Goal: Transaction & Acquisition: Purchase product/service

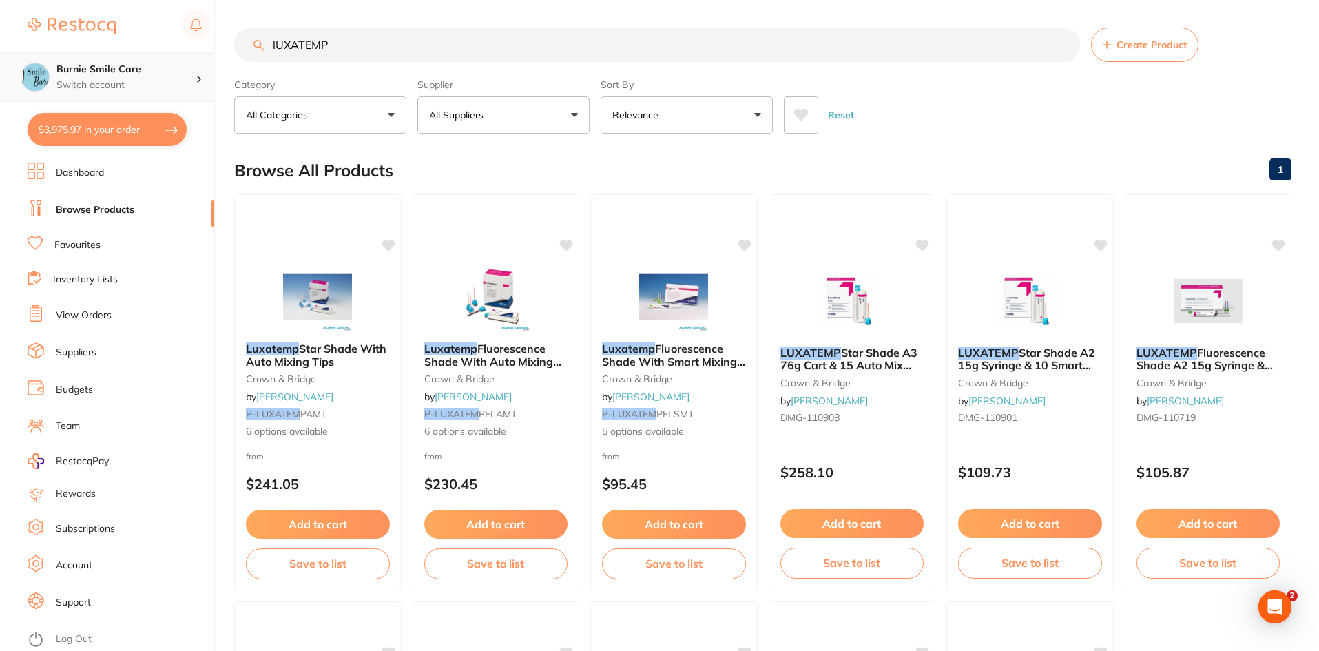
click at [137, 87] on p "Switch account" at bounding box center [125, 85] width 139 height 14
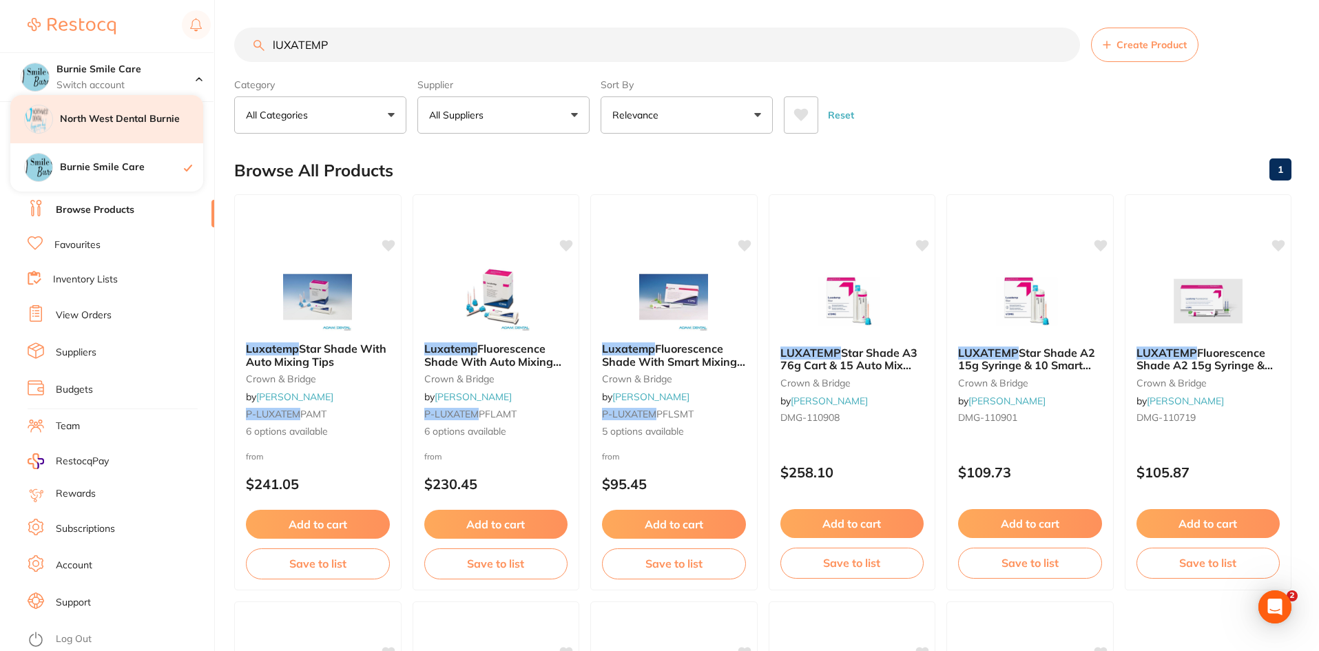
click at [148, 125] on h4 "North West Dental Burnie" at bounding box center [131, 119] width 143 height 14
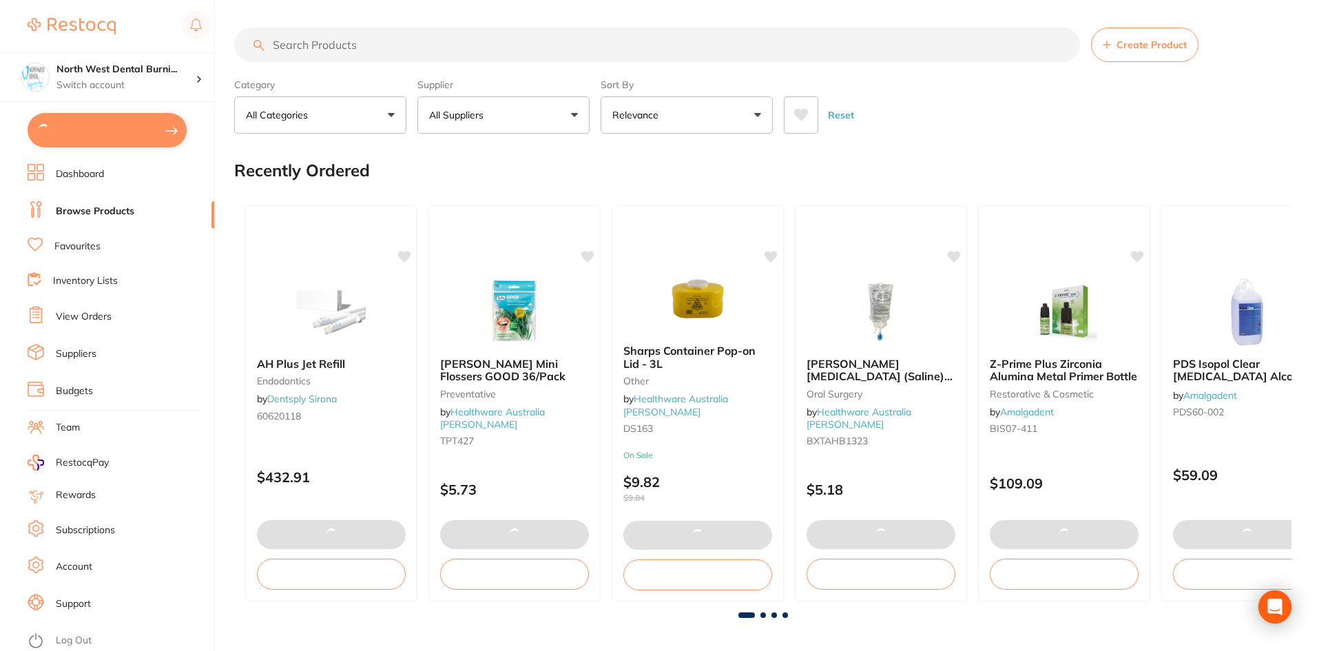
type input "6"
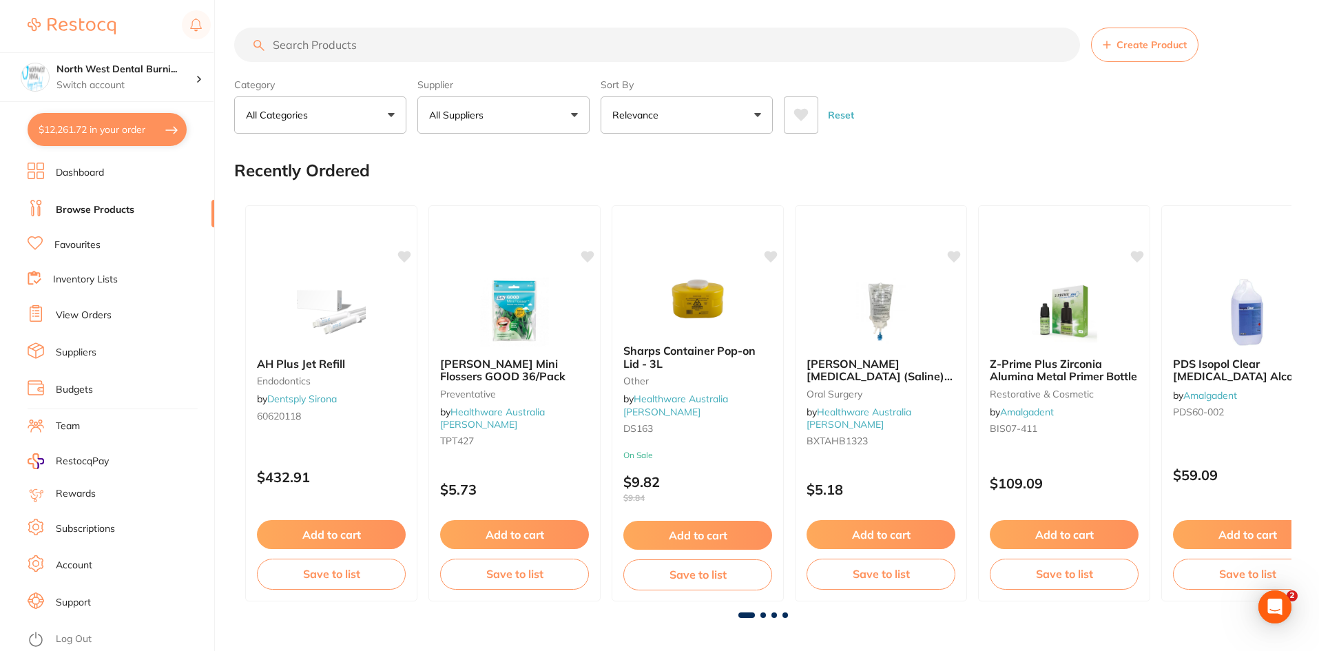
click at [112, 141] on button "$12,261.72 in your order" at bounding box center [107, 129] width 159 height 33
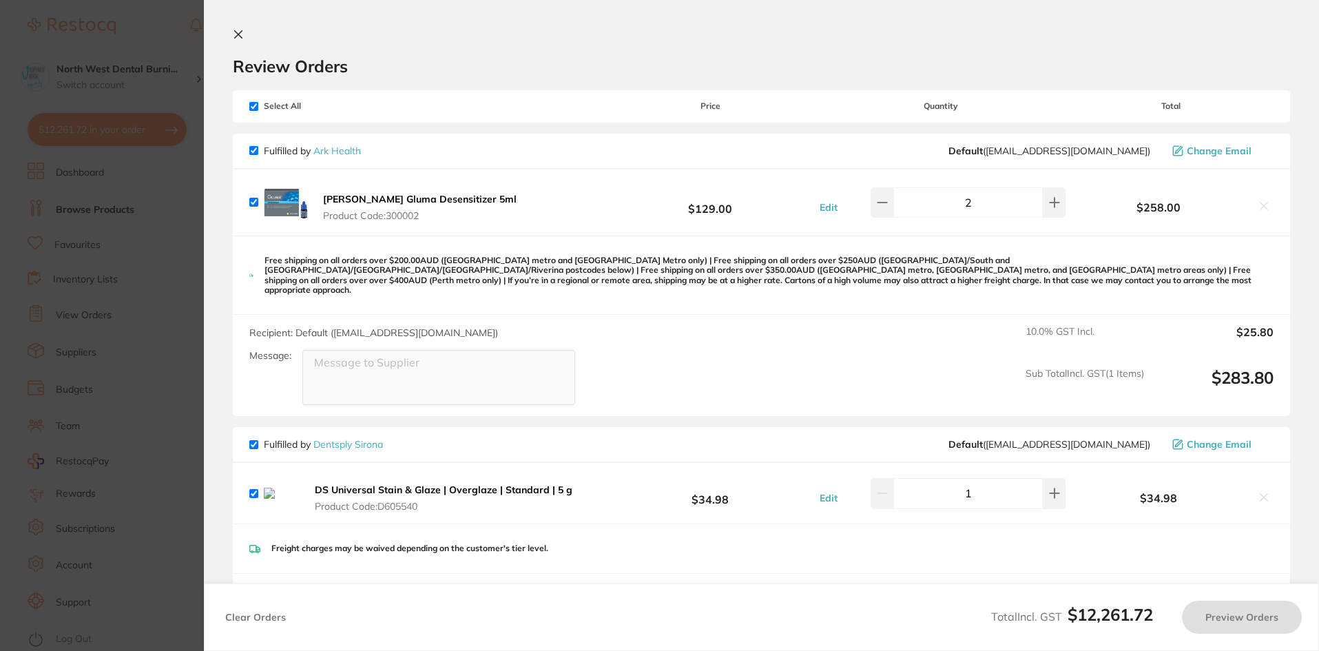
checkbox input "true"
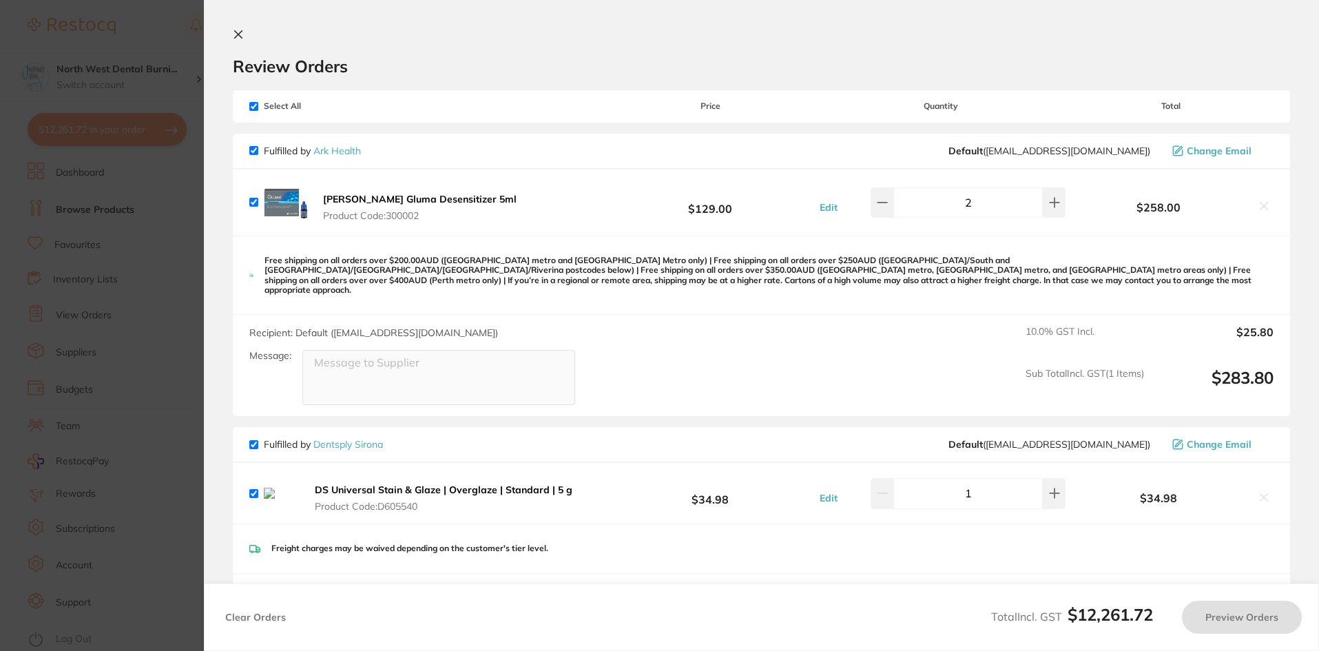
checkbox input "true"
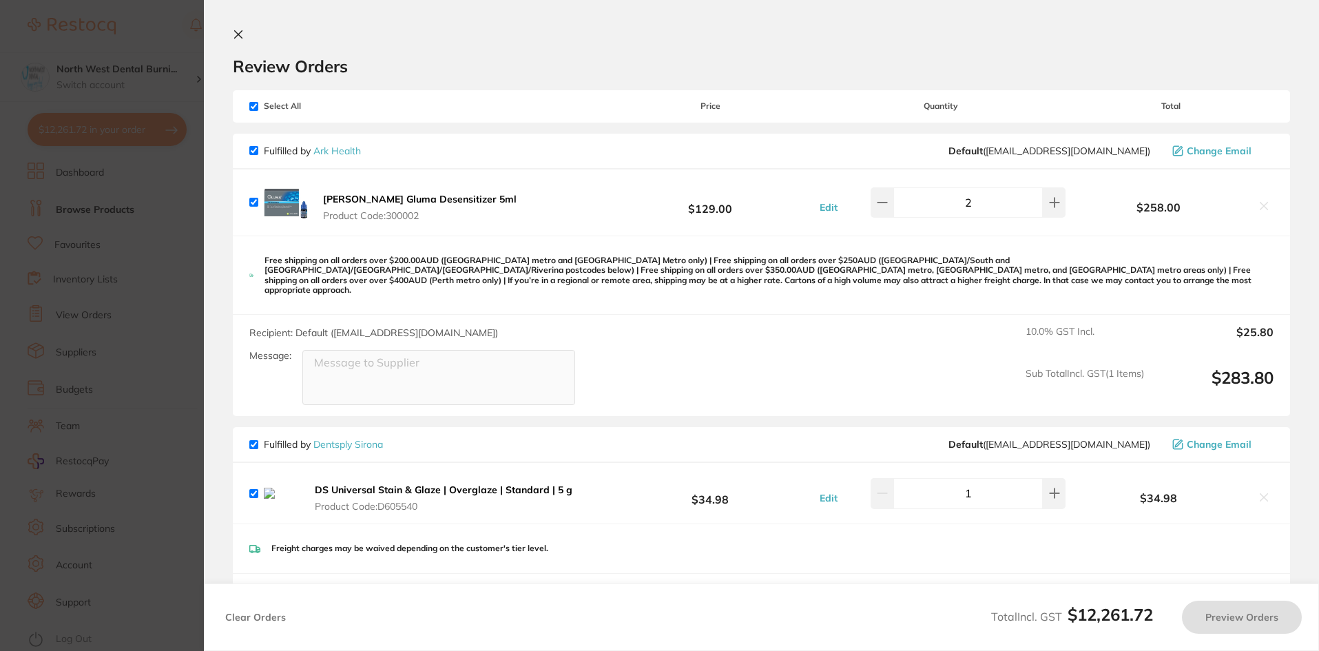
checkbox input "true"
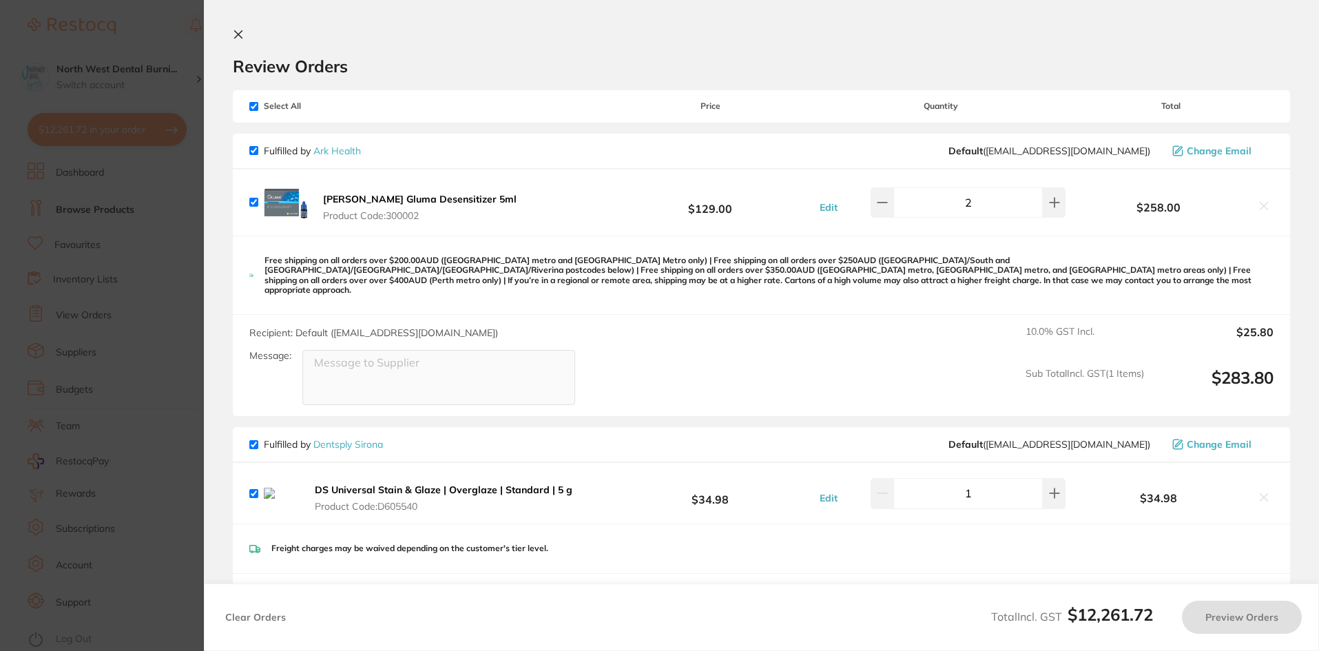
checkbox input "true"
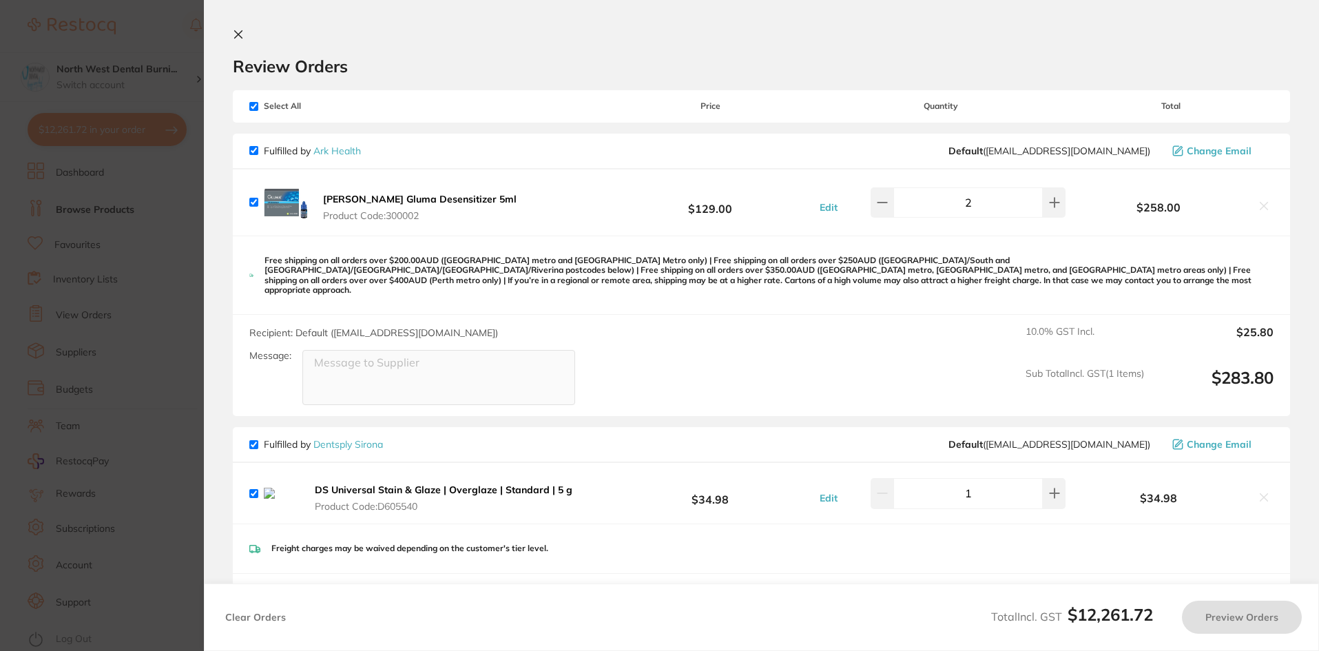
checkbox input "true"
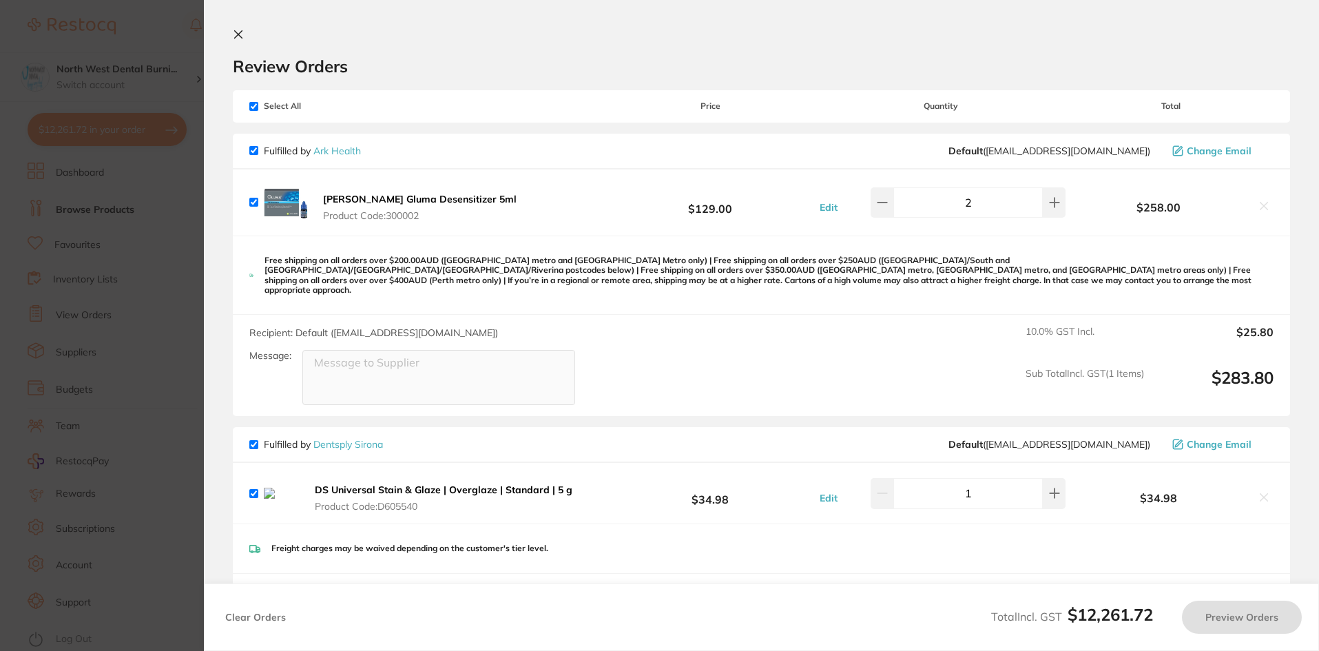
checkbox input "true"
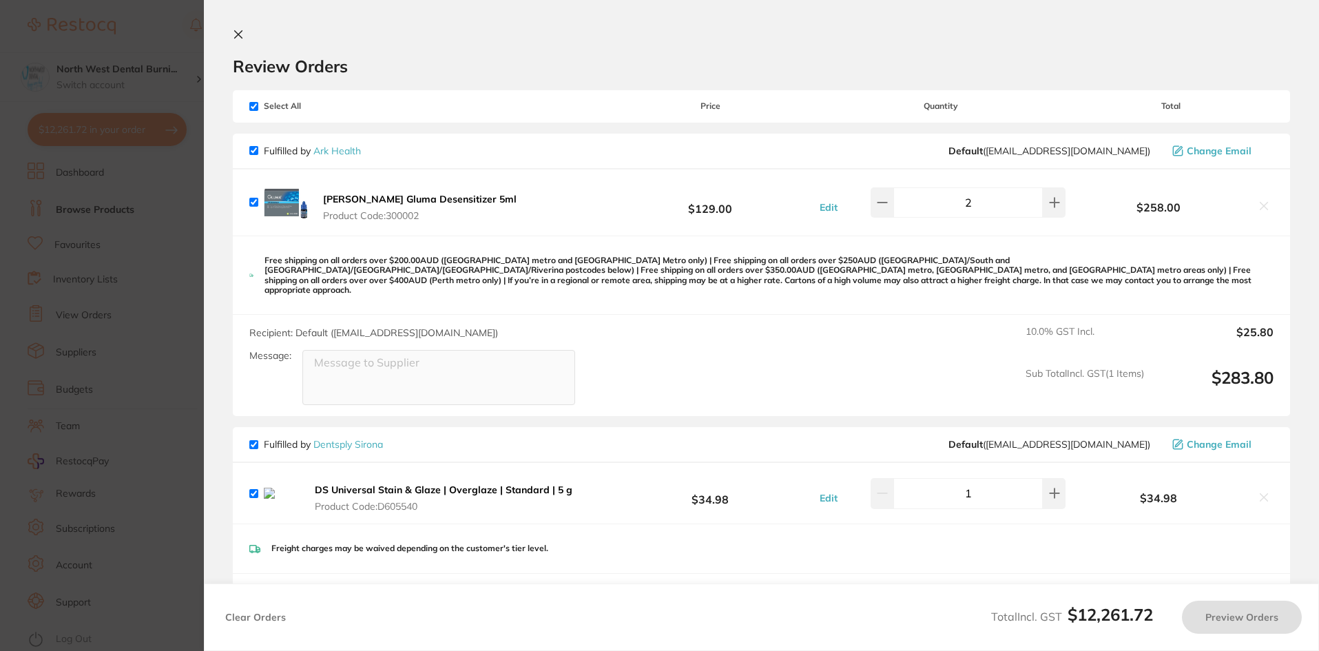
checkbox input "true"
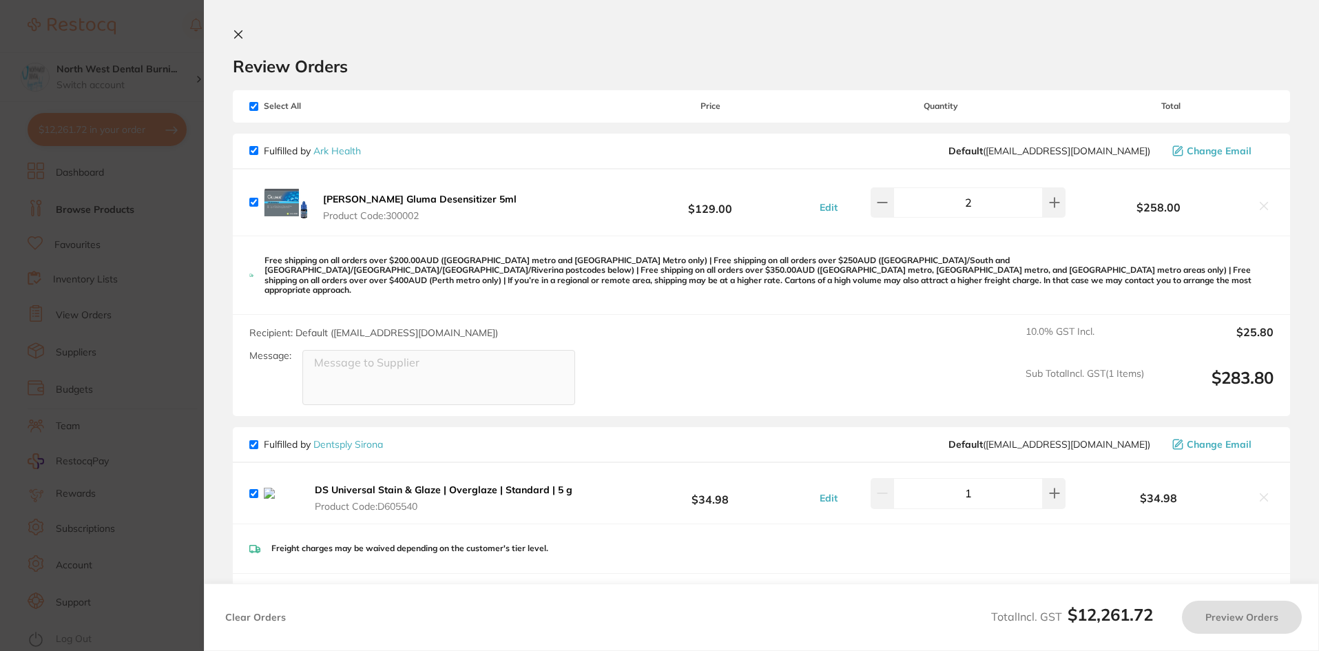
checkbox input "true"
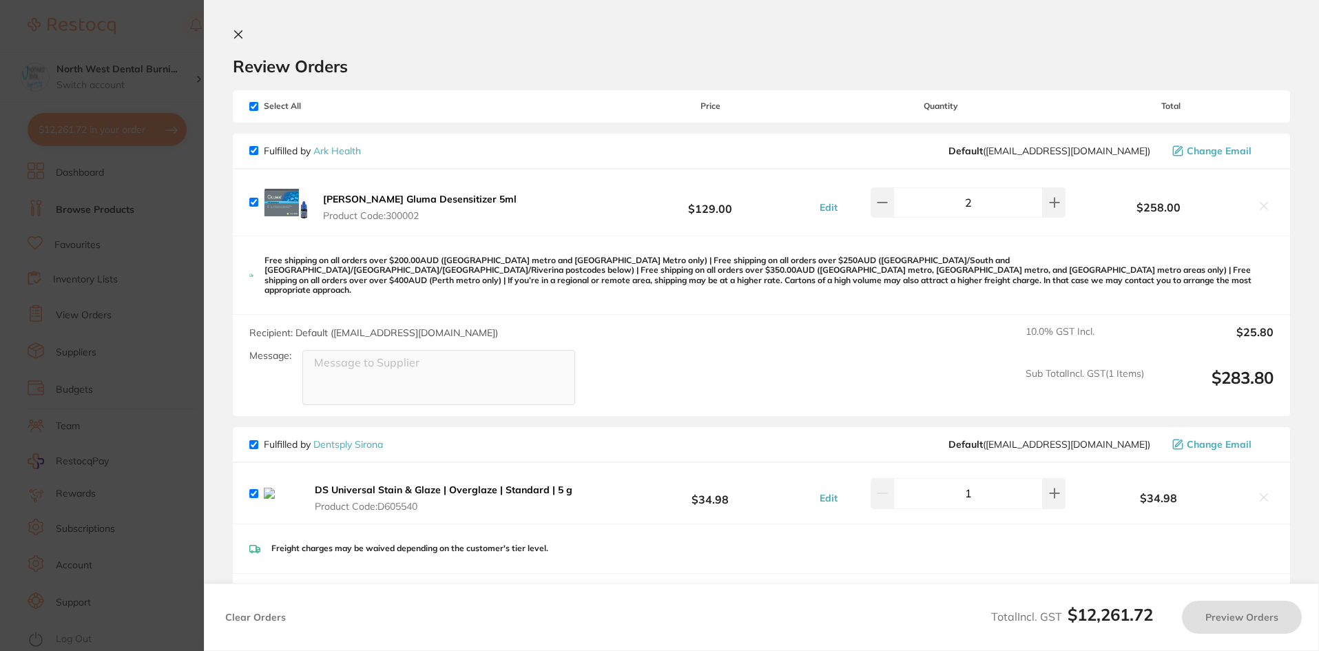
checkbox input "true"
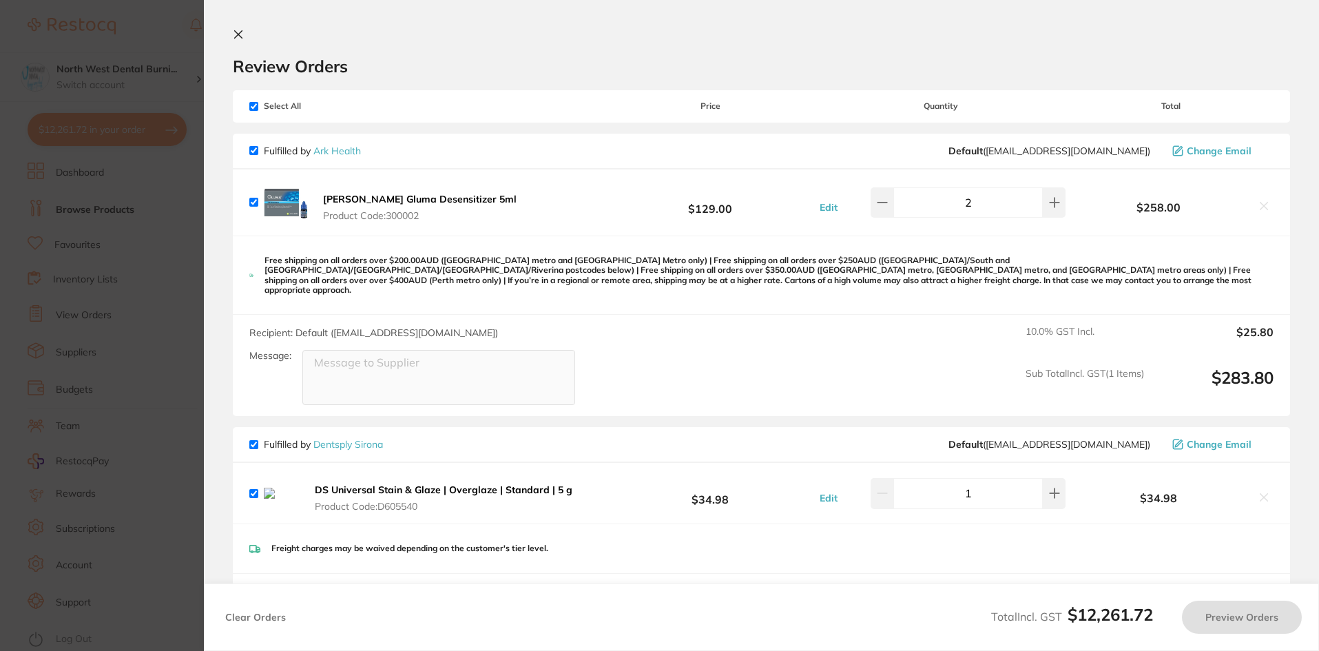
checkbox input "true"
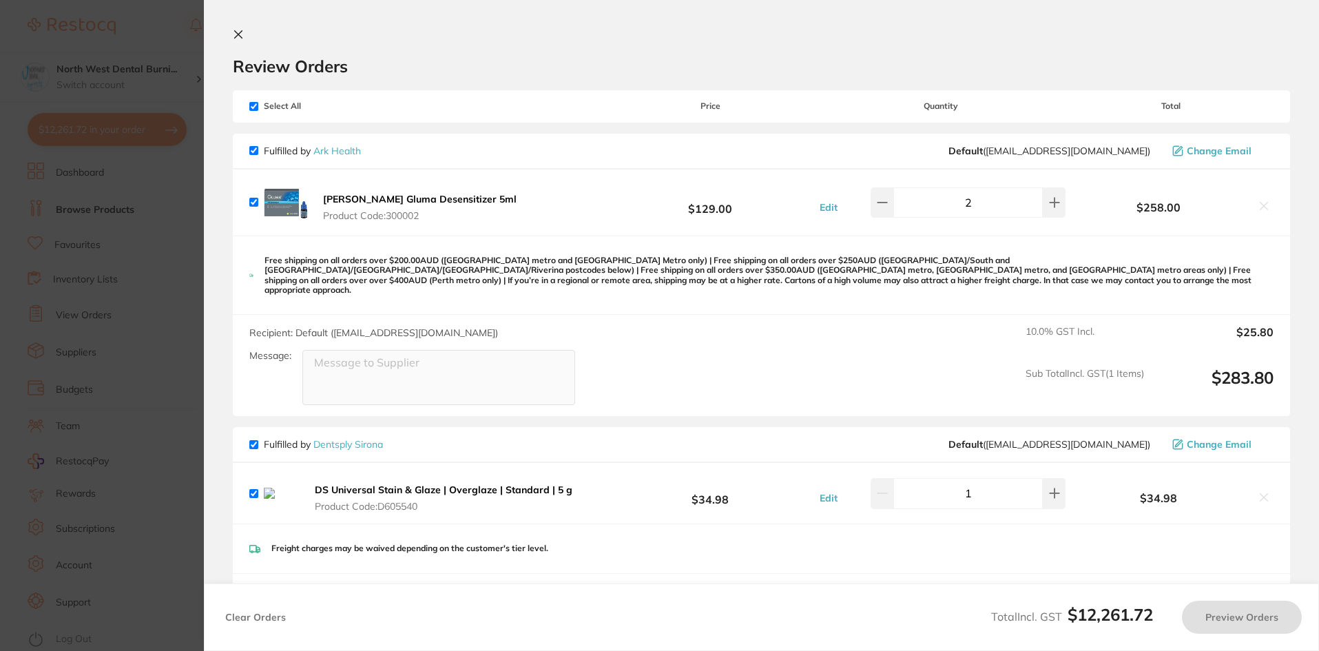
checkbox input "true"
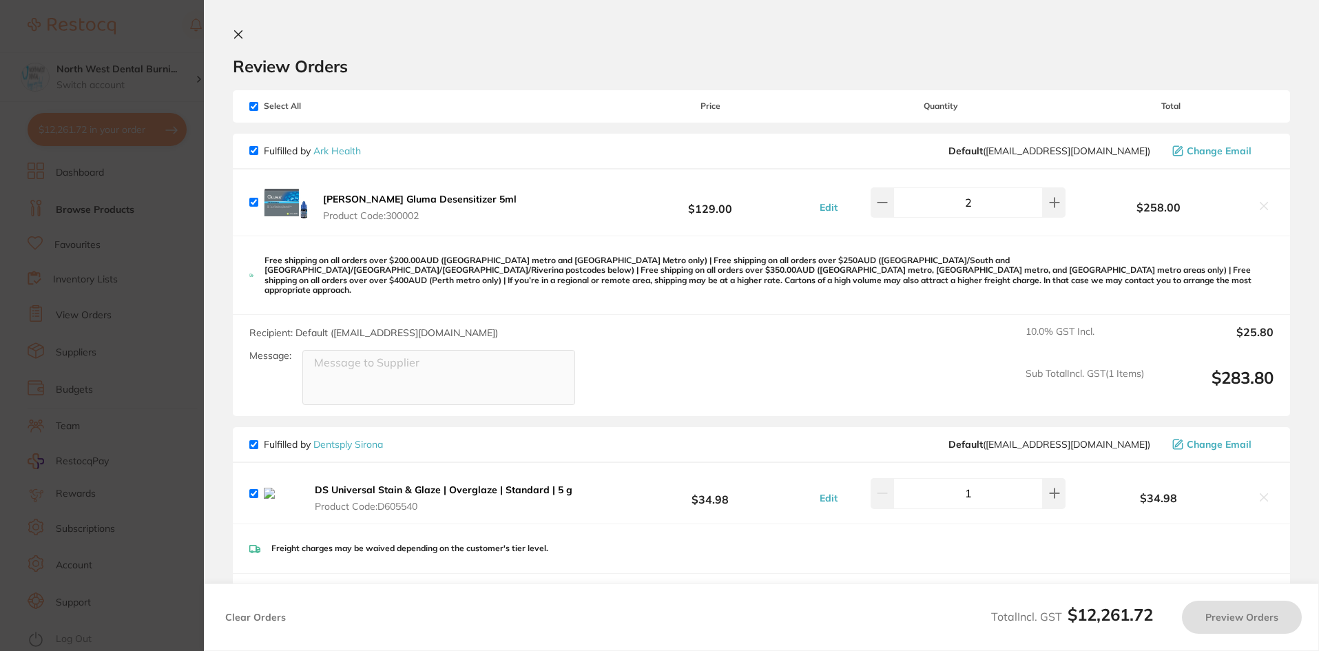
checkbox input "true"
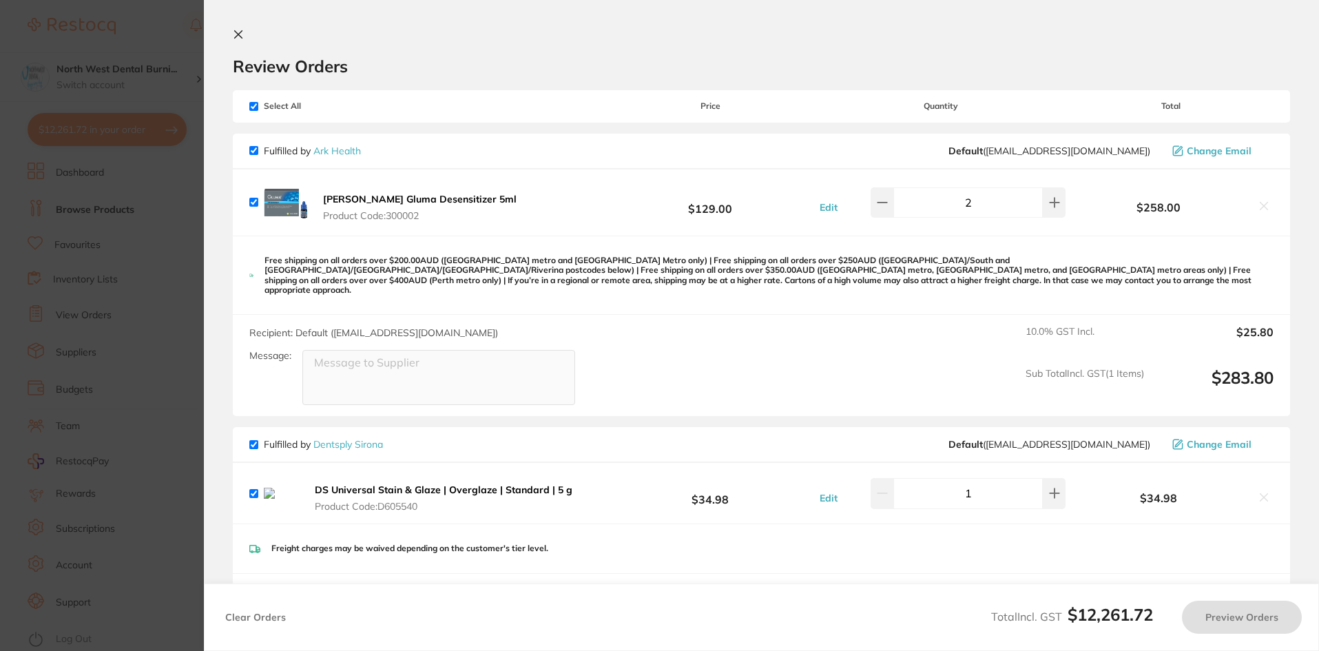
checkbox input "true"
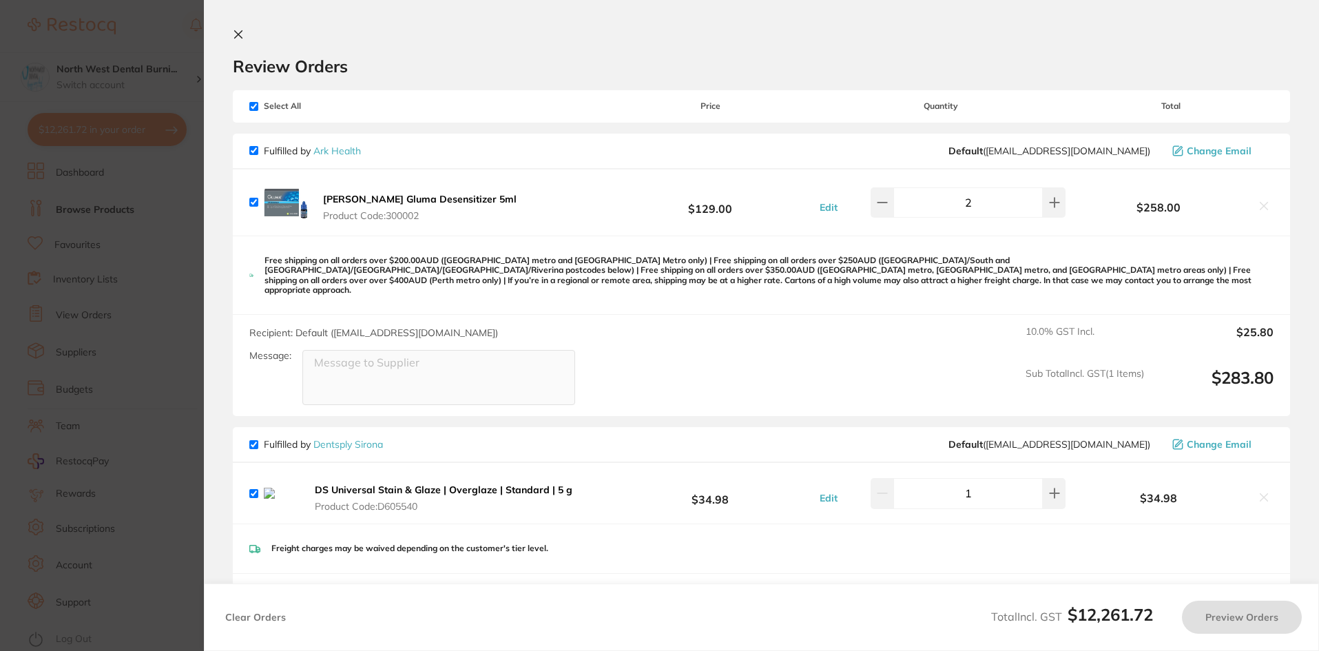
checkbox input "true"
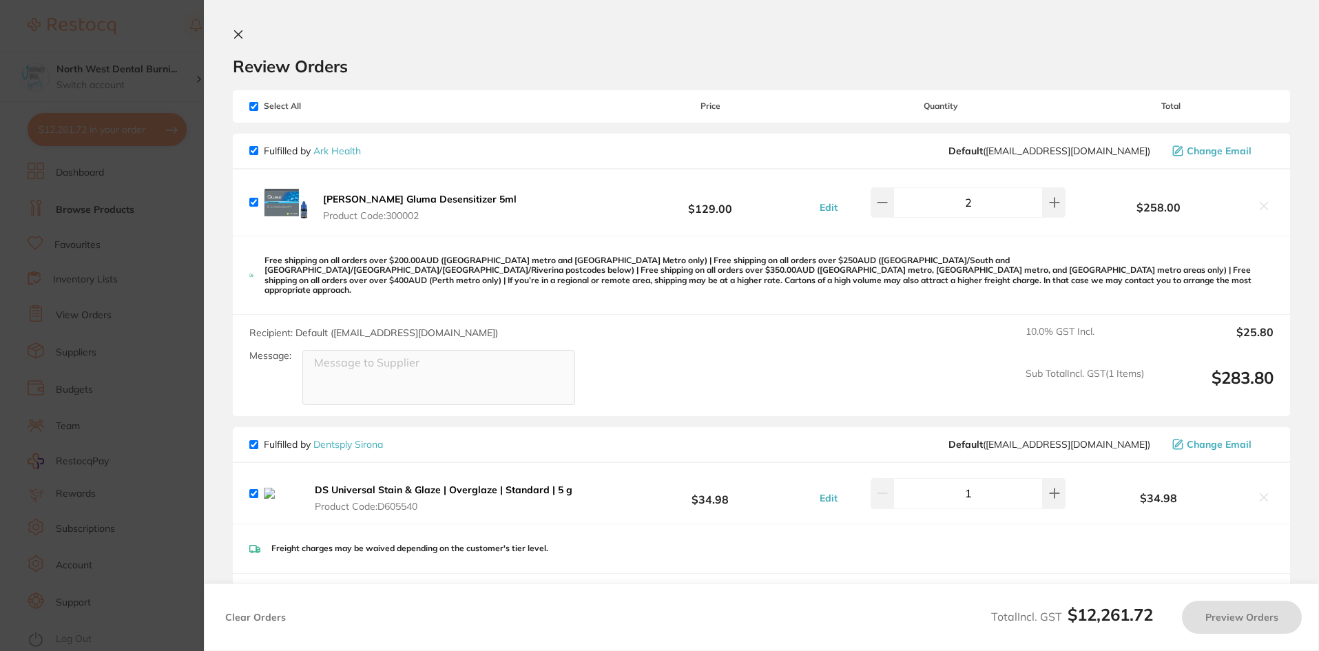
checkbox input "true"
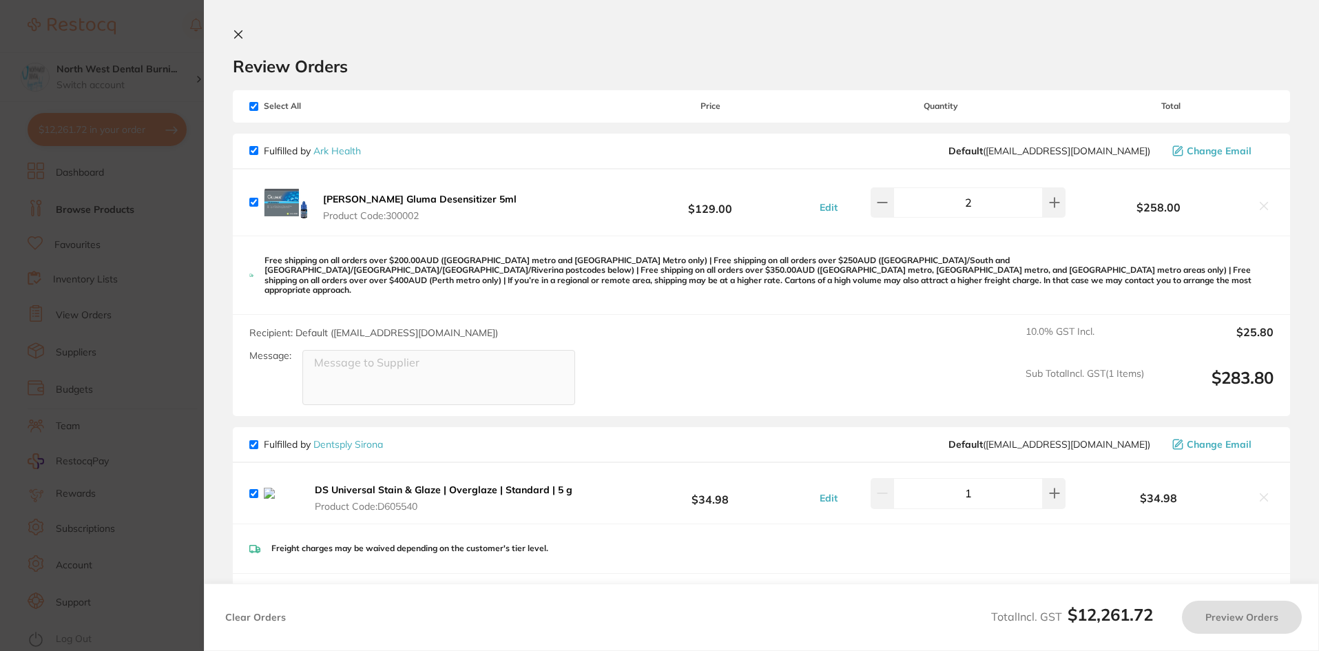
checkbox input "true"
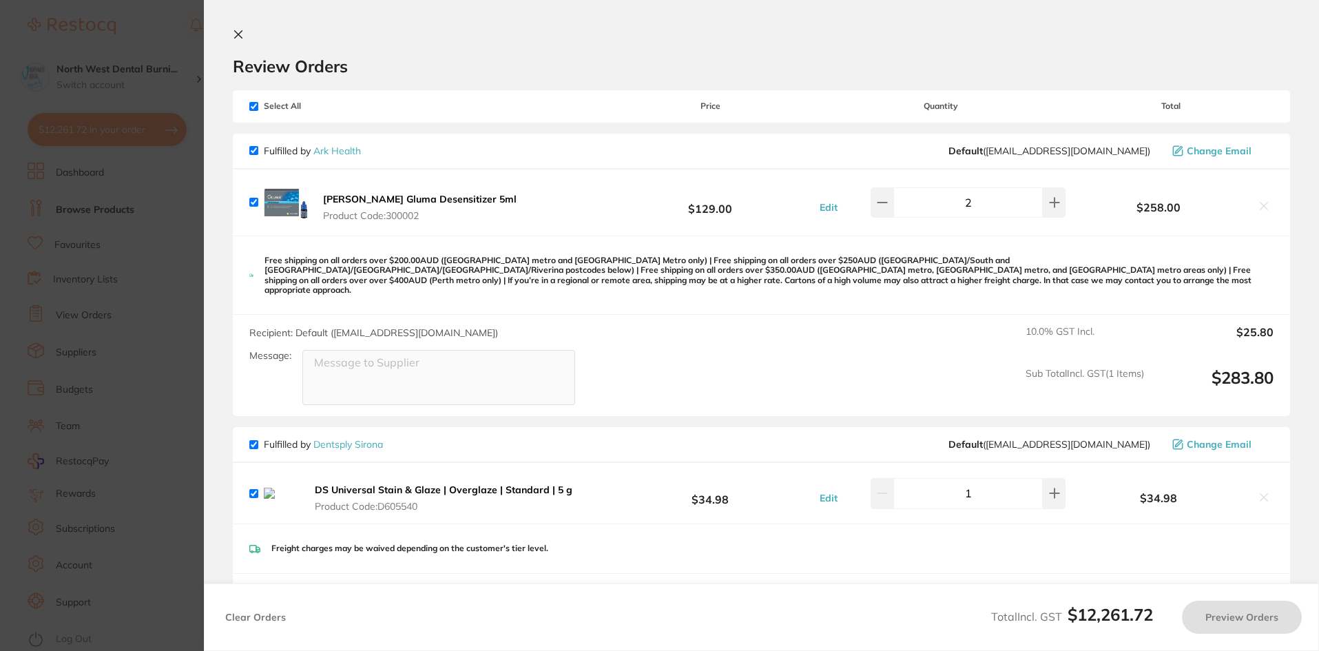
checkbox input "true"
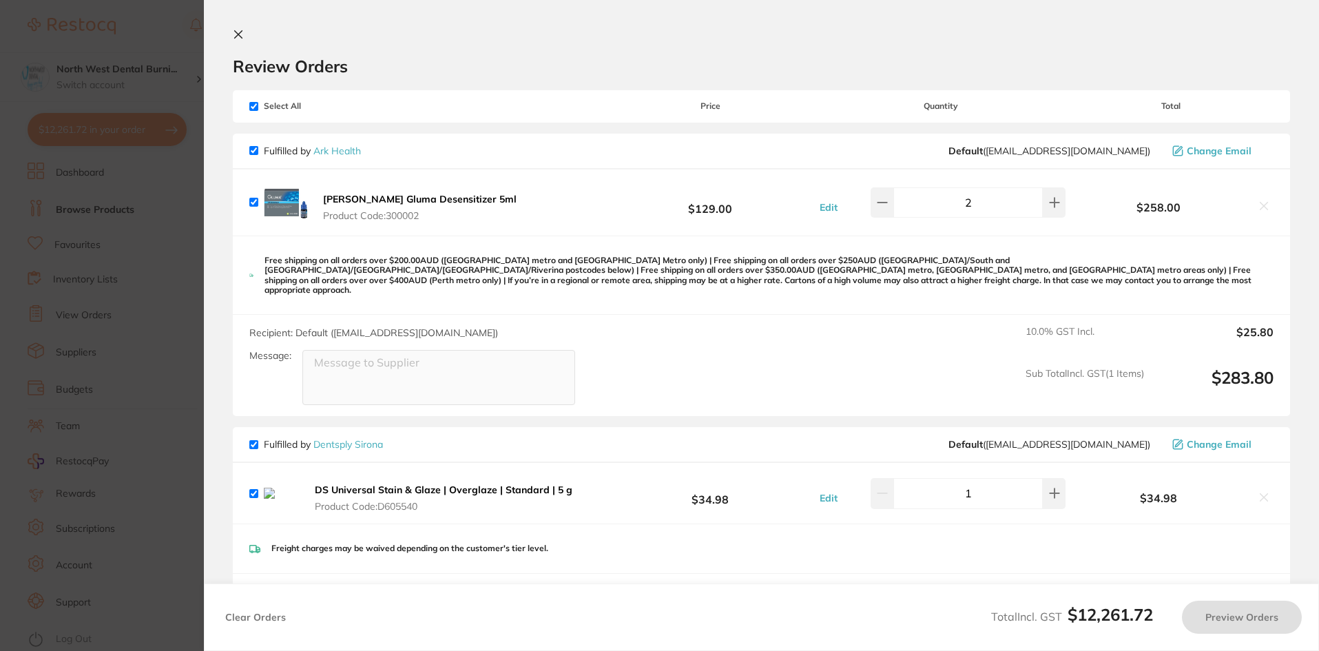
checkbox input "true"
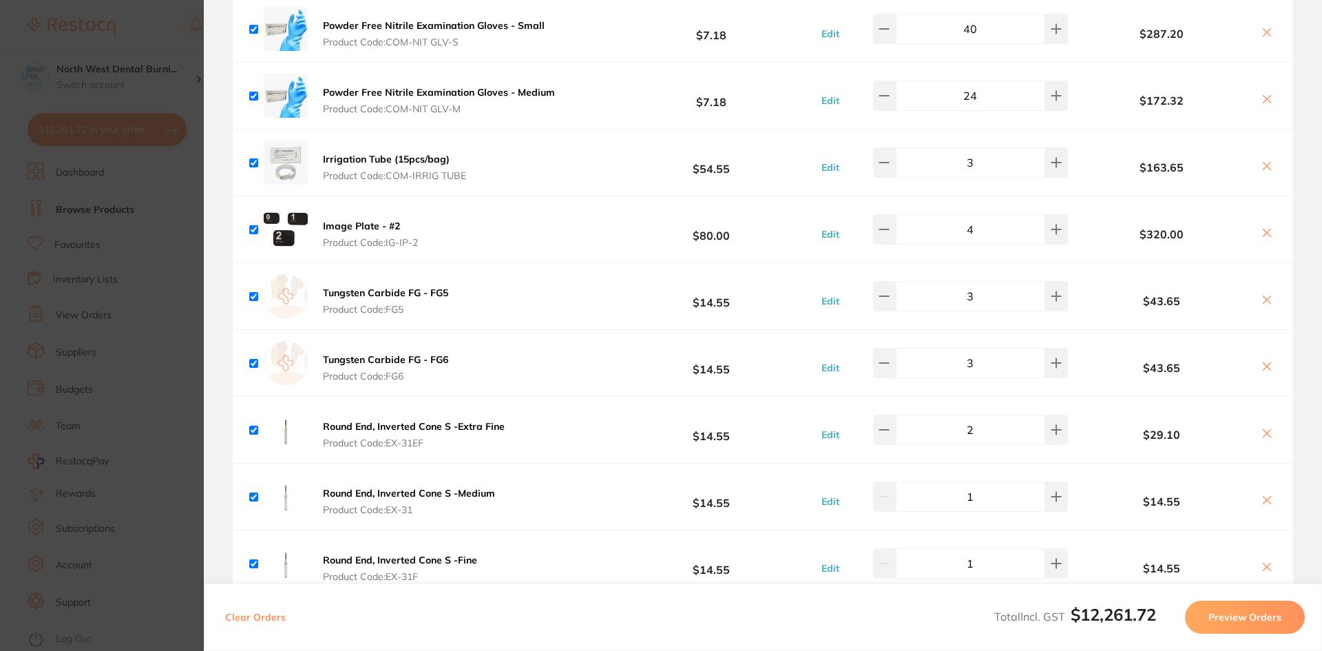
scroll to position [6387, 0]
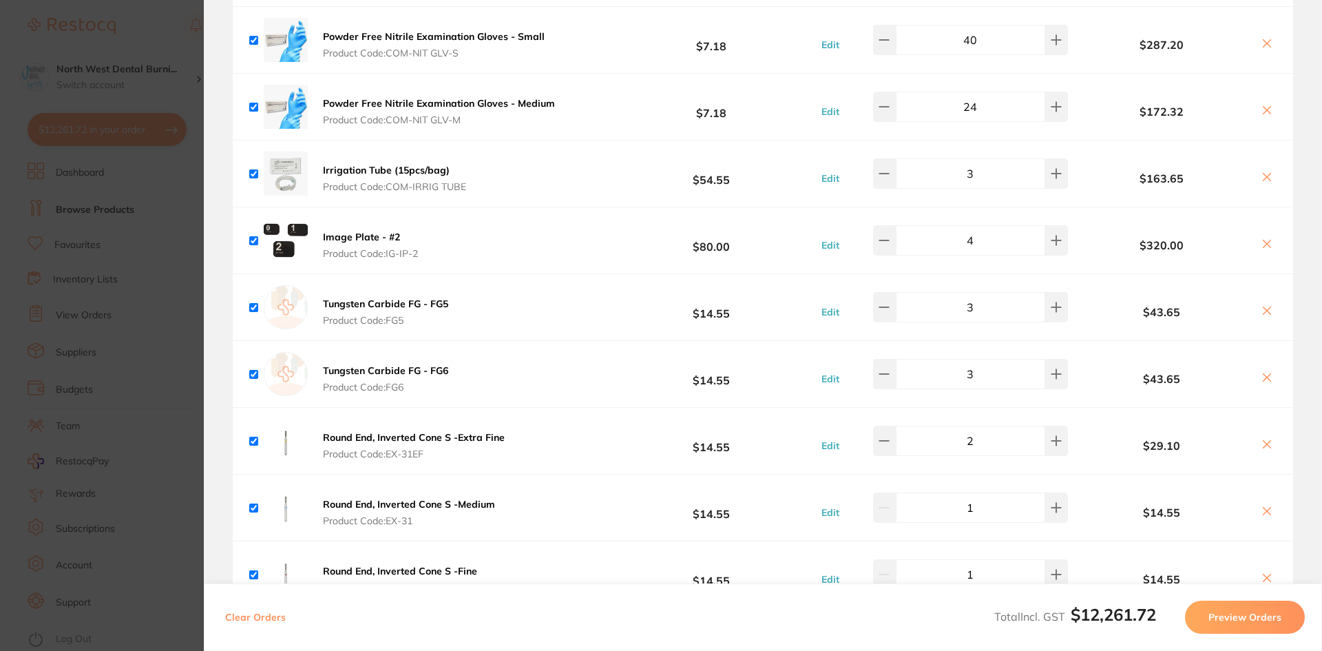
click at [126, 302] on section "Update RRP Set your pre negotiated price for this item. Item Agreed RRP (excl. …" at bounding box center [661, 325] width 1322 height 651
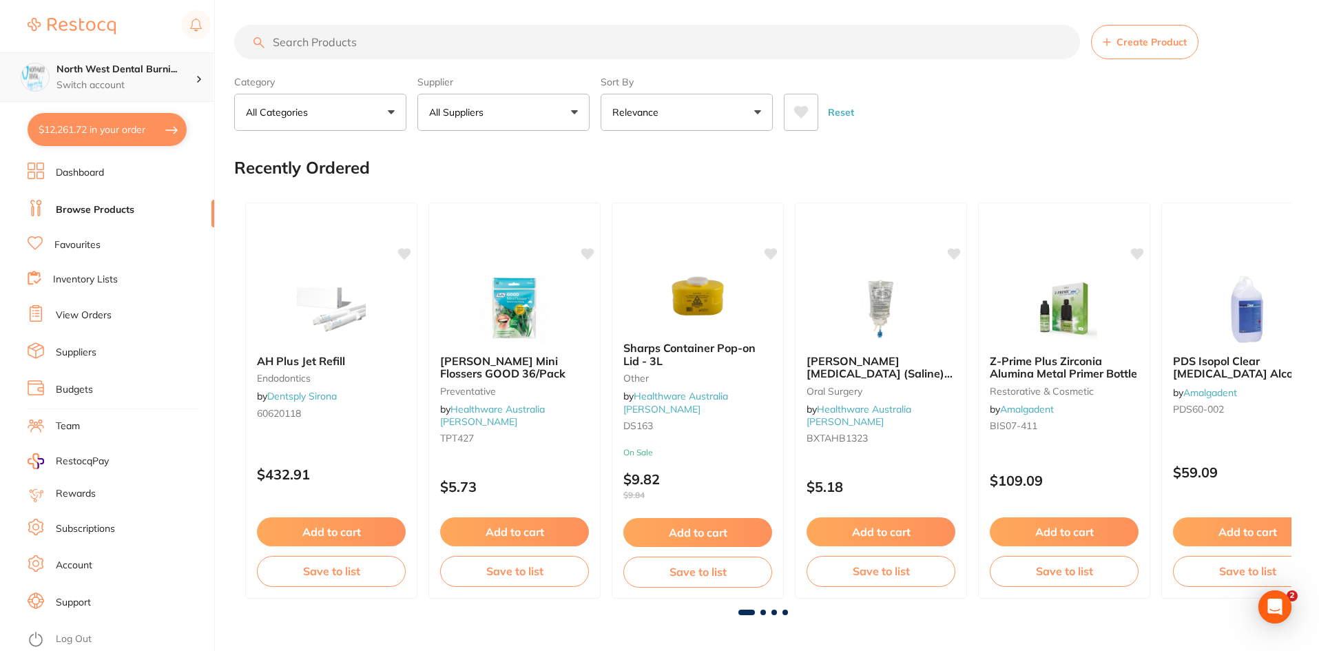
click at [145, 92] on div "North West Dental Burni... Switch account" at bounding box center [106, 77] width 213 height 50
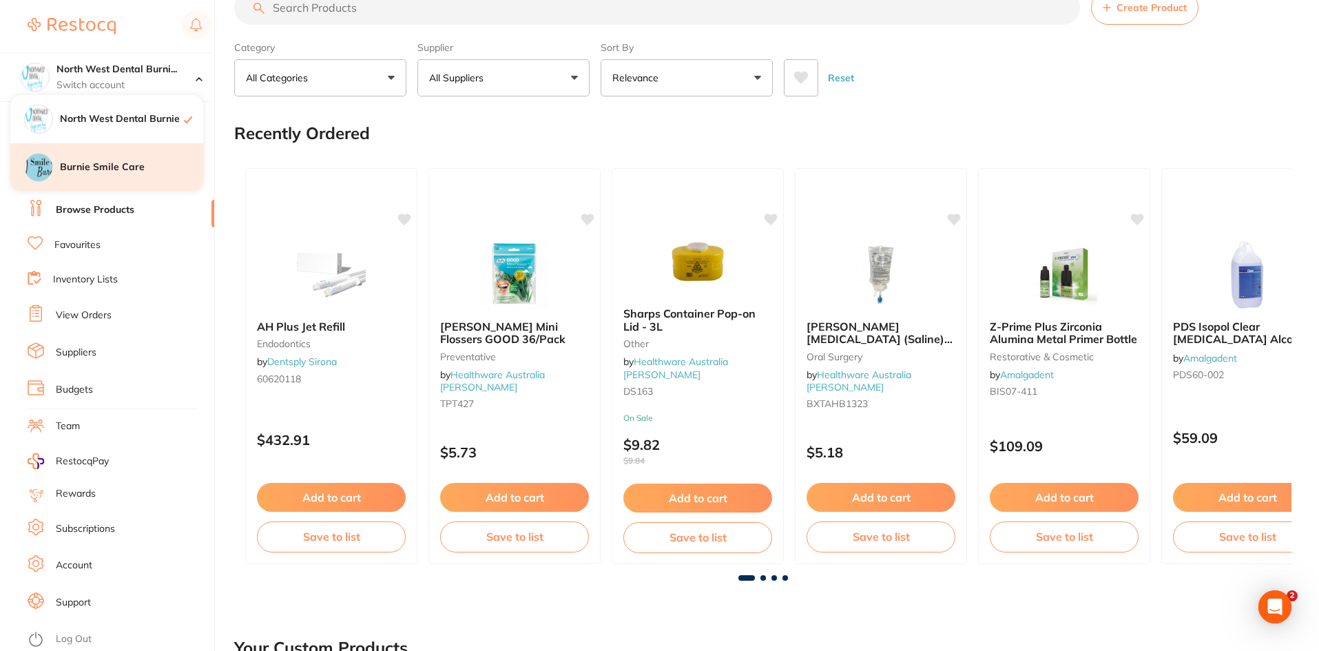
scroll to position [192, 0]
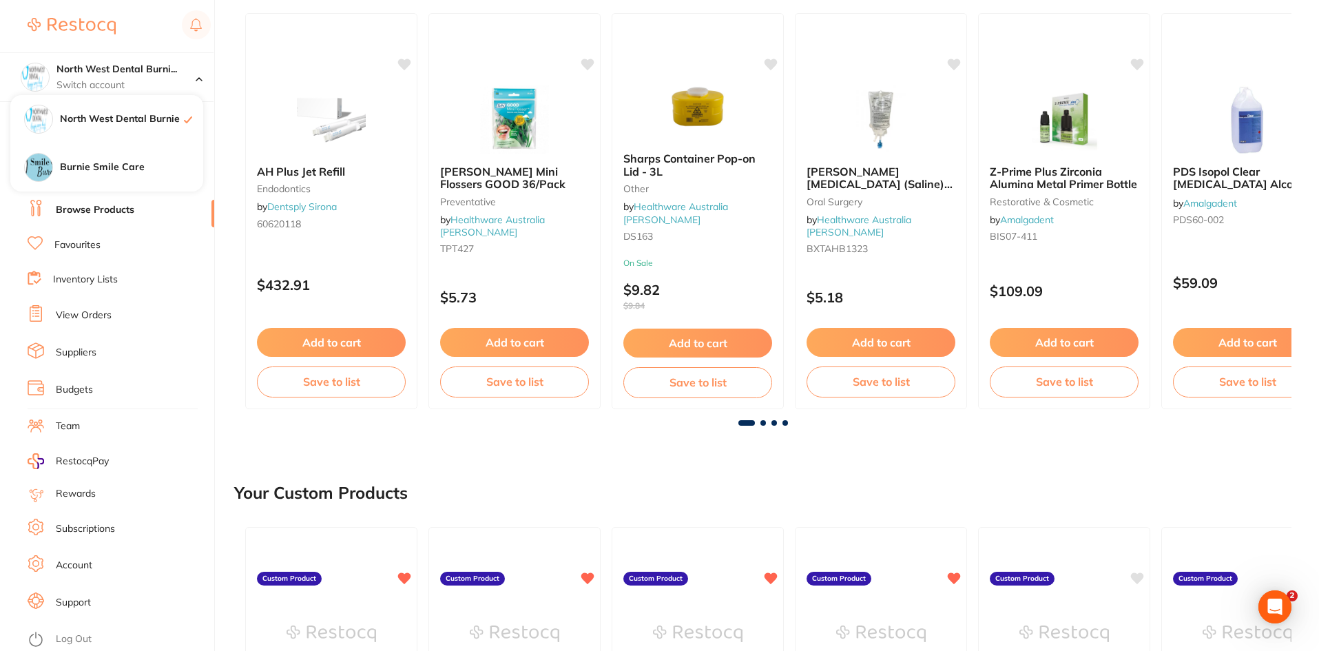
click at [90, 638] on link "Log Out" at bounding box center [74, 639] width 36 height 14
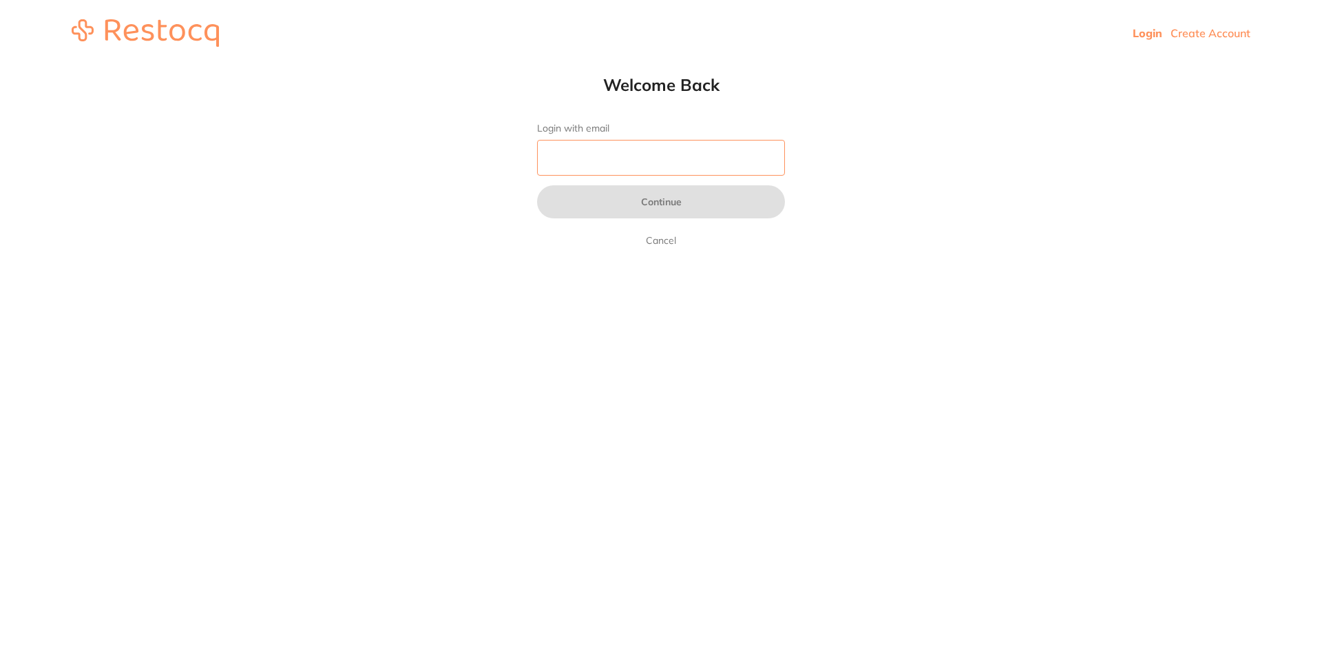
click at [679, 151] on input "Login with email" at bounding box center [661, 158] width 248 height 36
type input "O"
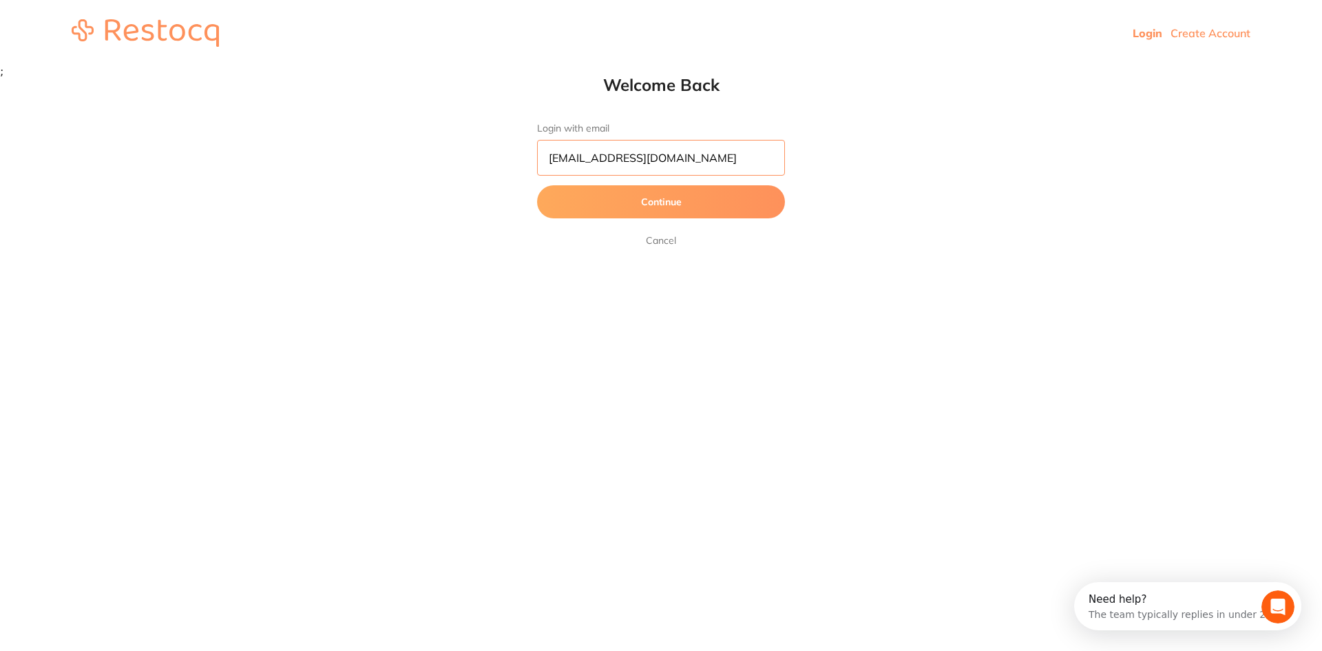
type input "orders@experteeth.com.au"
click at [537, 185] on button "Continue" at bounding box center [661, 201] width 248 height 33
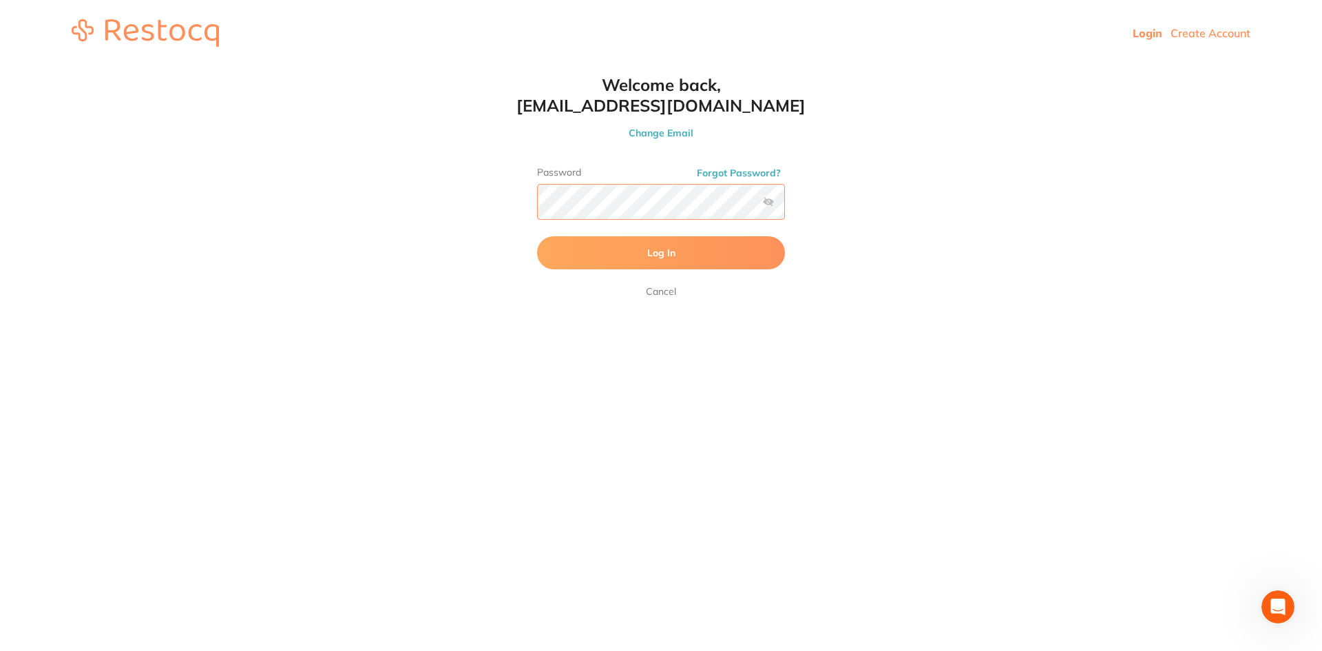
click at [537, 236] on button "Log In" at bounding box center [661, 252] width 248 height 33
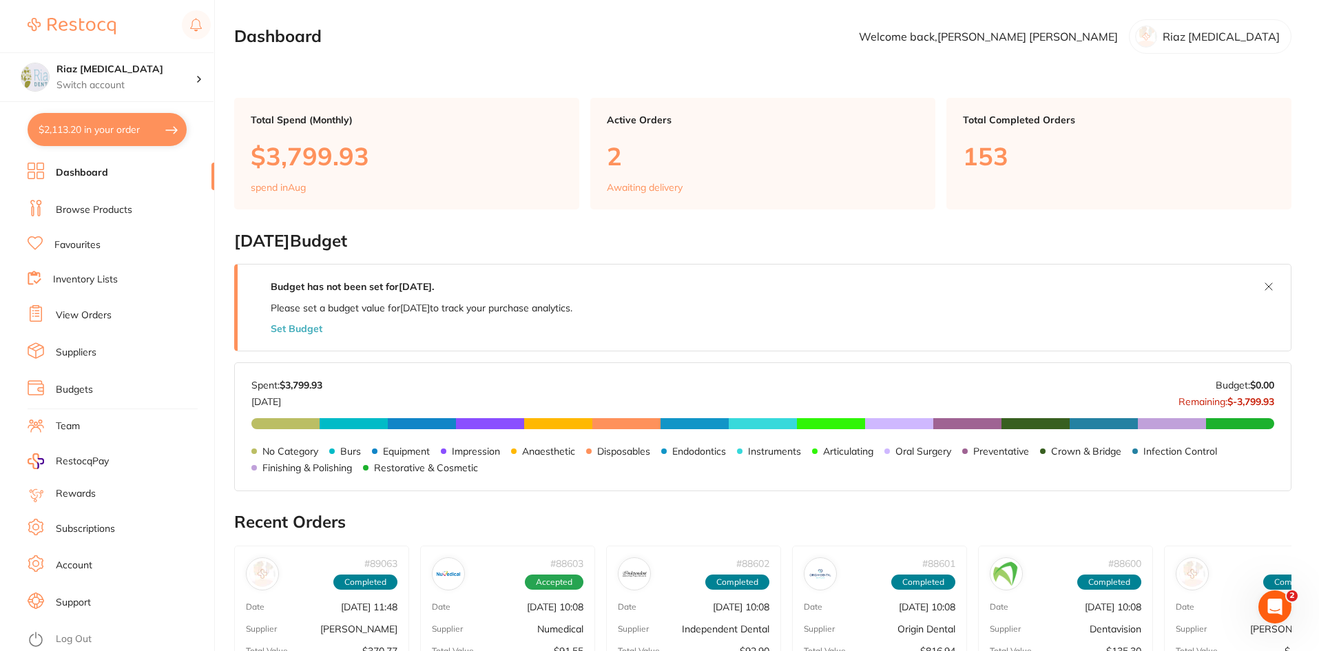
click at [90, 140] on button "$2,113.20 in your order" at bounding box center [107, 129] width 159 height 33
checkbox input "true"
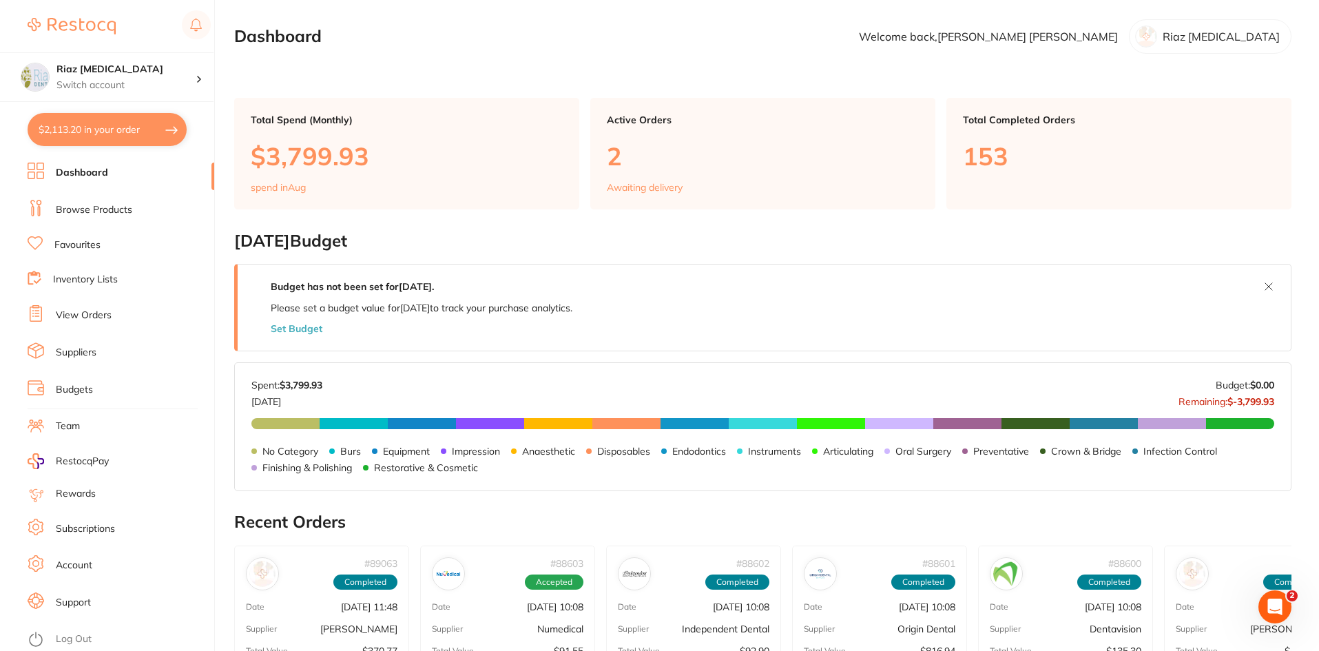
checkbox input "true"
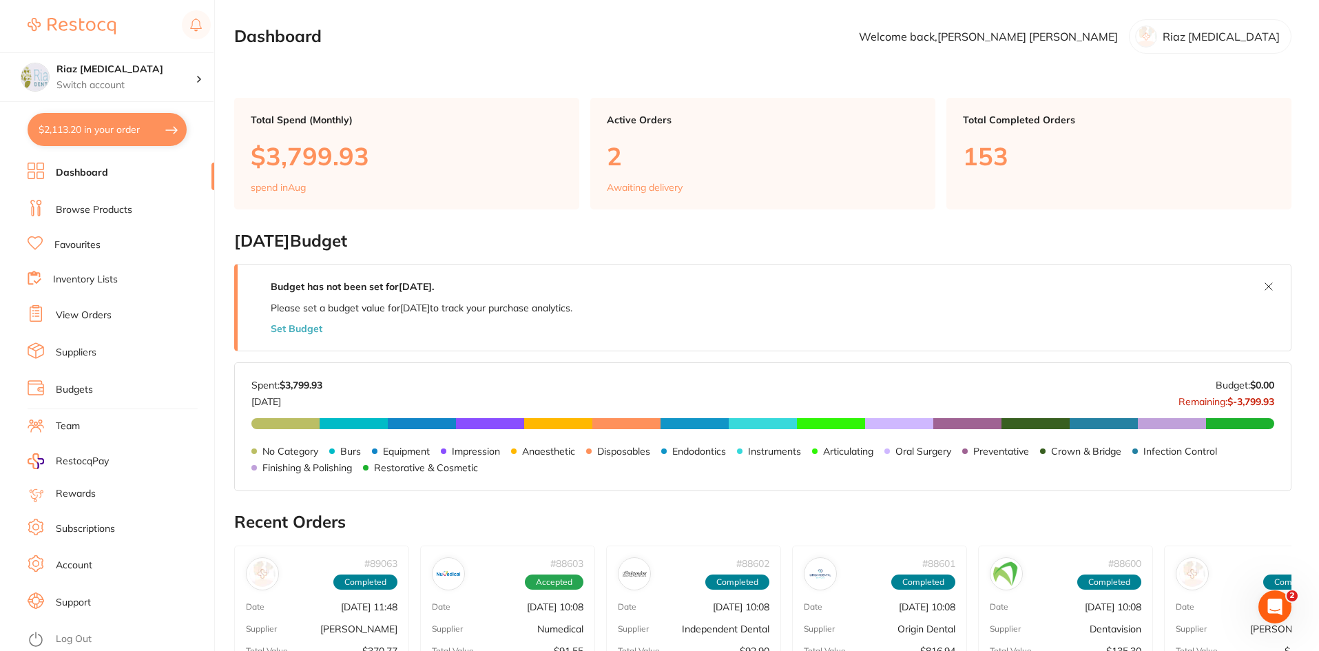
checkbox input "true"
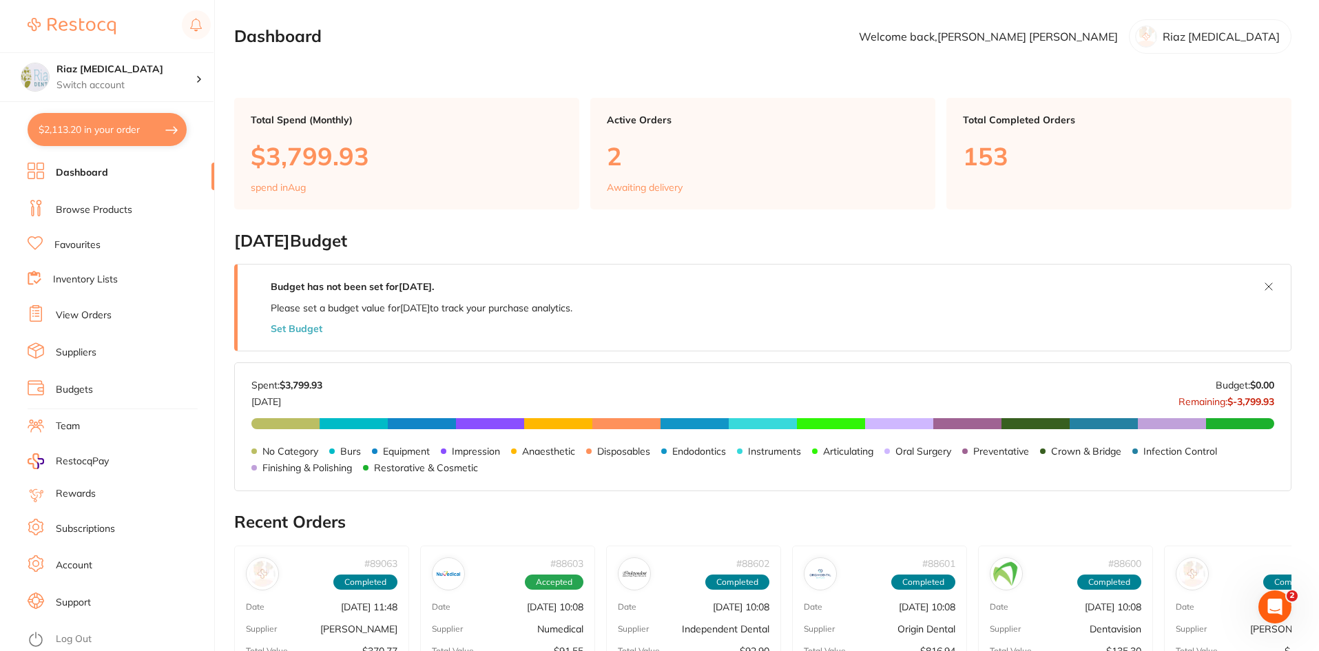
checkbox input "true"
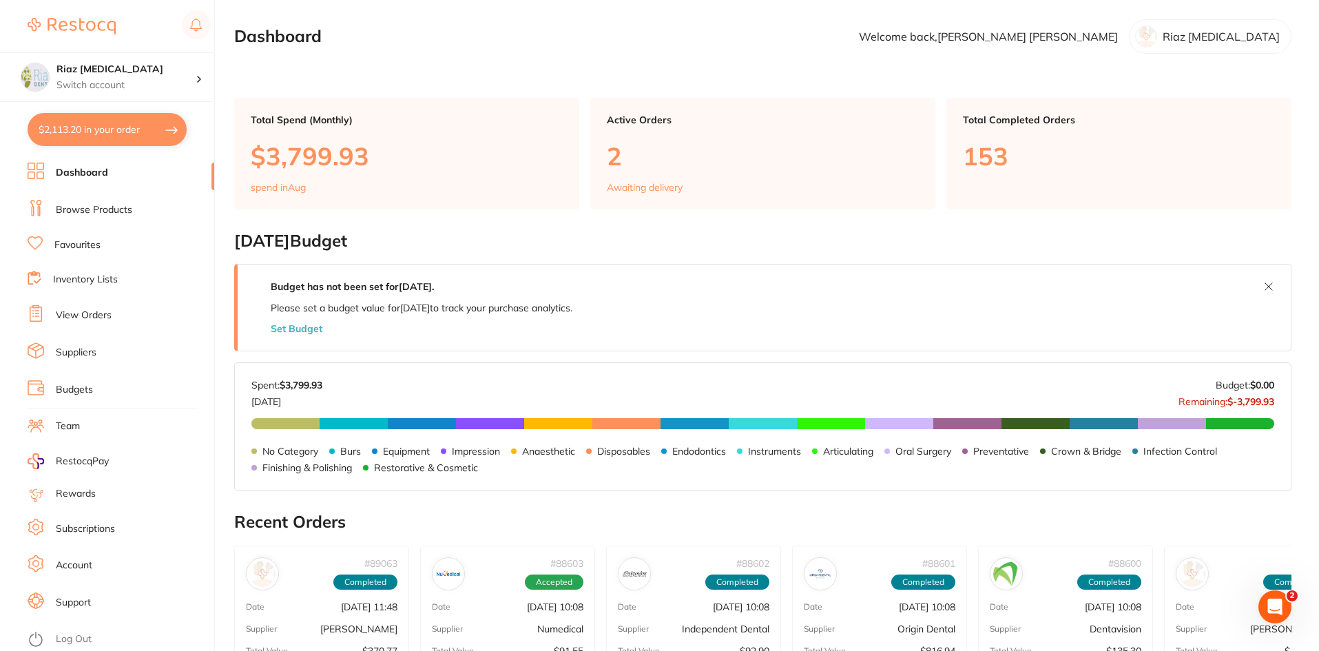
checkbox input "true"
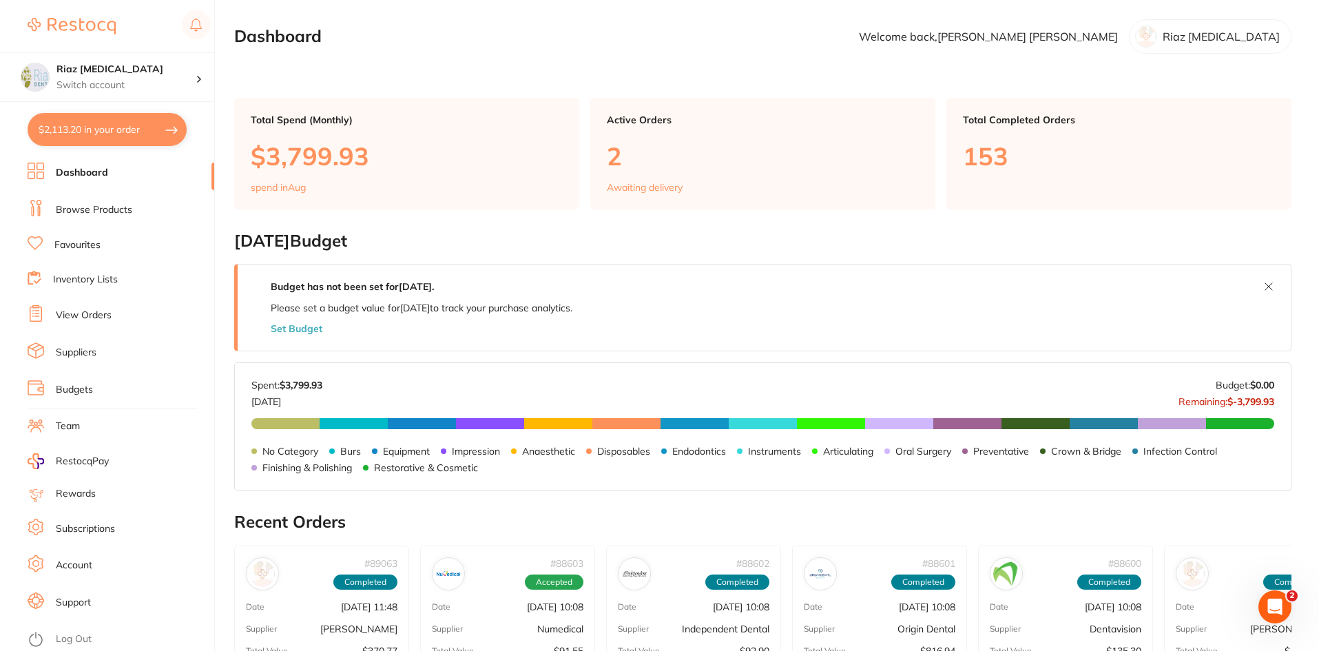
checkbox input "true"
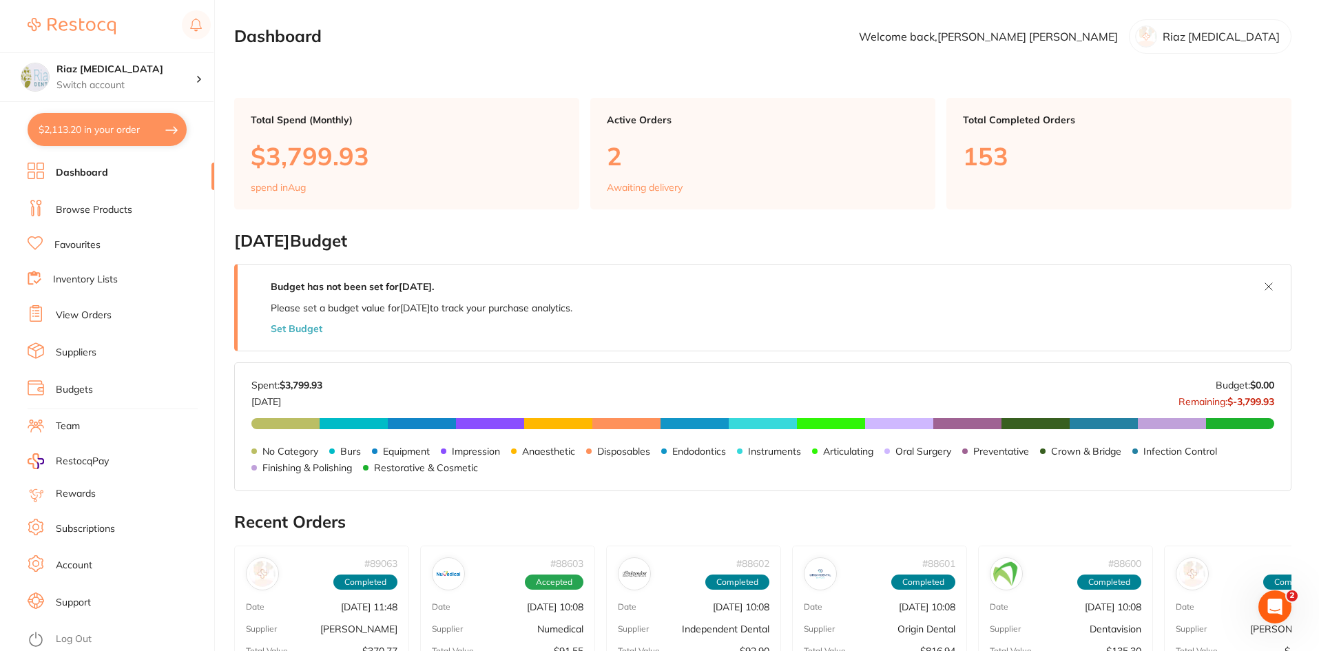
checkbox input "true"
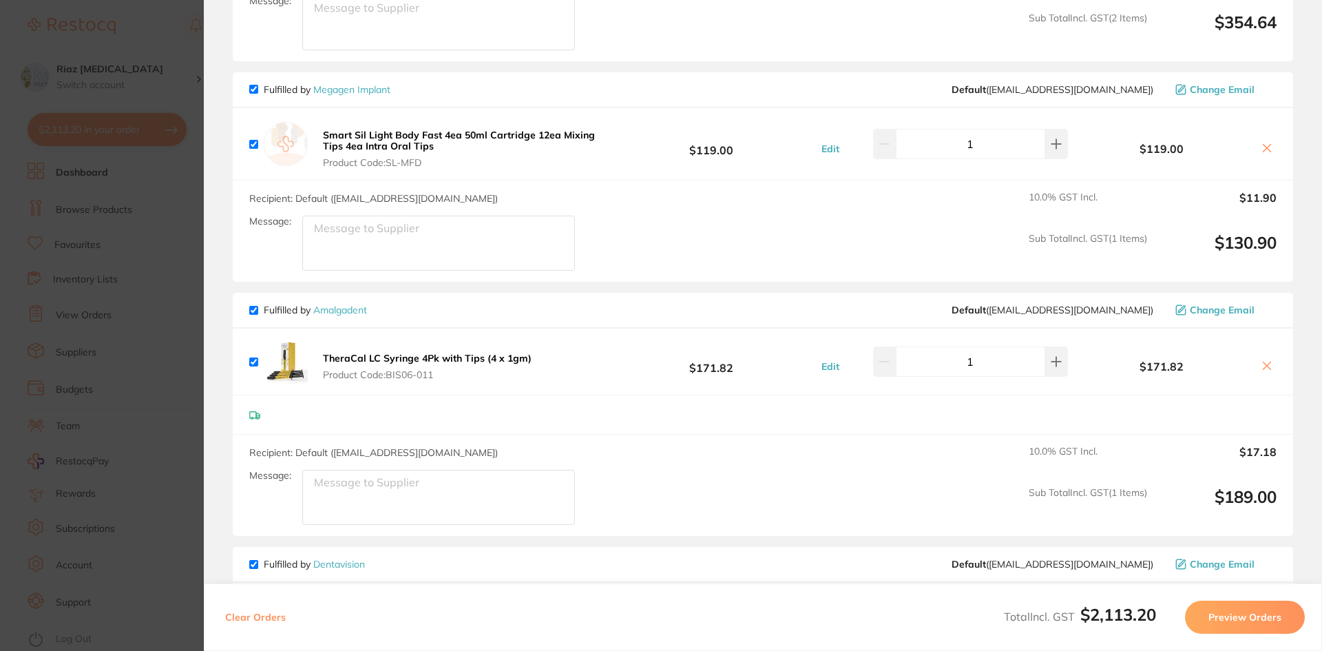
scroll to position [396, 0]
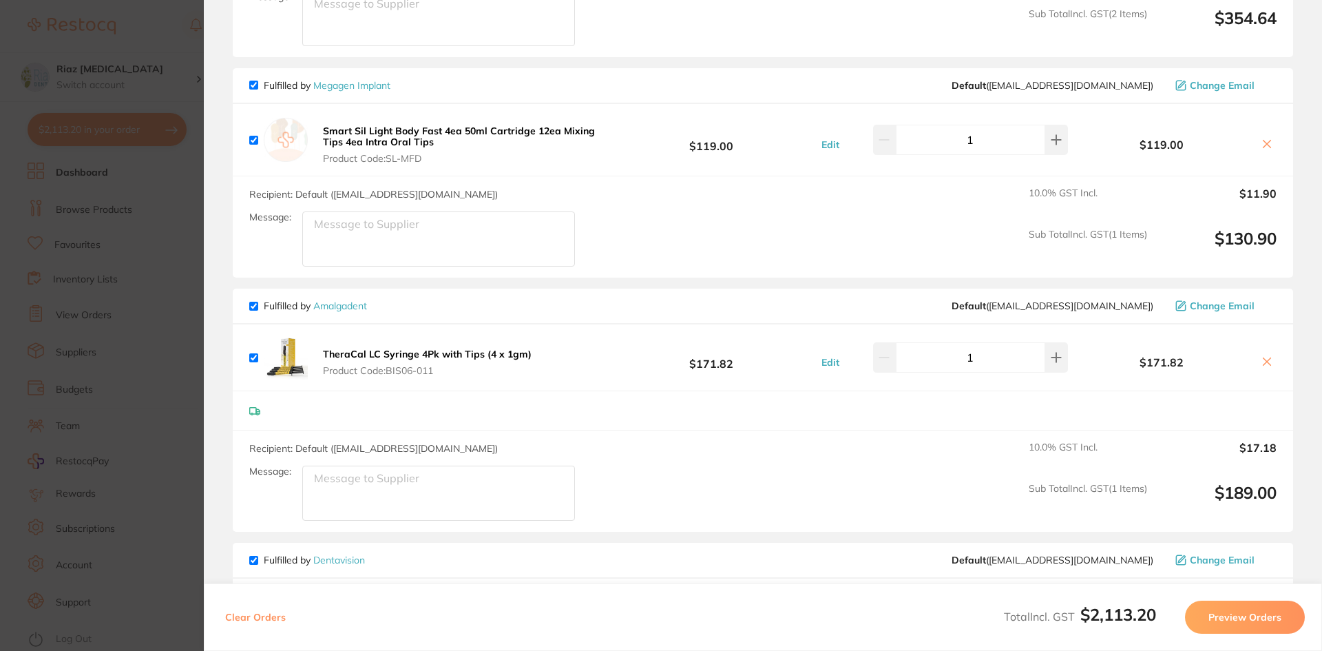
click at [156, 255] on section "Update RRP Set your pre negotiated price for this item. Item Agreed RRP (excl. …" at bounding box center [661, 325] width 1322 height 651
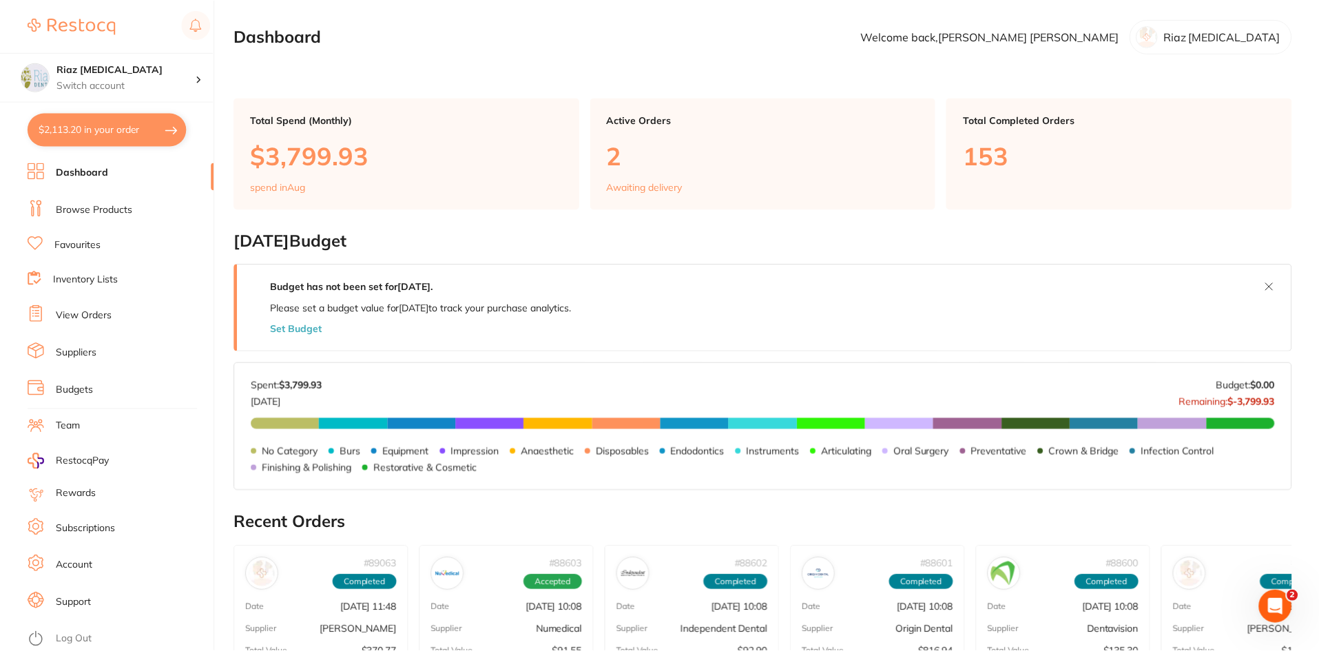
scroll to position [192, 0]
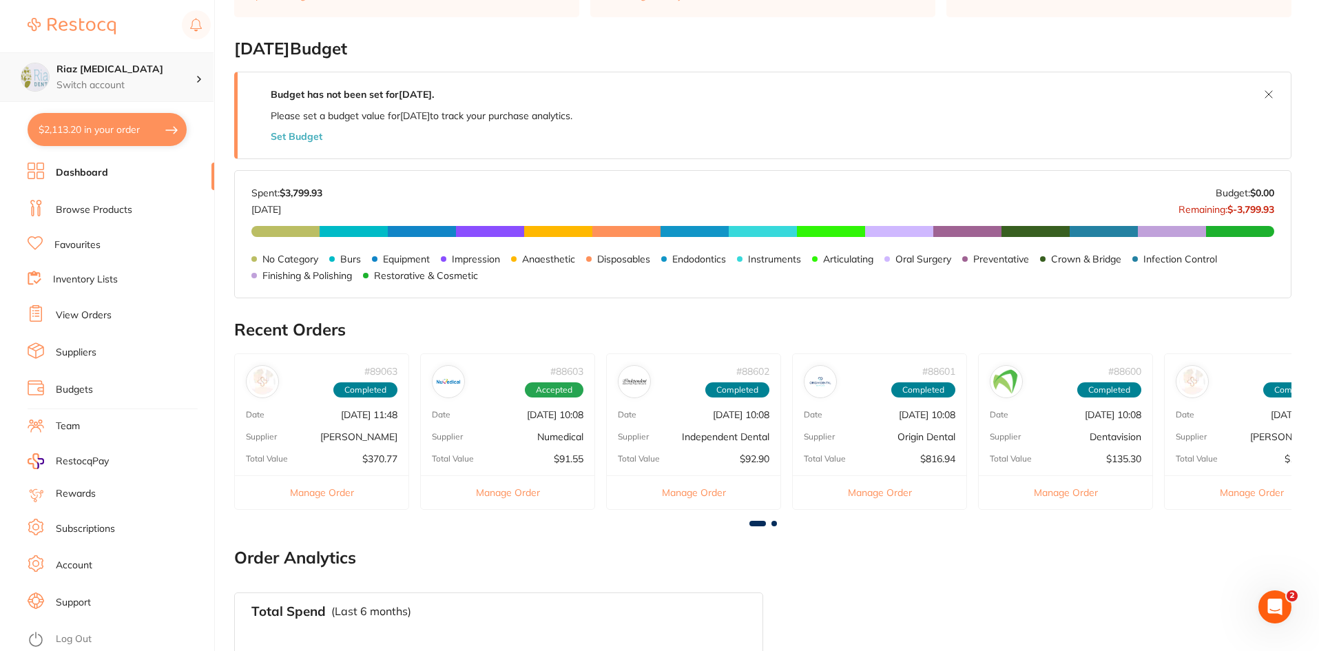
click at [90, 78] on p "Switch account" at bounding box center [125, 85] width 139 height 14
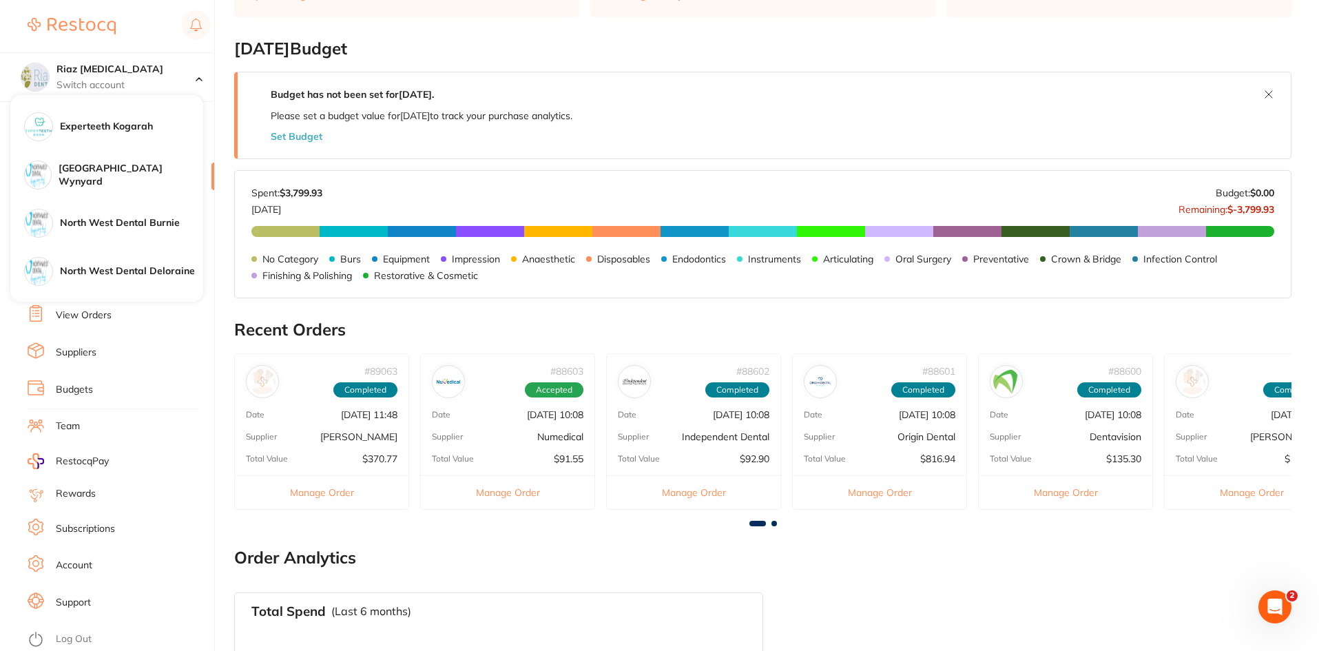
scroll to position [258, 0]
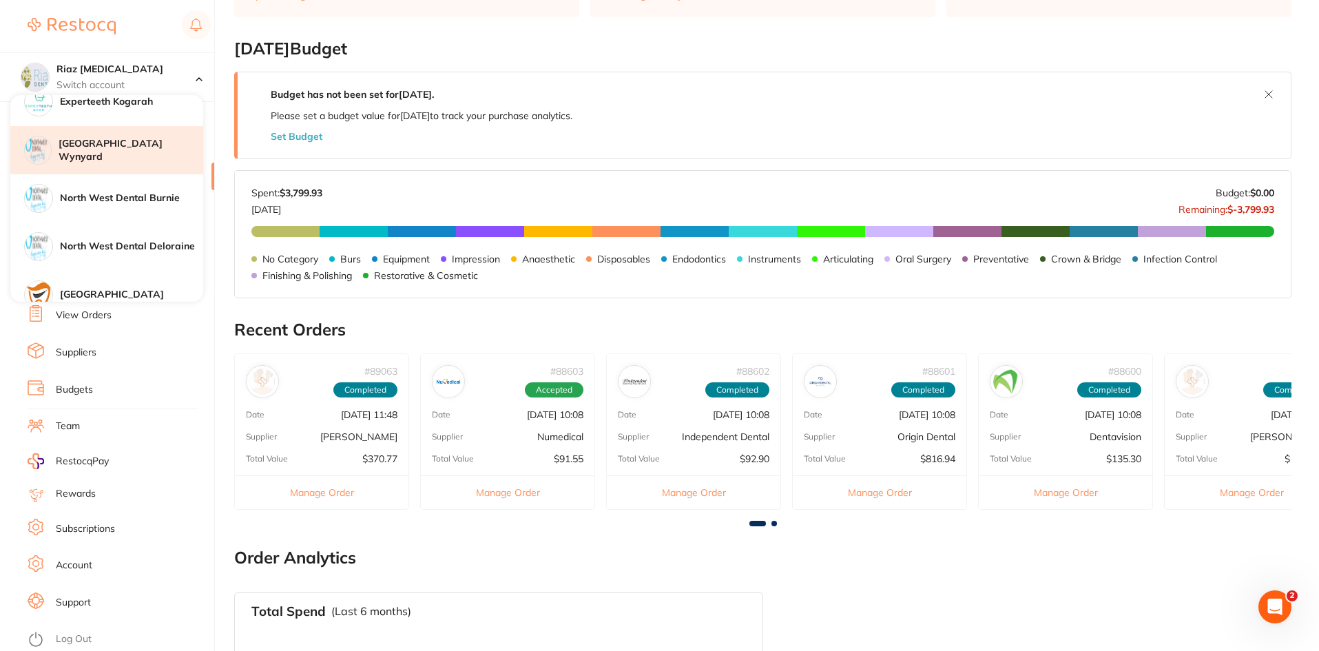
click at [110, 148] on h4 "[GEOGRAPHIC_DATA] Wynyard" at bounding box center [131, 150] width 145 height 27
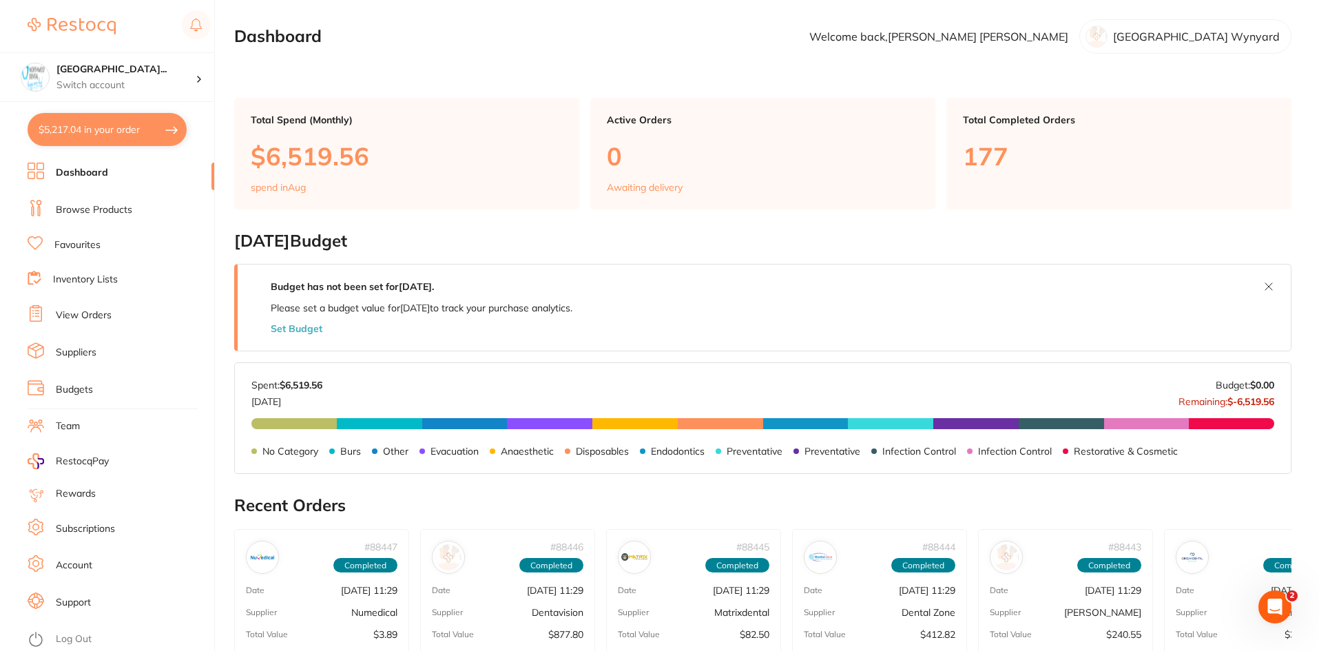
click at [84, 132] on button "$5,217.04 in your order" at bounding box center [107, 129] width 159 height 33
checkbox input "true"
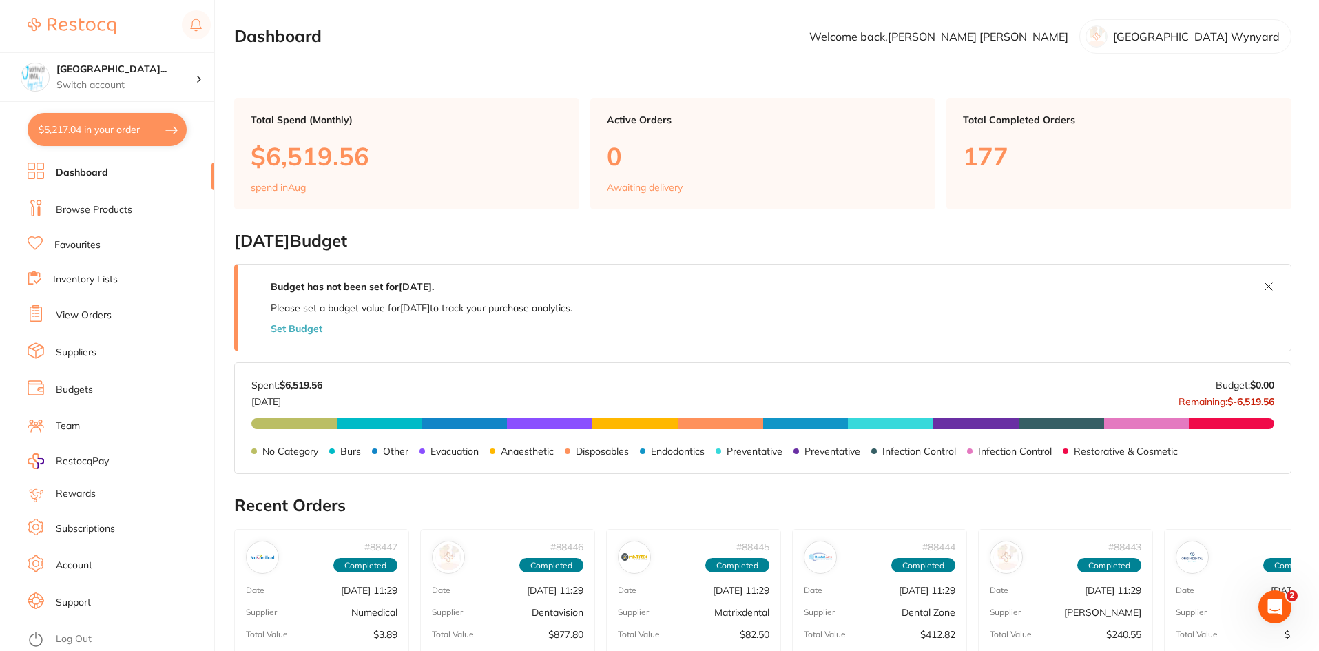
checkbox input "true"
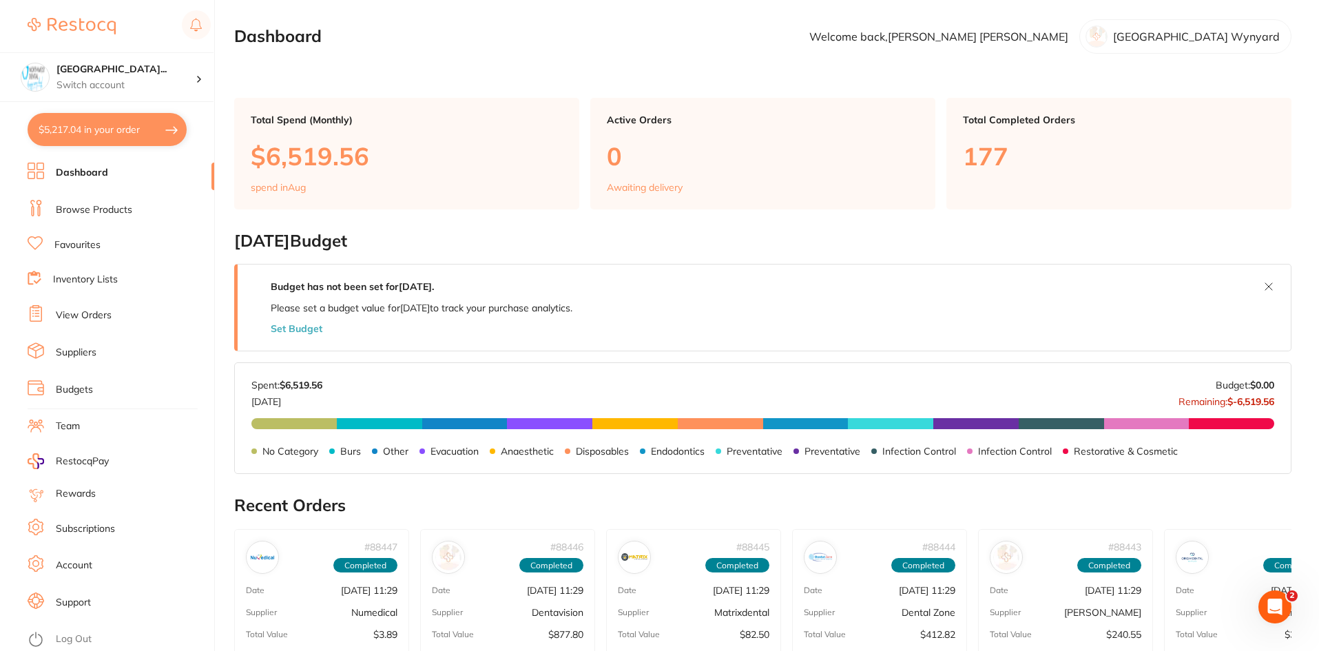
checkbox input "true"
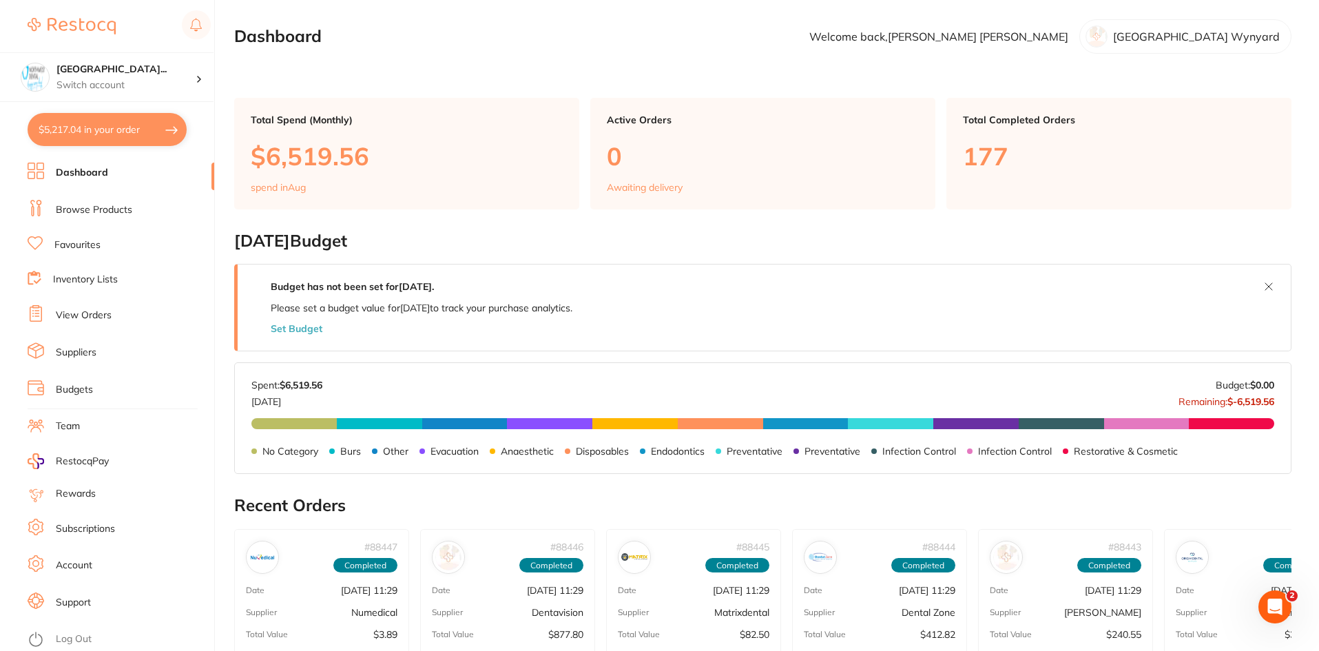
checkbox input "true"
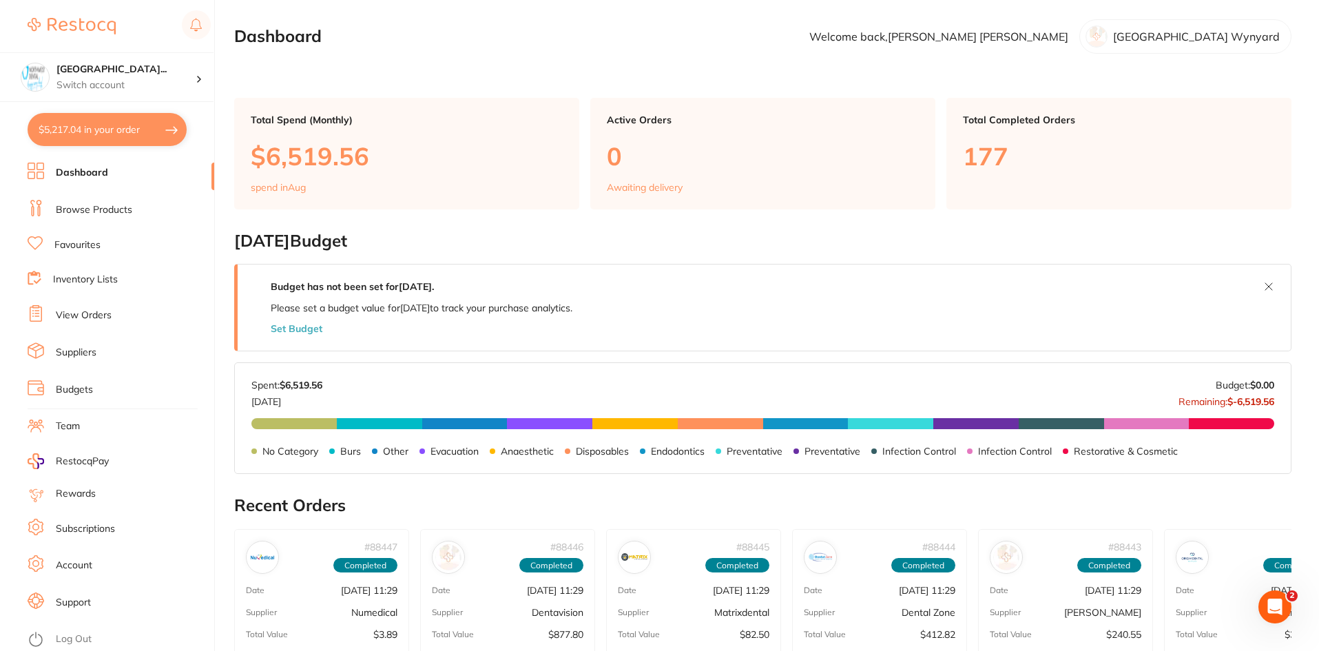
checkbox input "true"
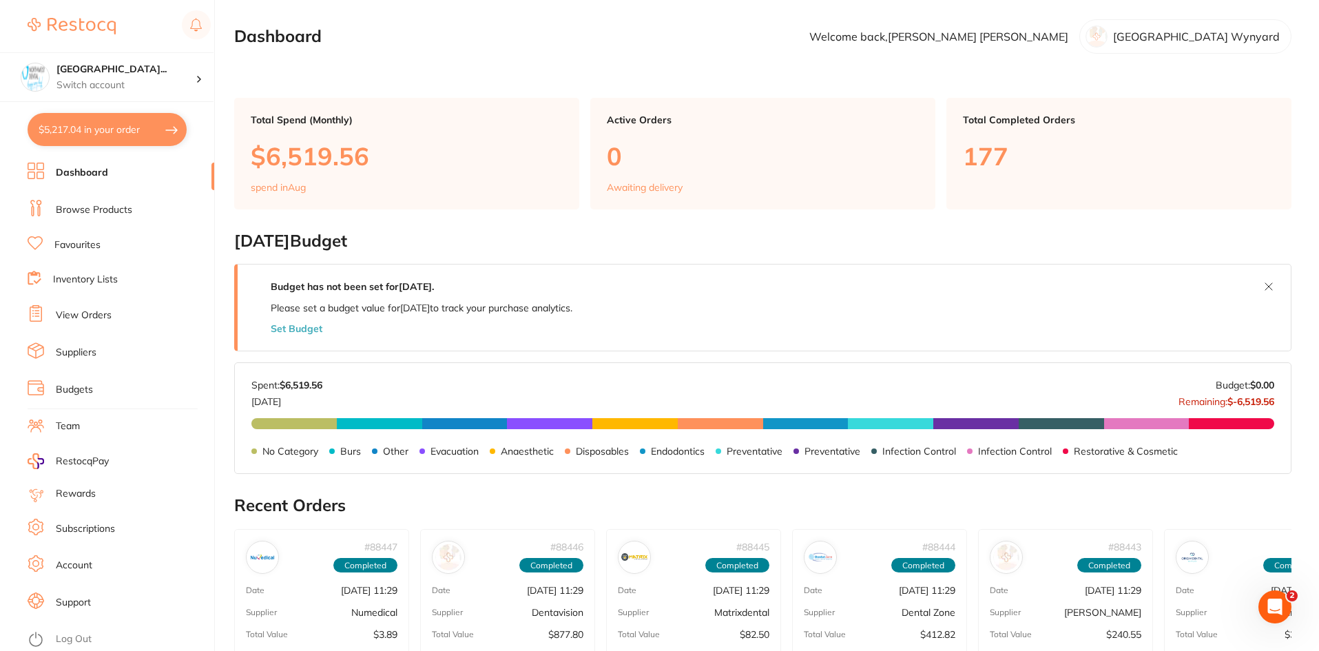
checkbox input "true"
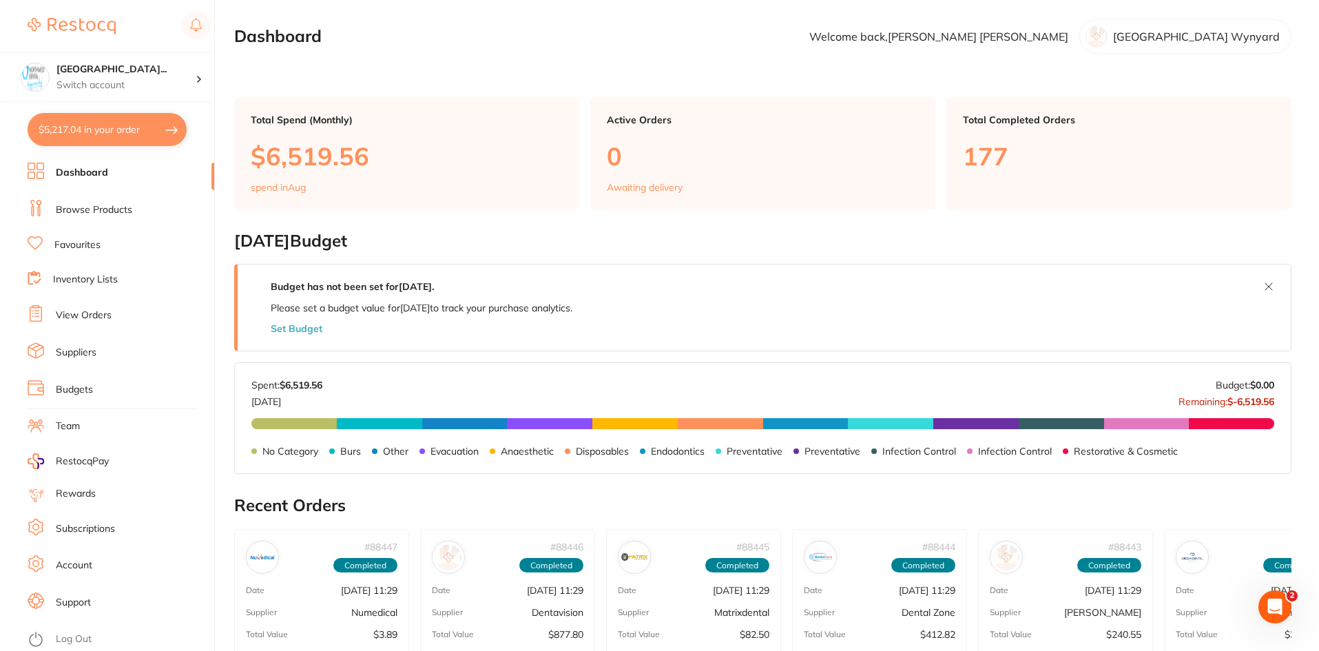
checkbox input "true"
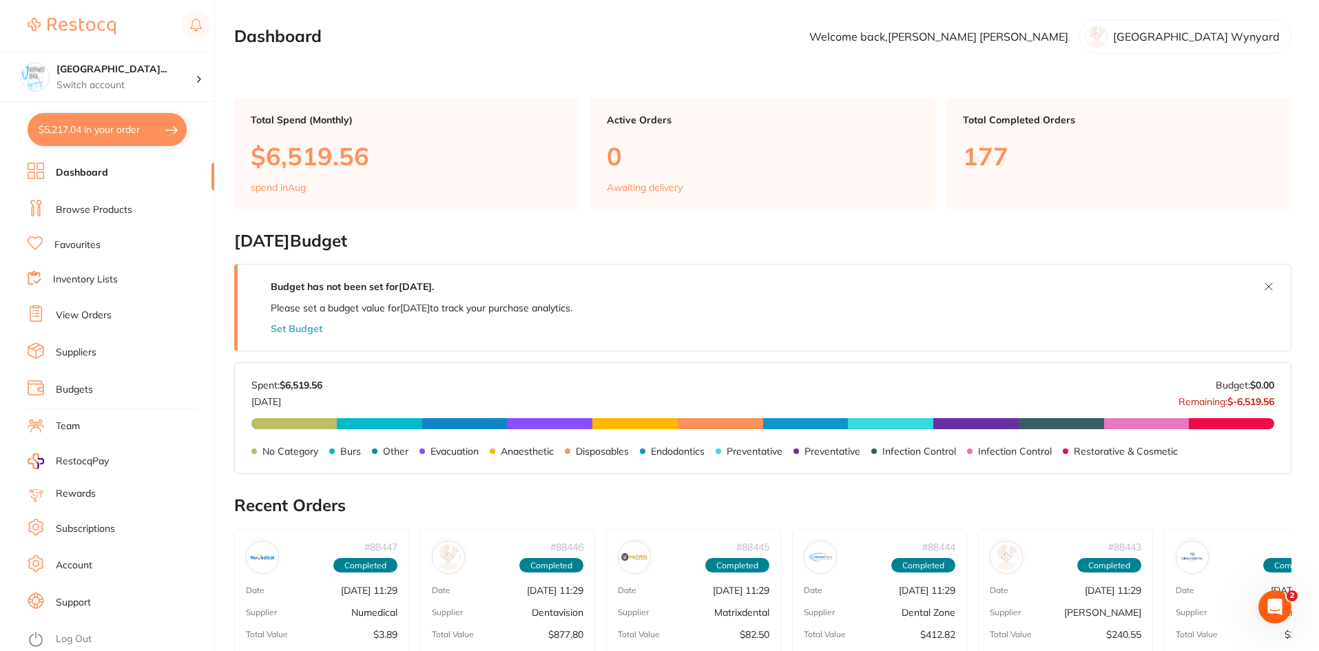
checkbox input "true"
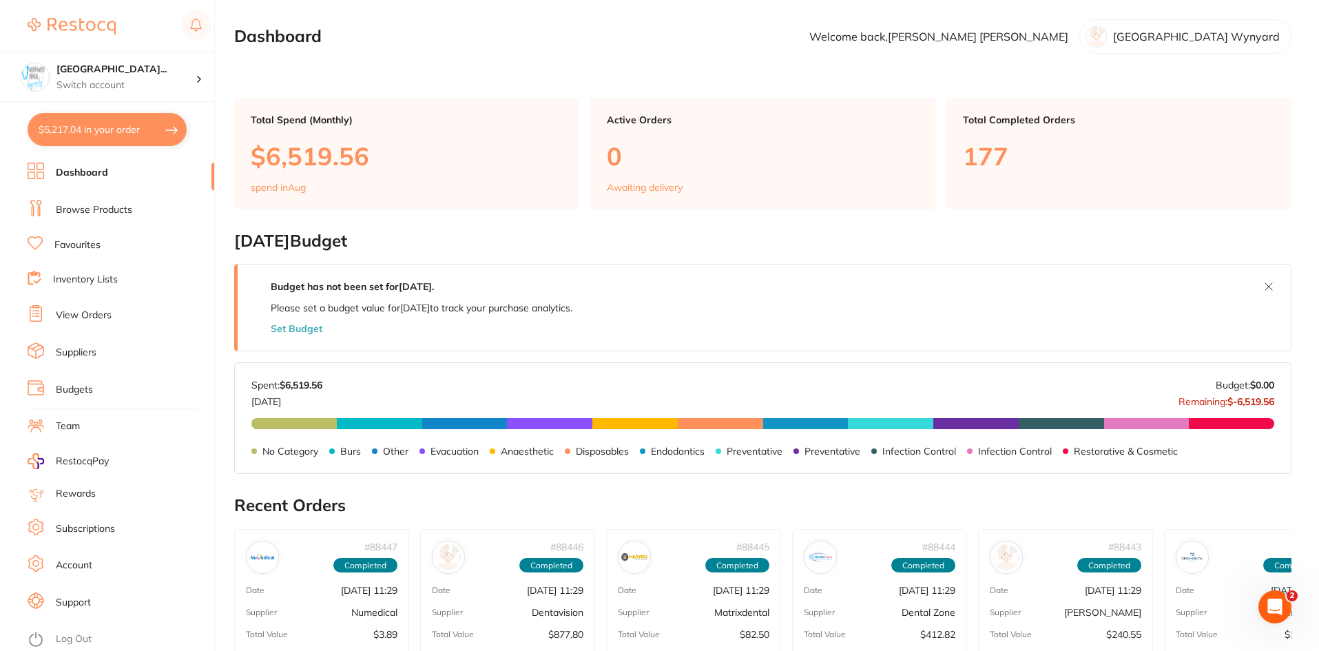
checkbox input "true"
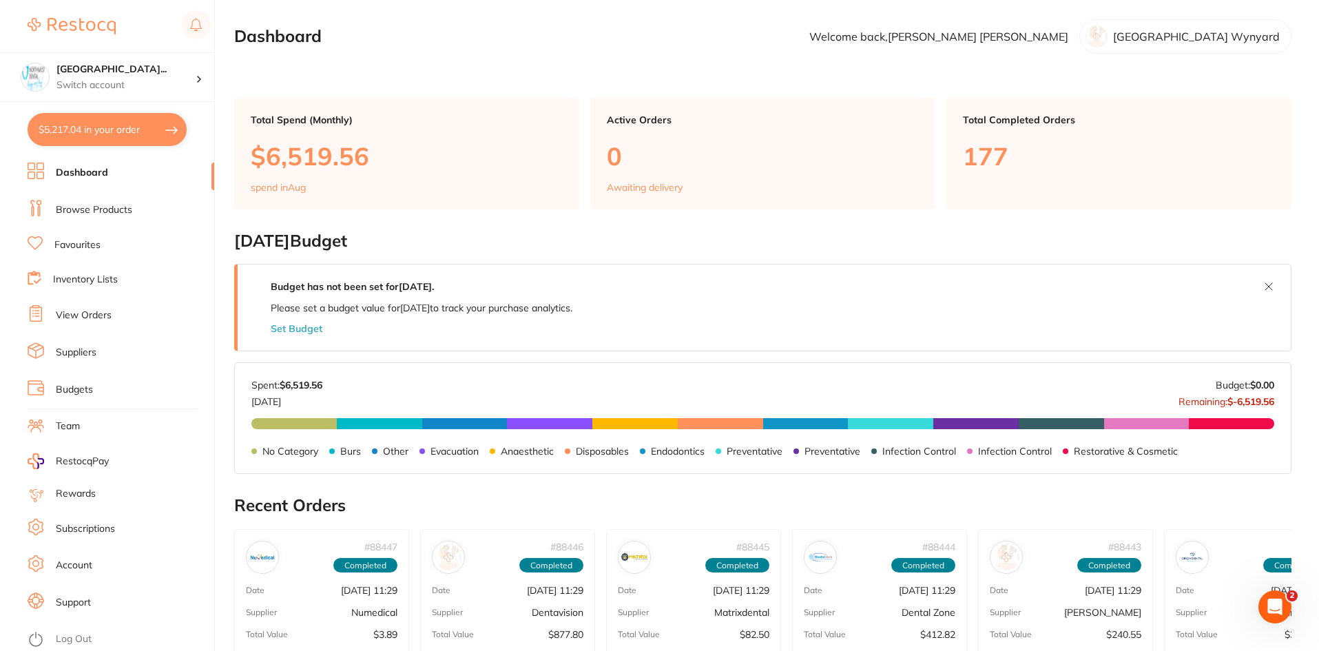
checkbox input "true"
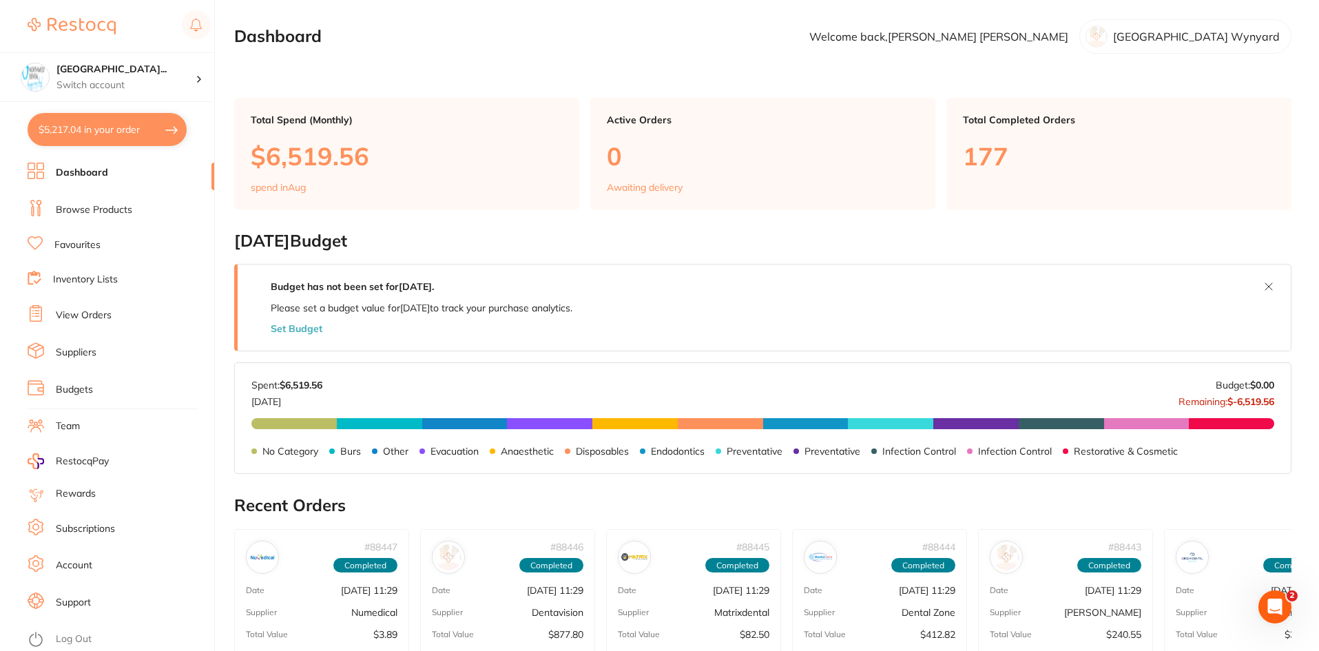
checkbox input "true"
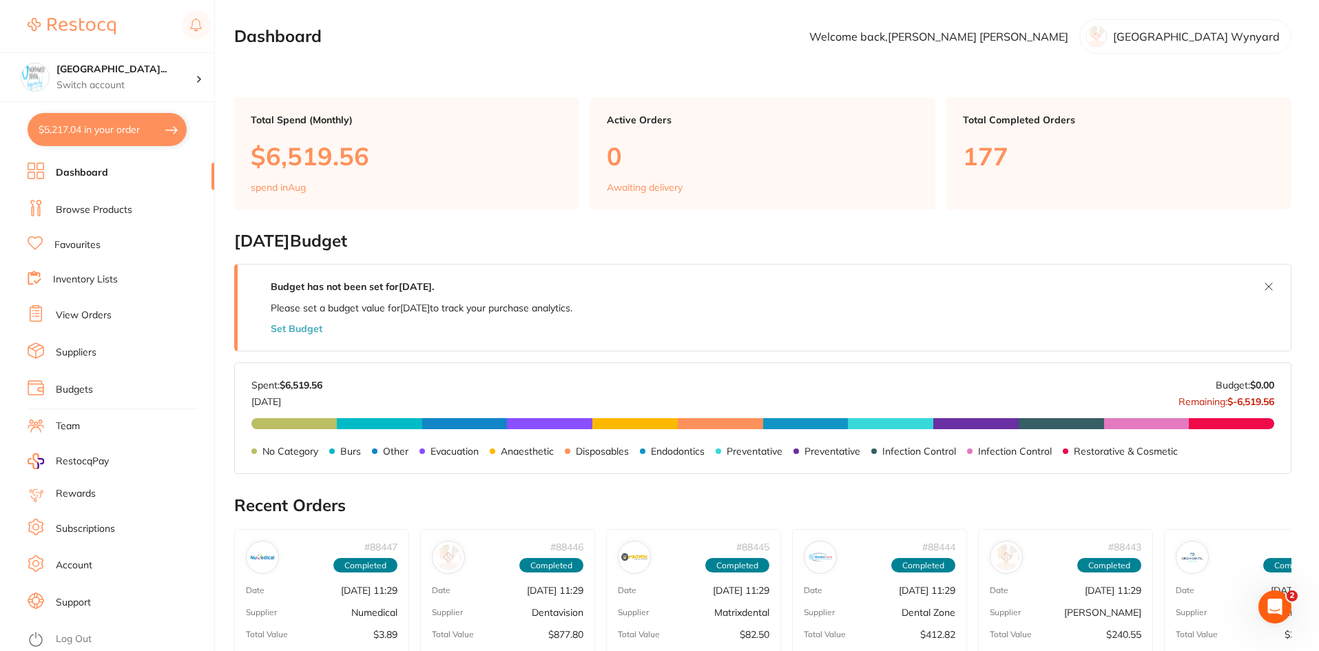
checkbox input "true"
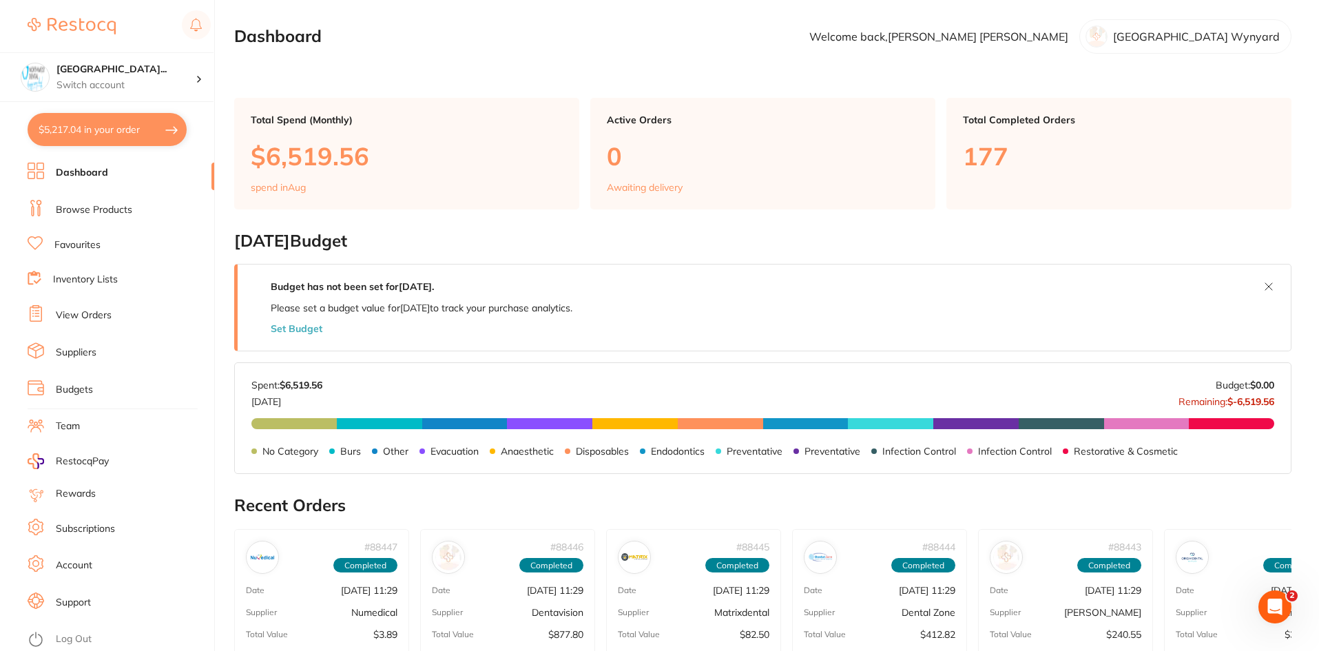
checkbox input "true"
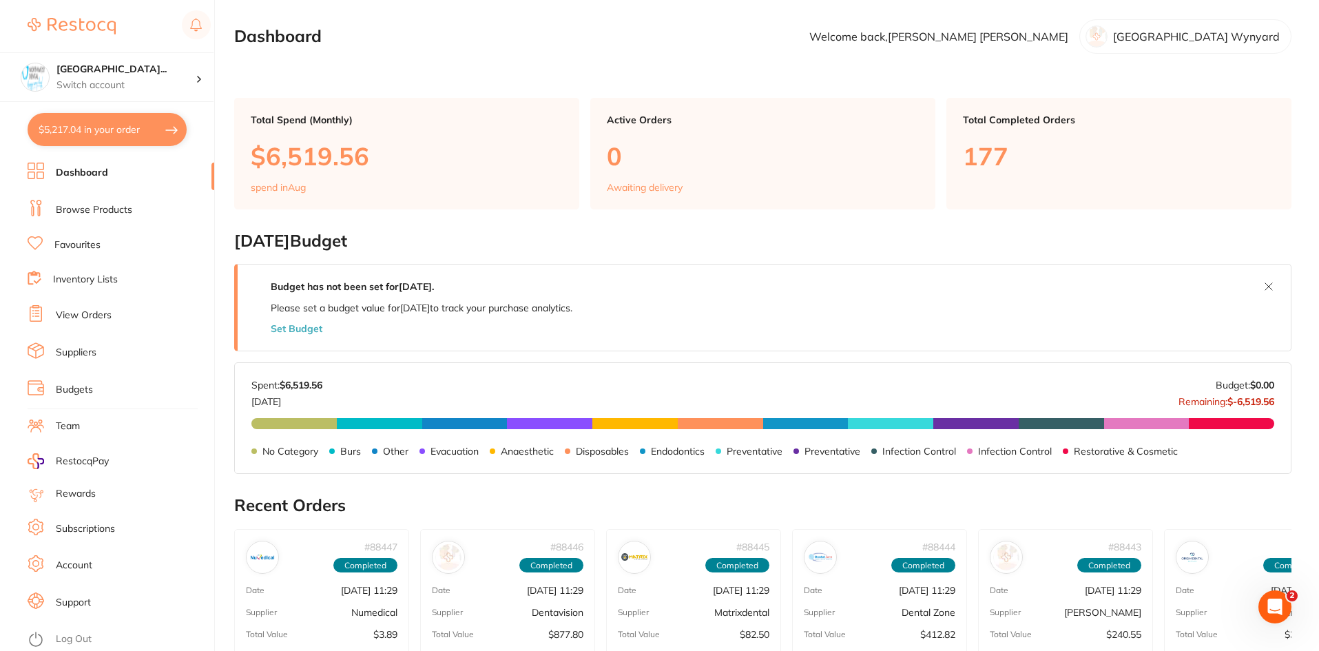
checkbox input "true"
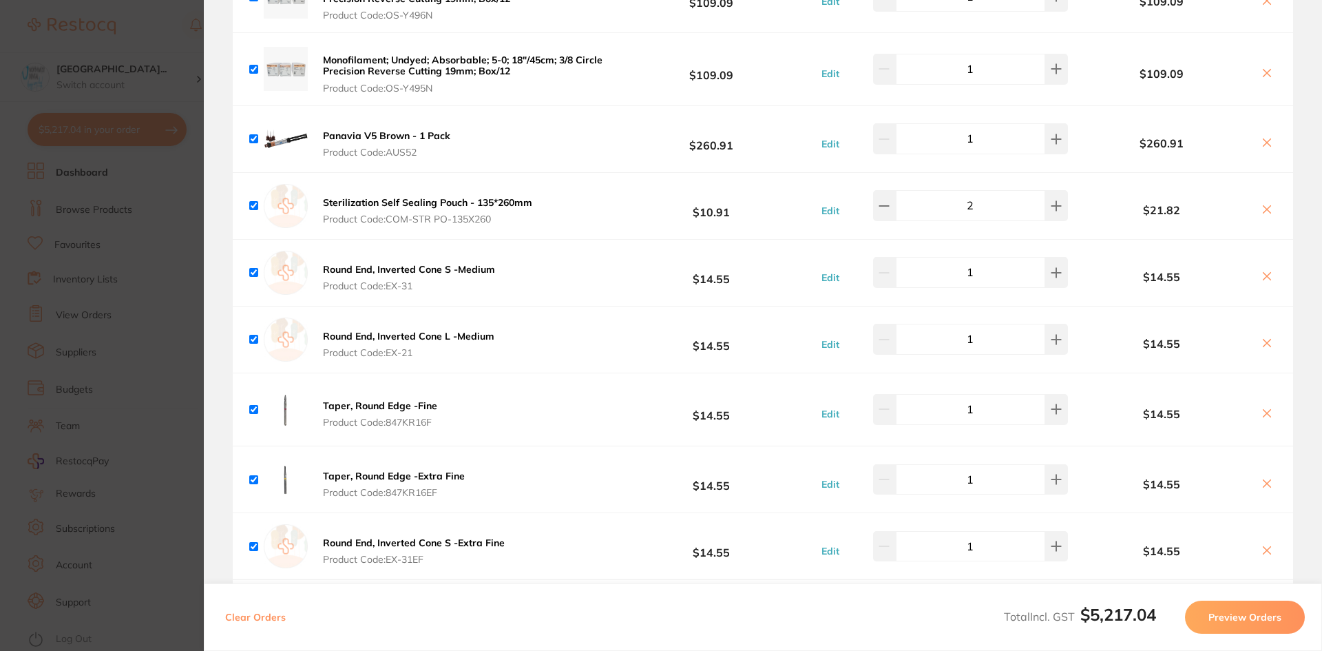
scroll to position [4855, 0]
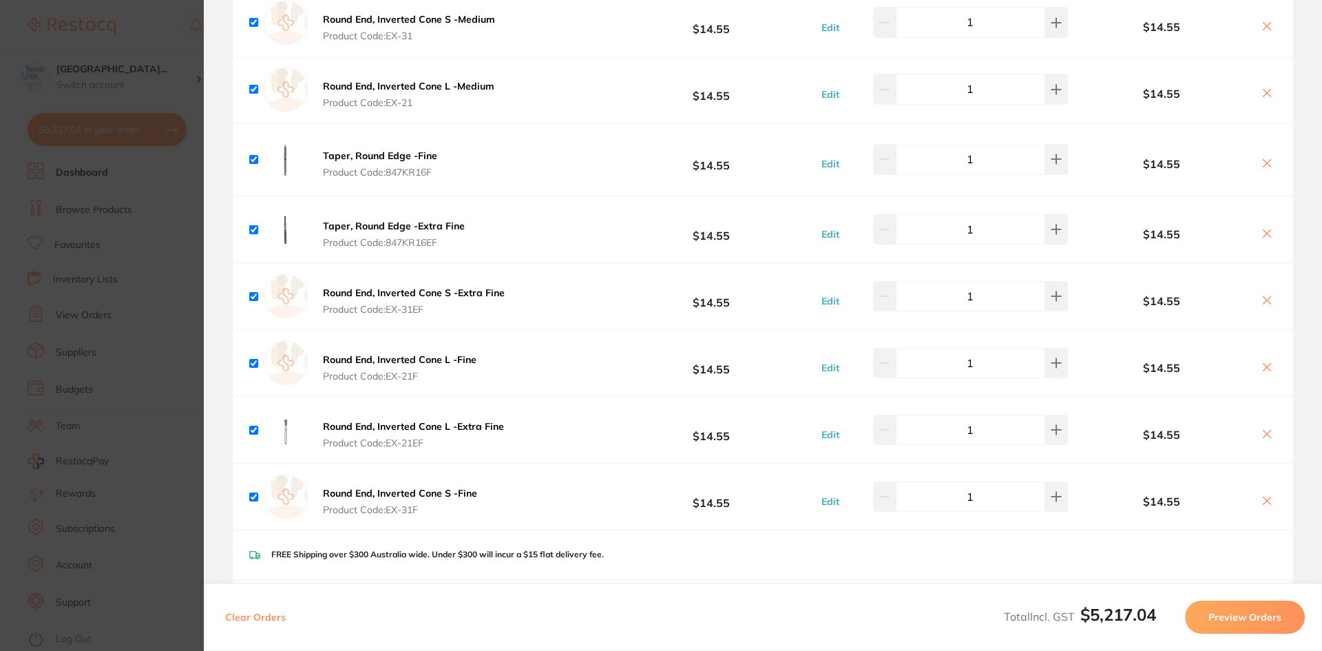
click at [1266, 495] on icon at bounding box center [1267, 500] width 11 height 11
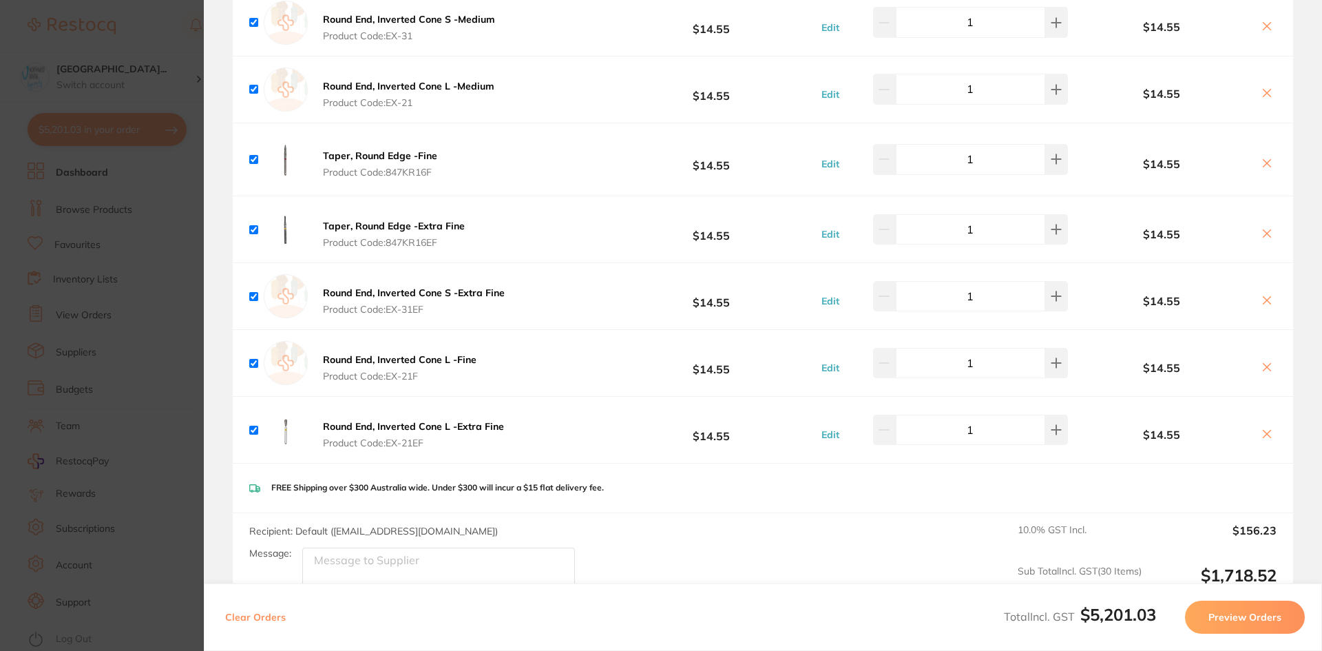
click at [1266, 295] on icon at bounding box center [1267, 300] width 11 height 11
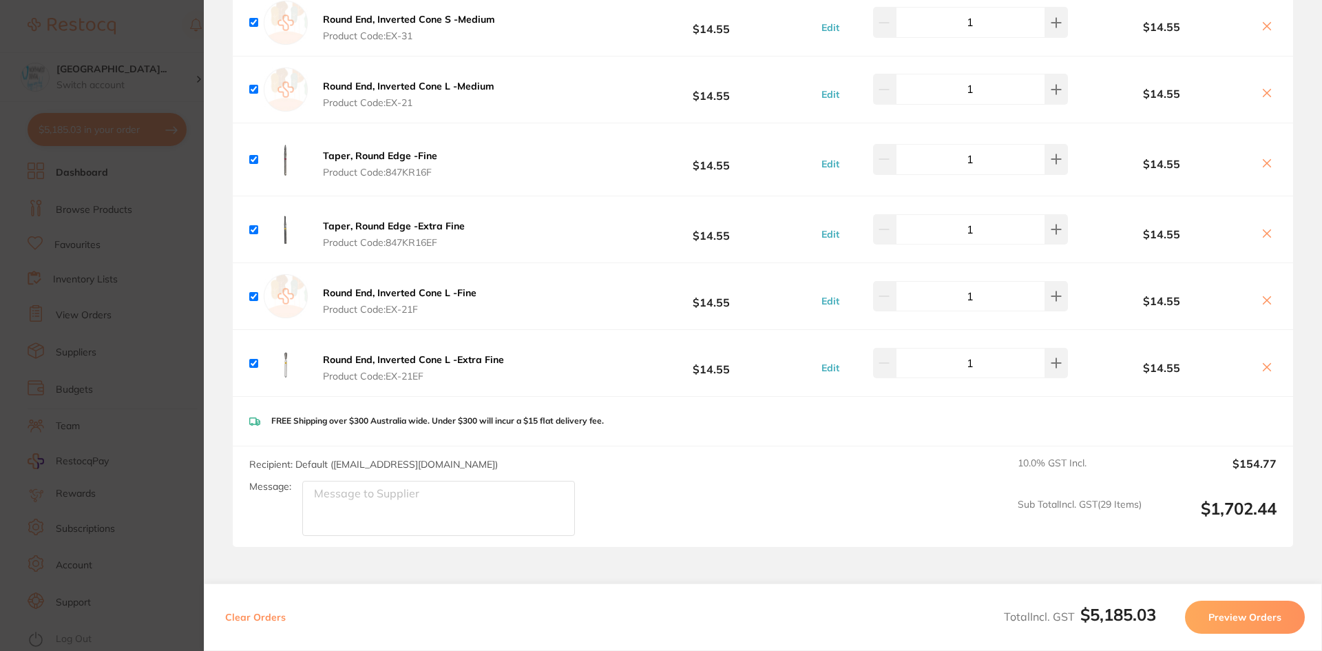
click at [1266, 295] on icon at bounding box center [1267, 300] width 11 height 11
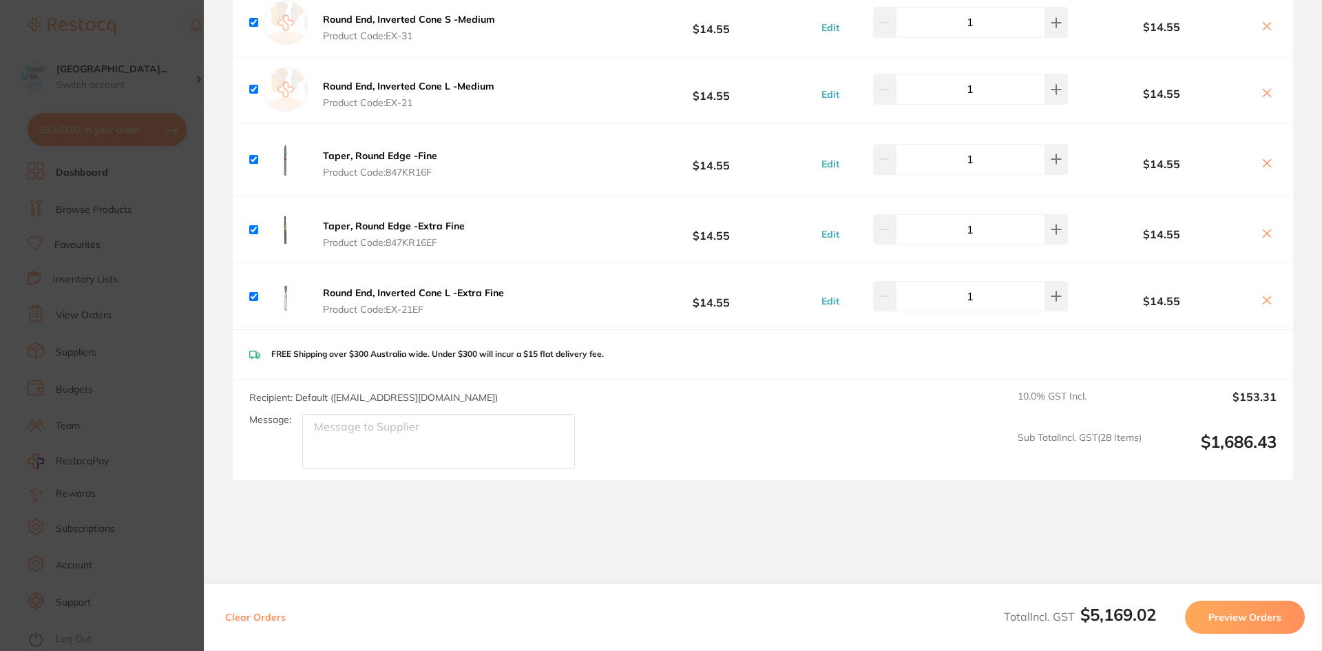
click at [1266, 295] on icon at bounding box center [1267, 300] width 11 height 11
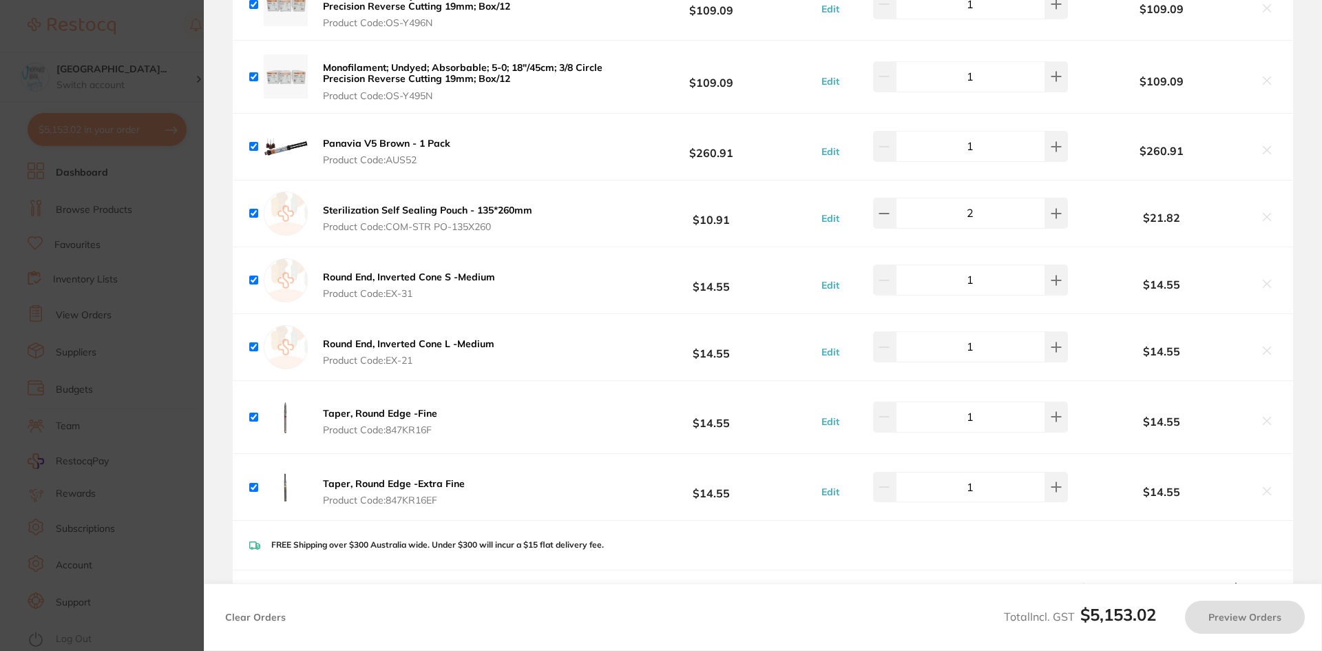
scroll to position [4587, 0]
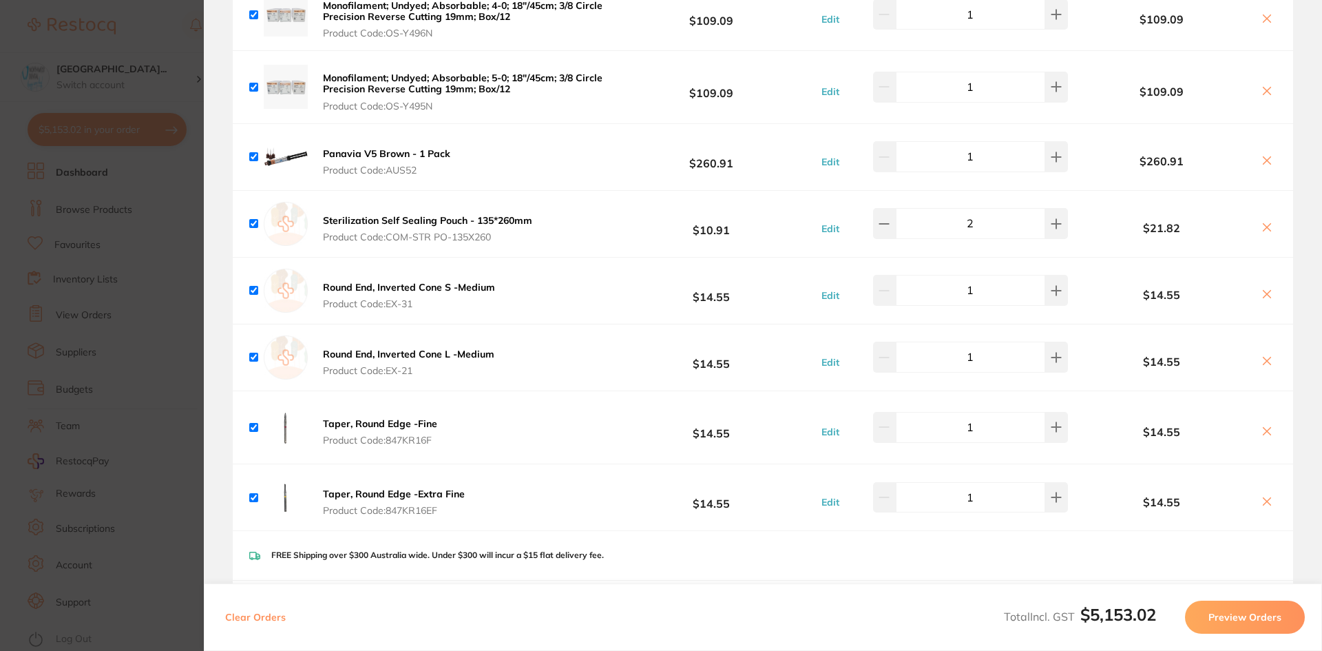
click at [1269, 495] on button at bounding box center [1266, 502] width 19 height 14
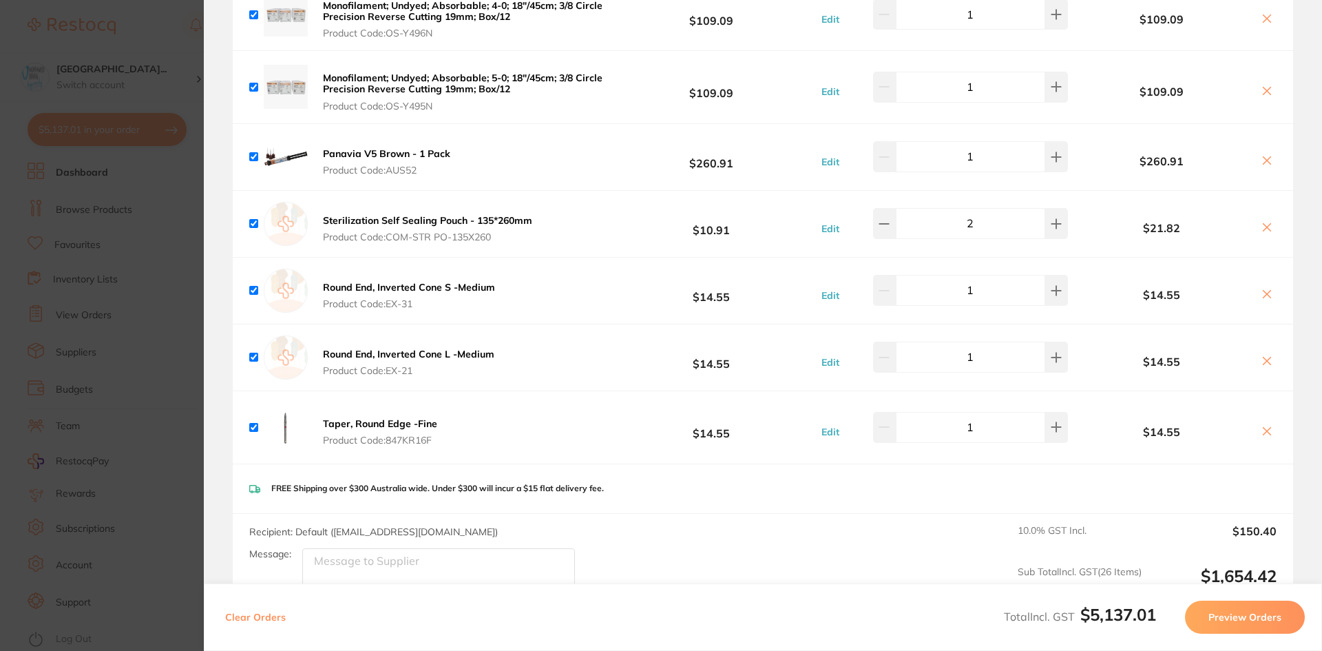
click at [1268, 426] on icon at bounding box center [1267, 431] width 11 height 11
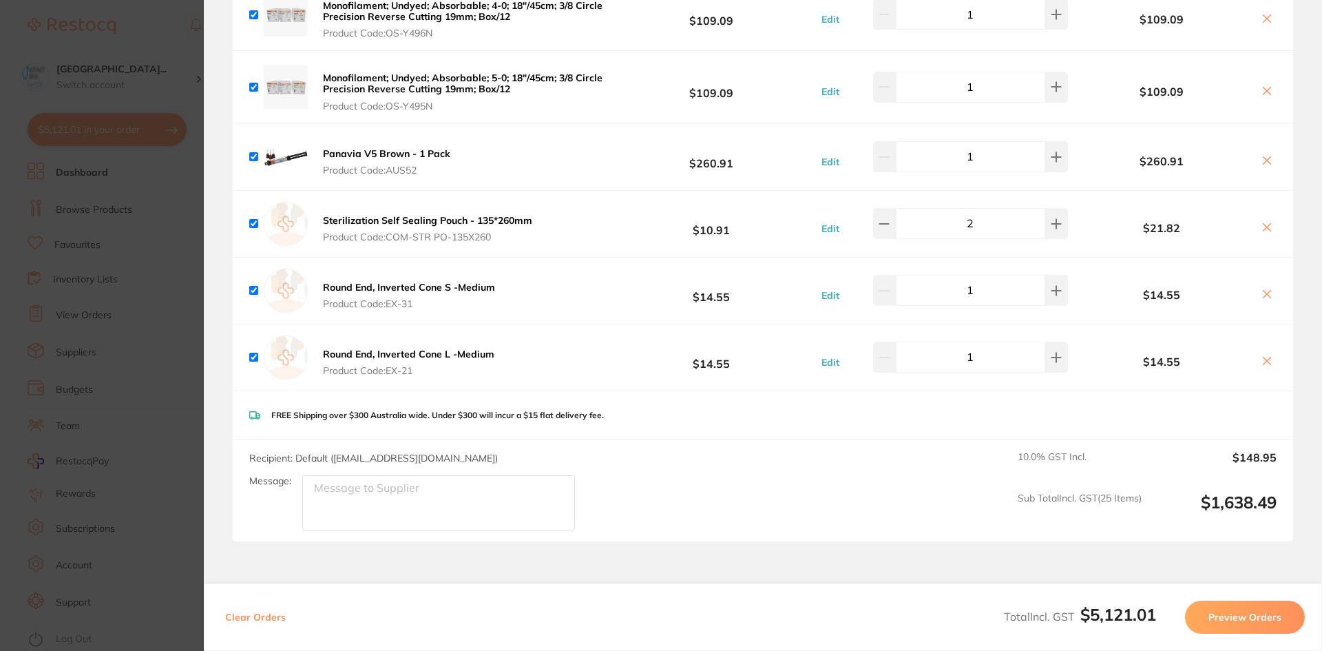
click at [1264, 291] on icon at bounding box center [1268, 295] width 8 height 8
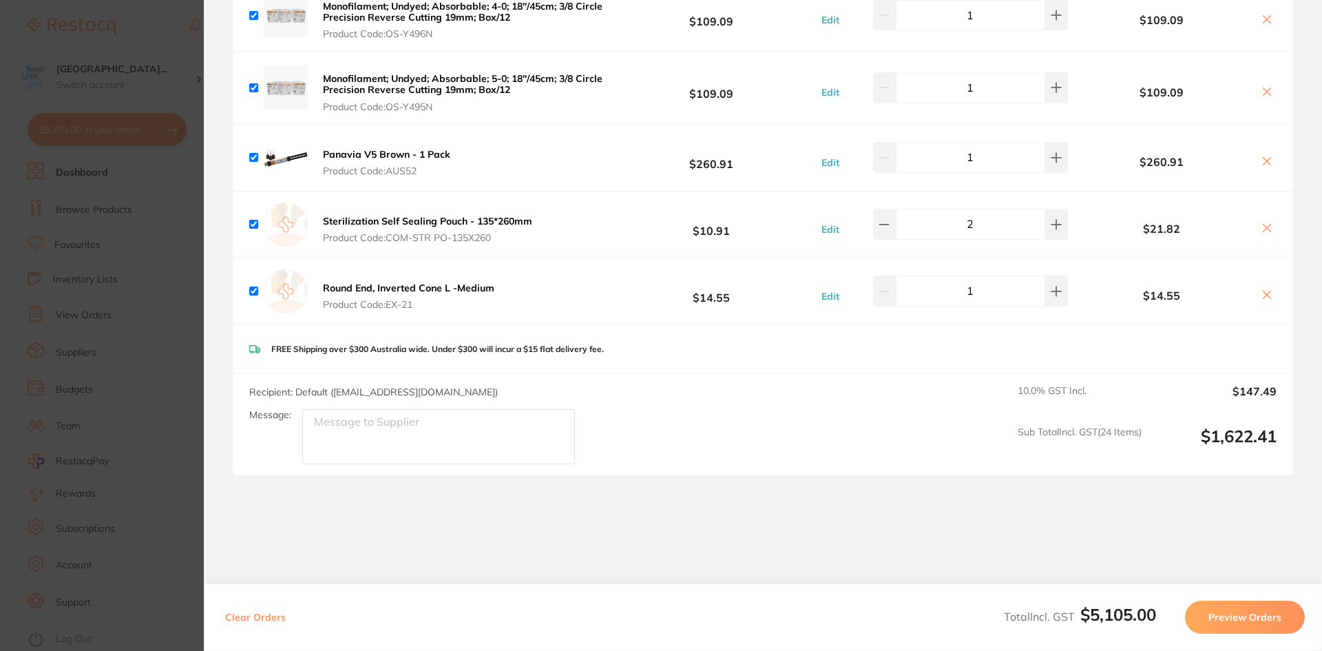
click at [1268, 289] on icon at bounding box center [1267, 294] width 11 height 11
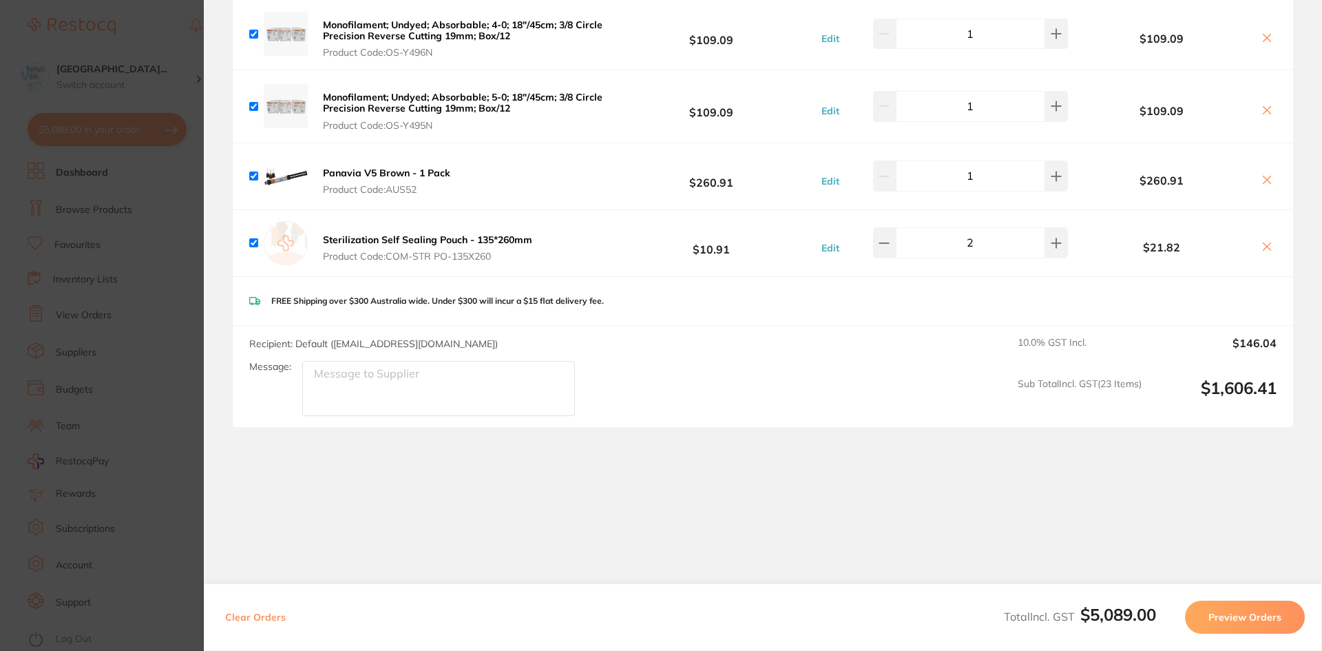
scroll to position [4519, 0]
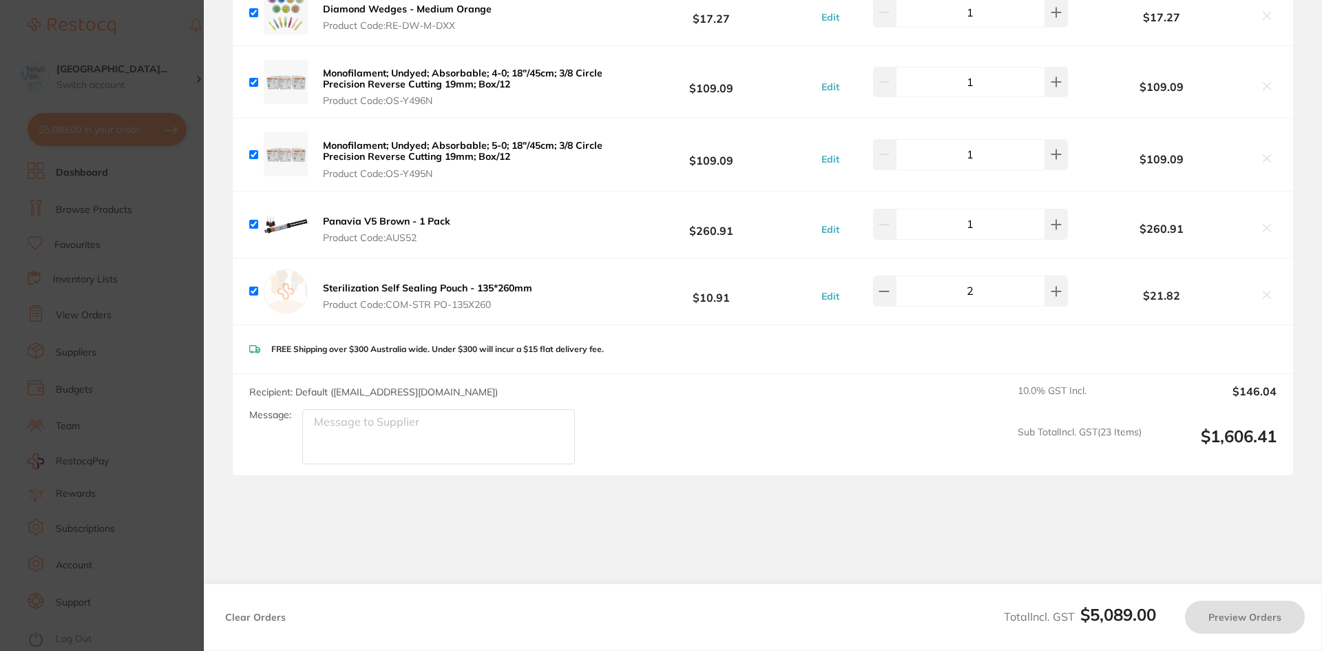
checkbox input "true"
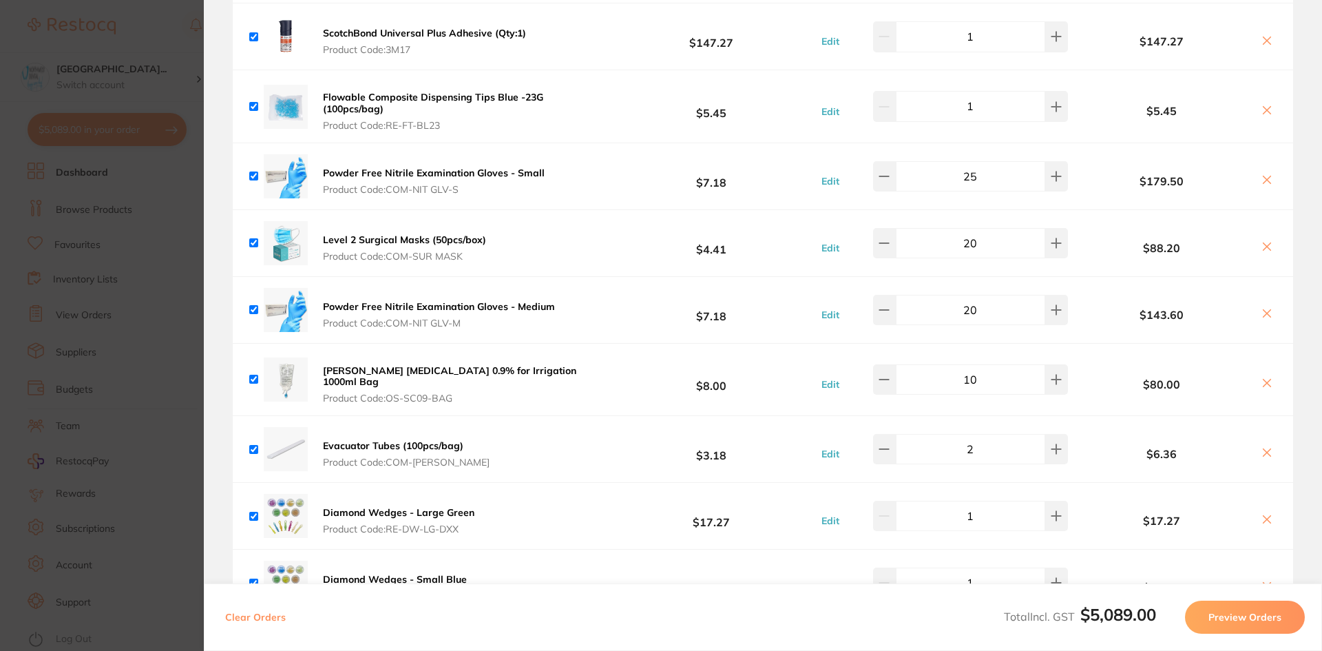
scroll to position [3624, 0]
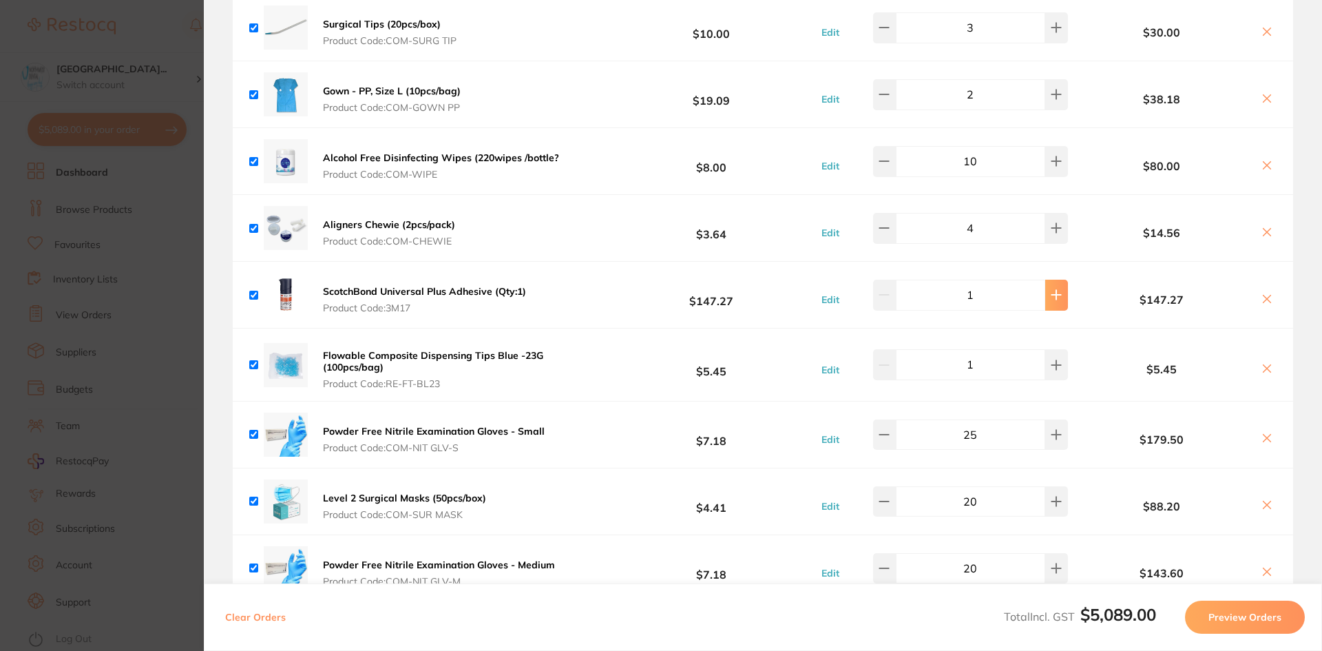
click at [1045, 280] on button at bounding box center [1056, 295] width 23 height 30
type input "2"
click at [178, 272] on section "Update RRP Set your pre negotiated price for this item. Item Agreed RRP (excl. …" at bounding box center [661, 325] width 1322 height 651
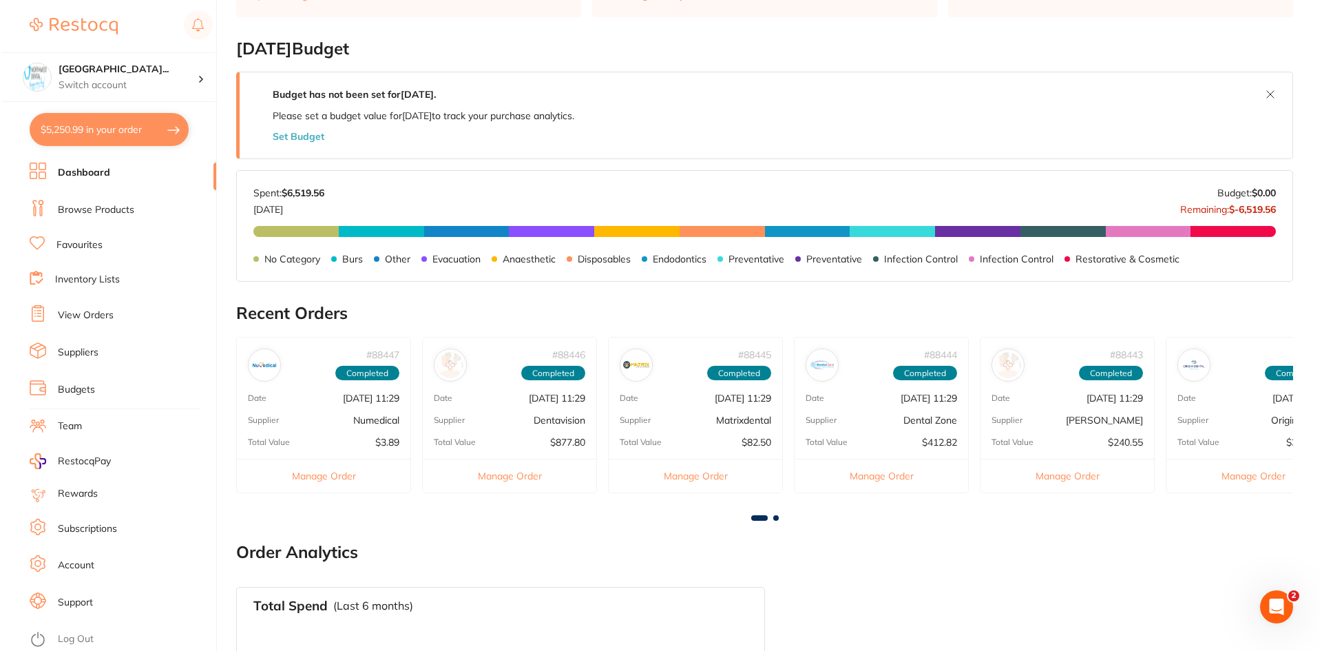
scroll to position [0, 0]
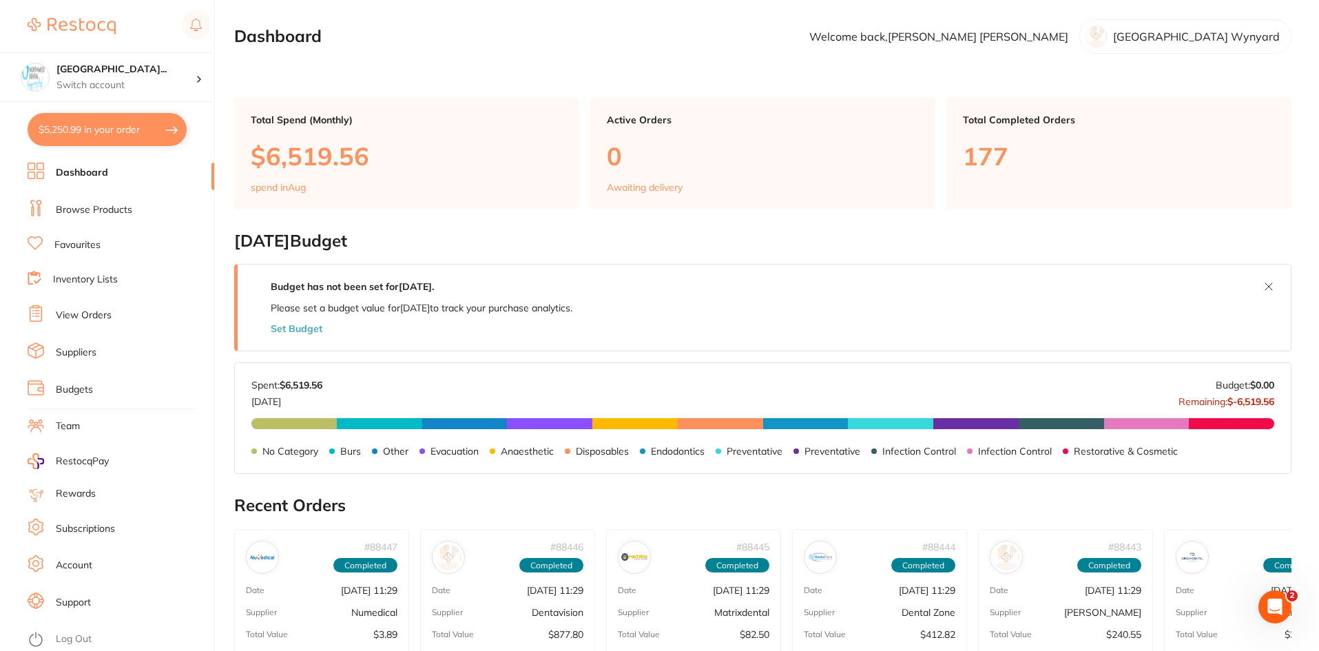
click at [118, 136] on button "$5,250.99 in your order" at bounding box center [107, 129] width 159 height 33
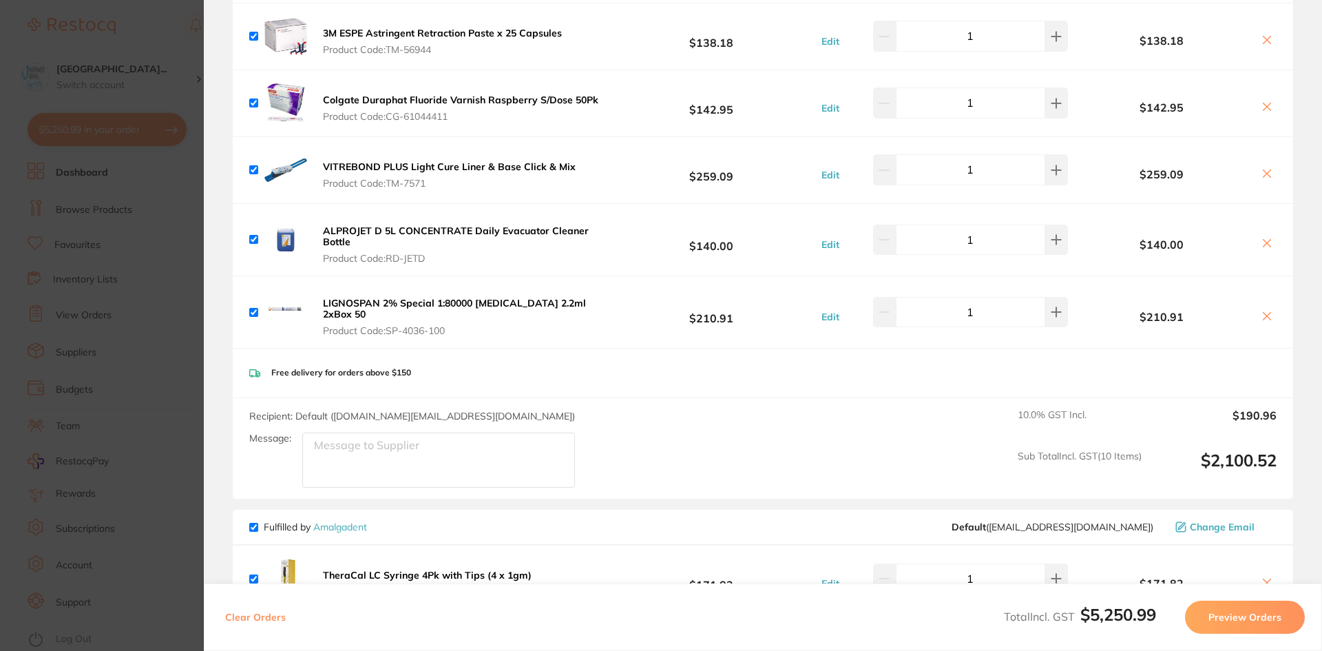
scroll to position [1920, 0]
click at [105, 306] on section "Update RRP Set your pre negotiated price for this item. Item Agreed RRP (excl. …" at bounding box center [661, 325] width 1322 height 651
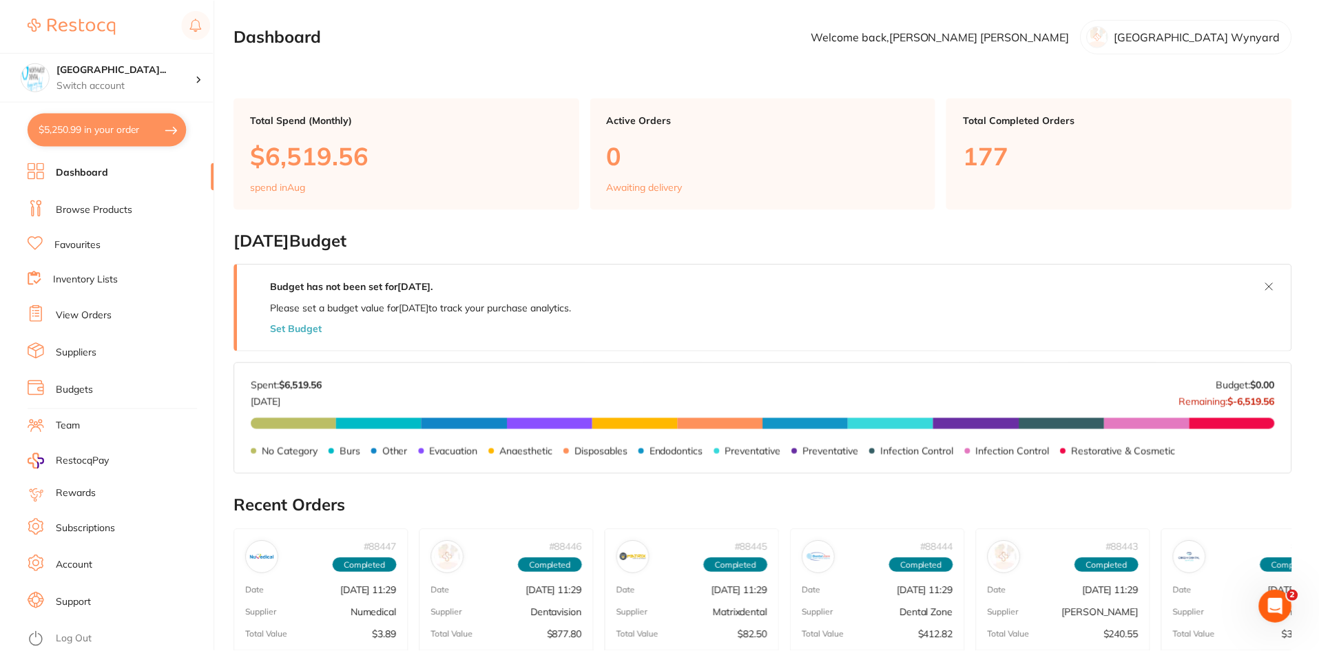
scroll to position [2, 0]
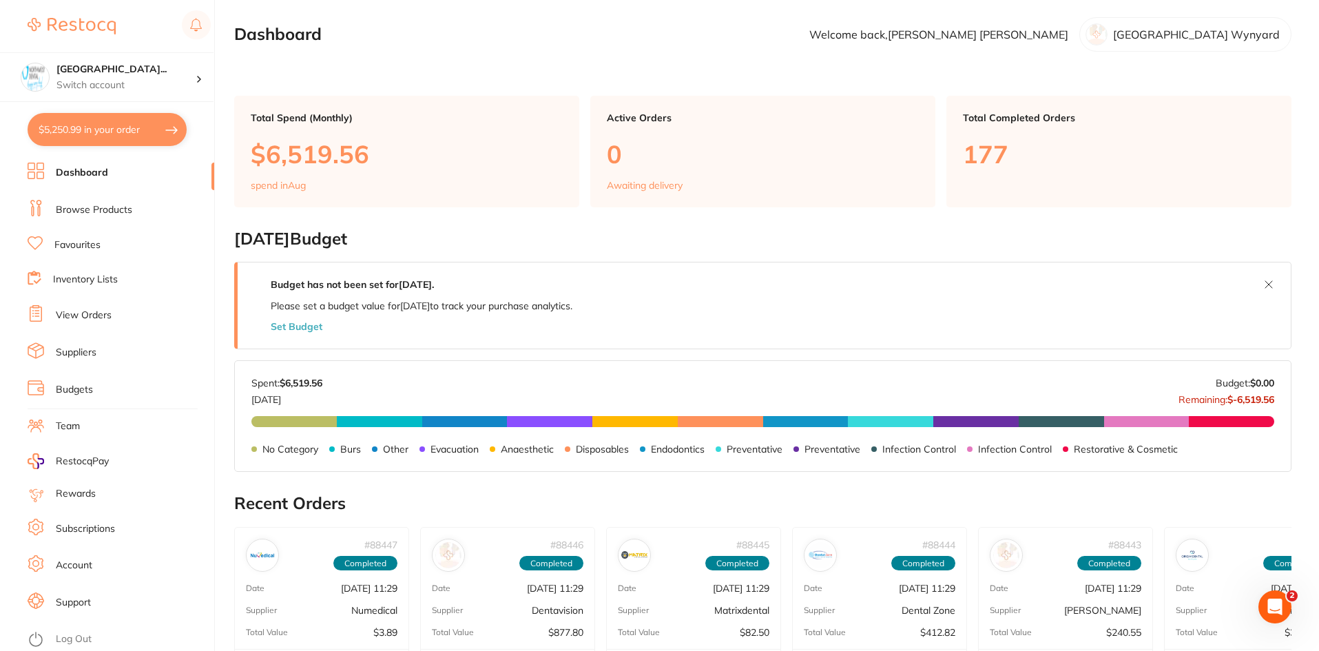
click at [113, 125] on button "$5,250.99 in your order" at bounding box center [107, 129] width 159 height 33
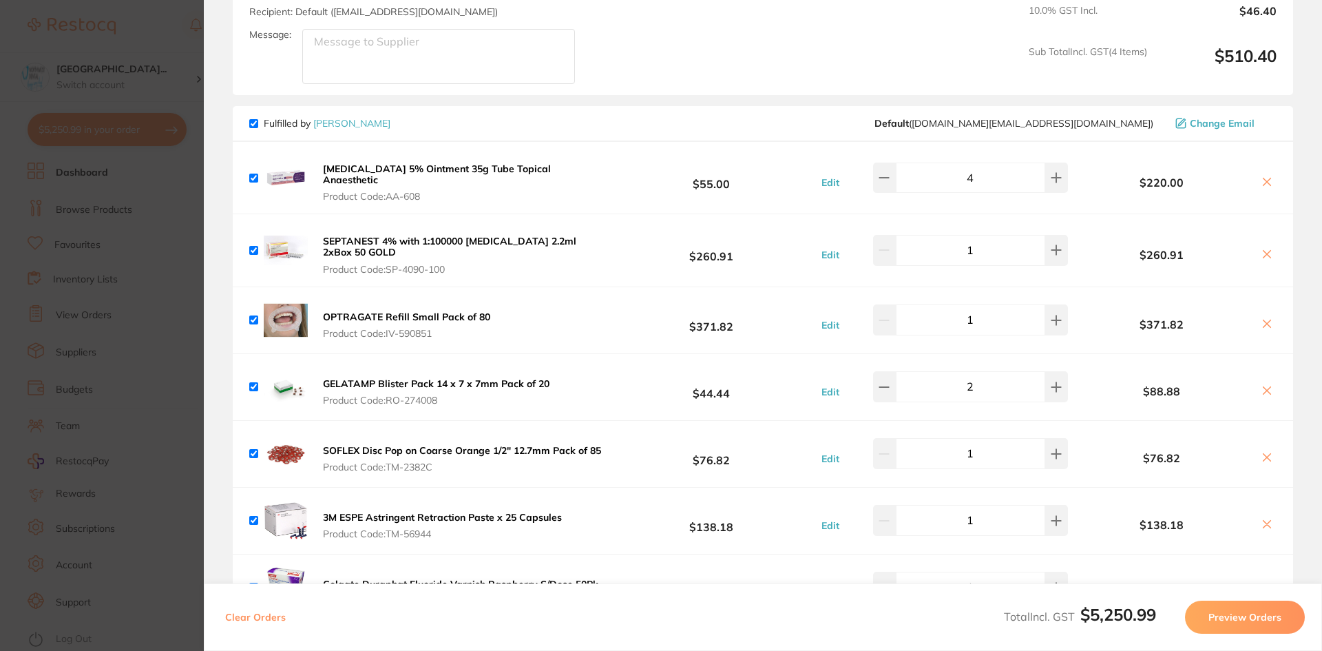
scroll to position [1627, 0]
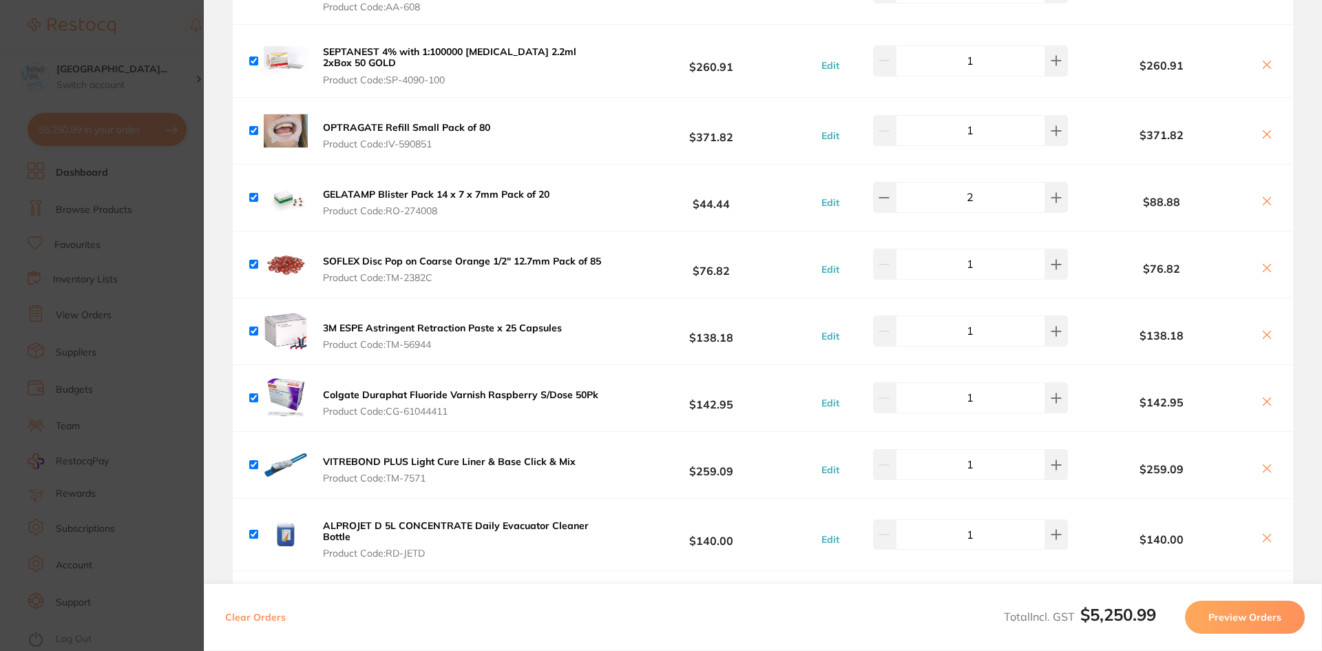
click at [1264, 396] on icon at bounding box center [1267, 401] width 11 height 11
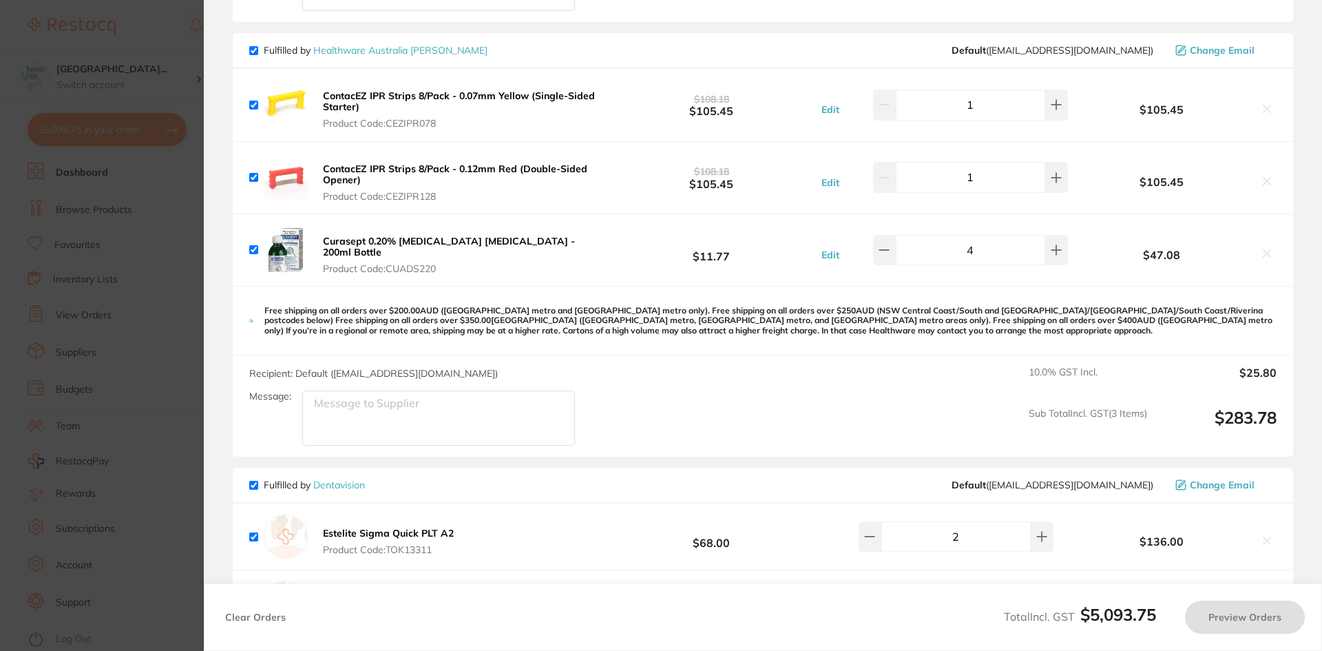
checkbox input "true"
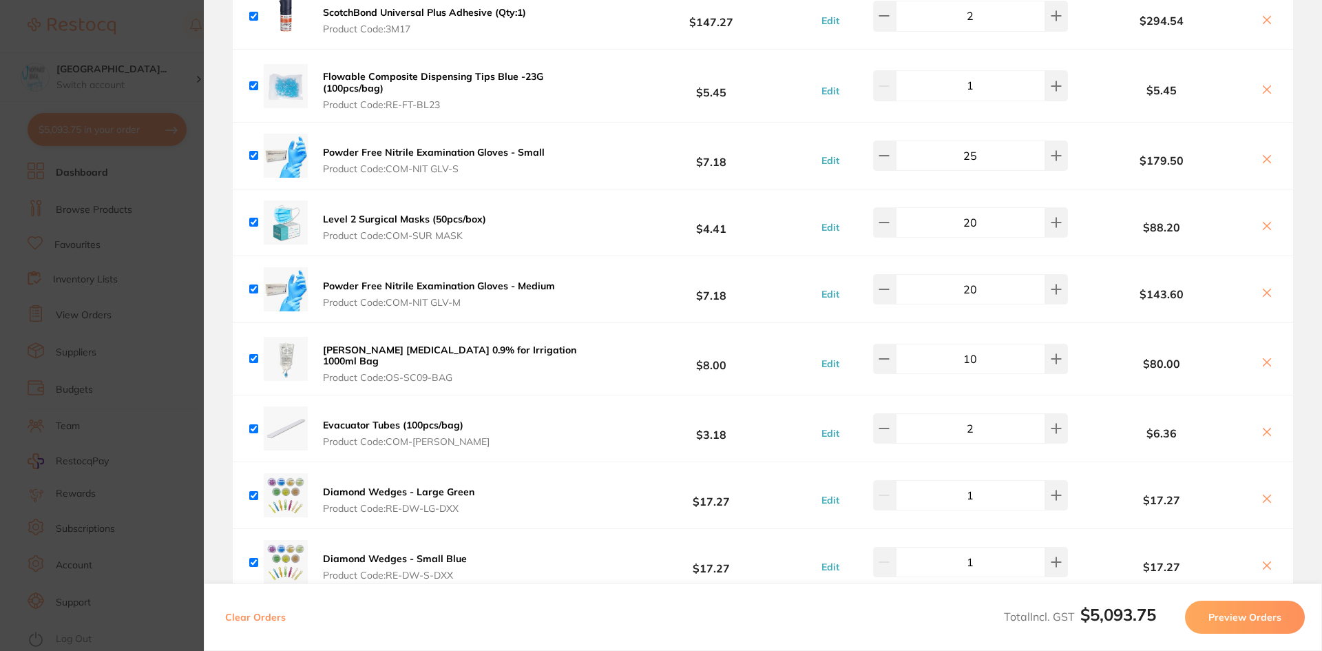
scroll to position [3833, 0]
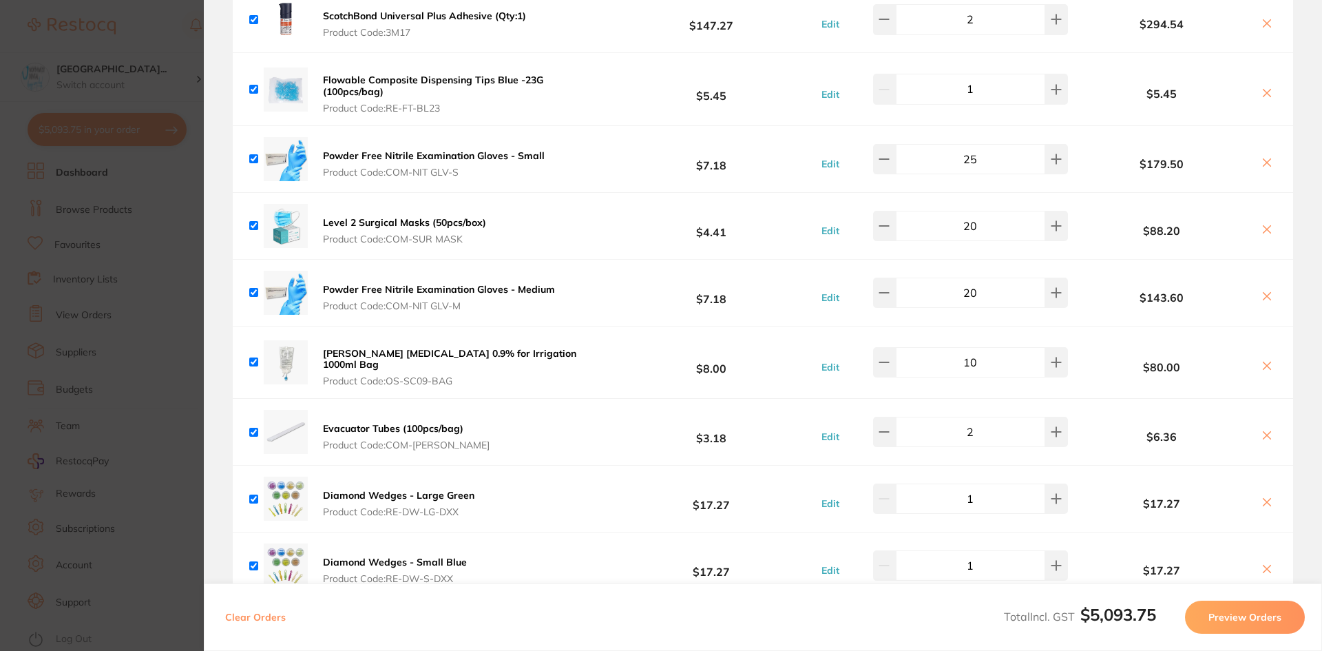
click at [114, 339] on section "Update RRP Set your pre negotiated price for this item. Item Agreed RRP (excl. …" at bounding box center [661, 325] width 1322 height 651
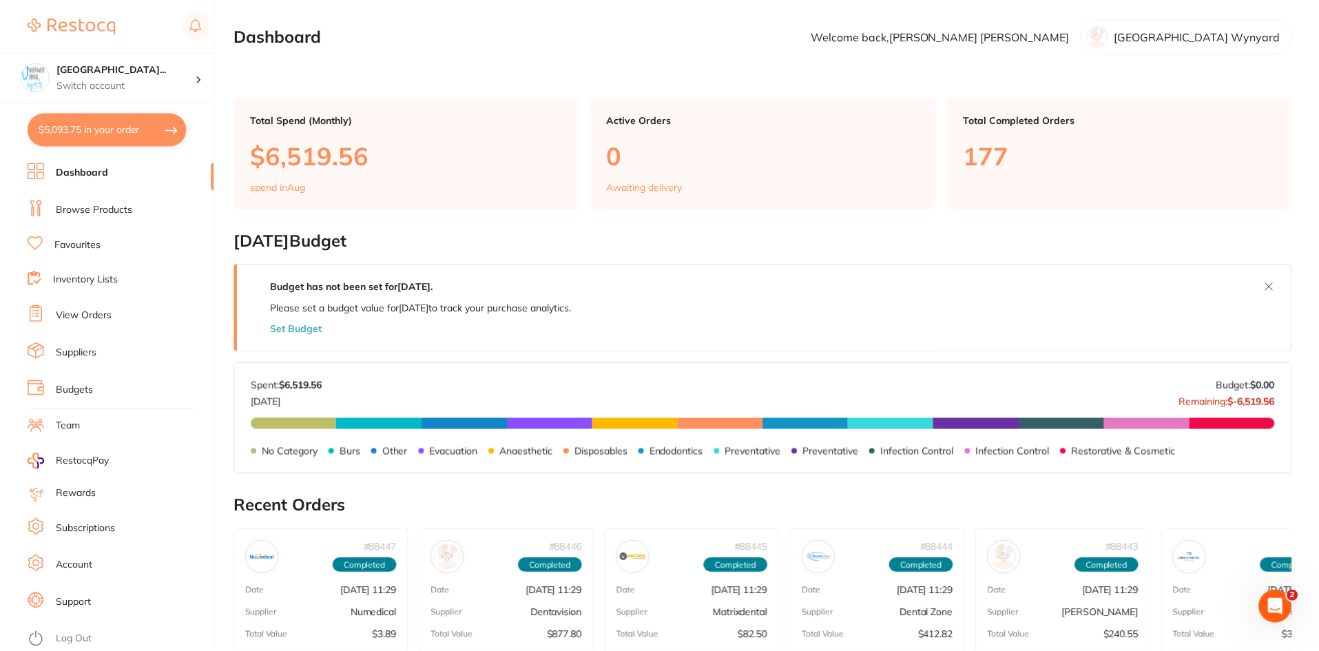
scroll to position [2, 0]
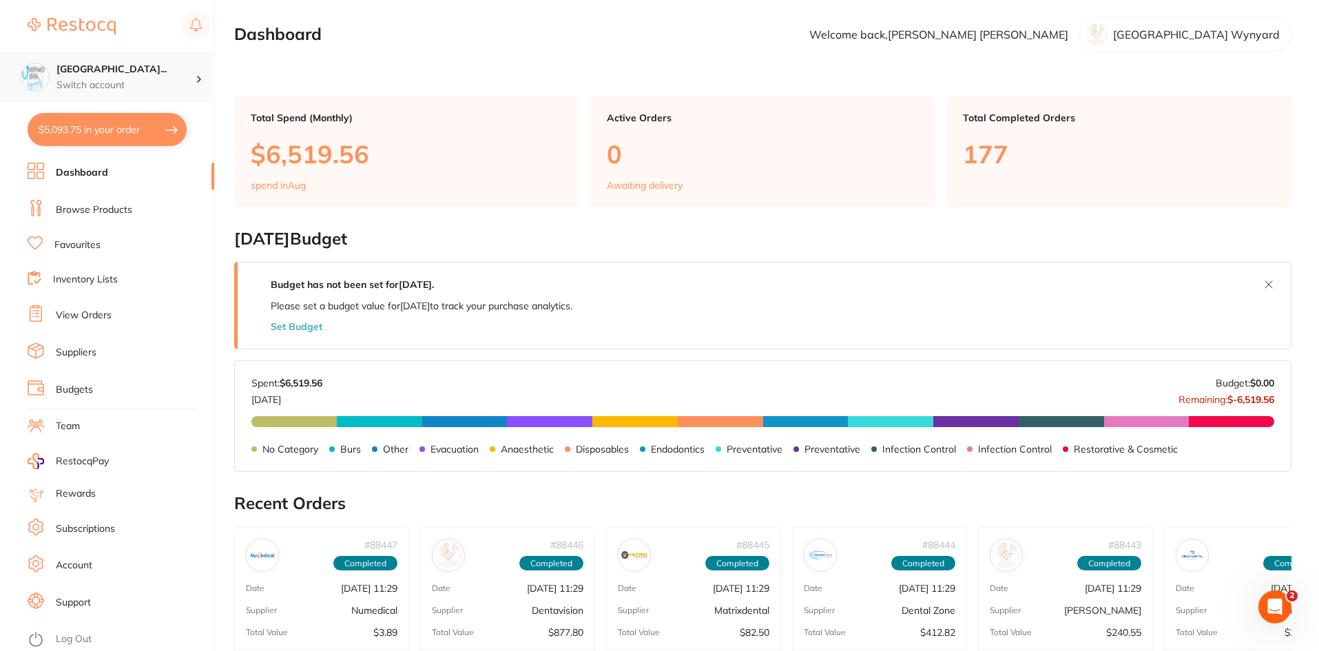
click at [127, 85] on p "Switch account" at bounding box center [125, 85] width 139 height 14
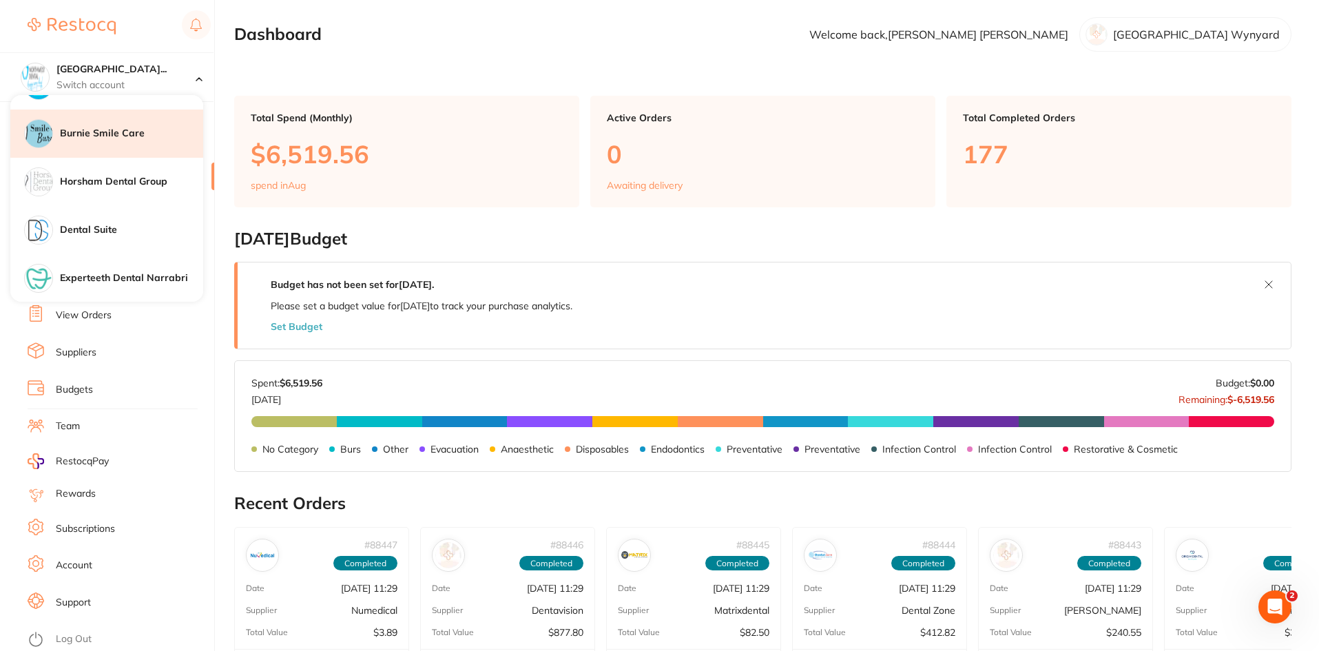
scroll to position [998, 0]
click at [114, 140] on div "Burnie Smile Care" at bounding box center [106, 133] width 193 height 48
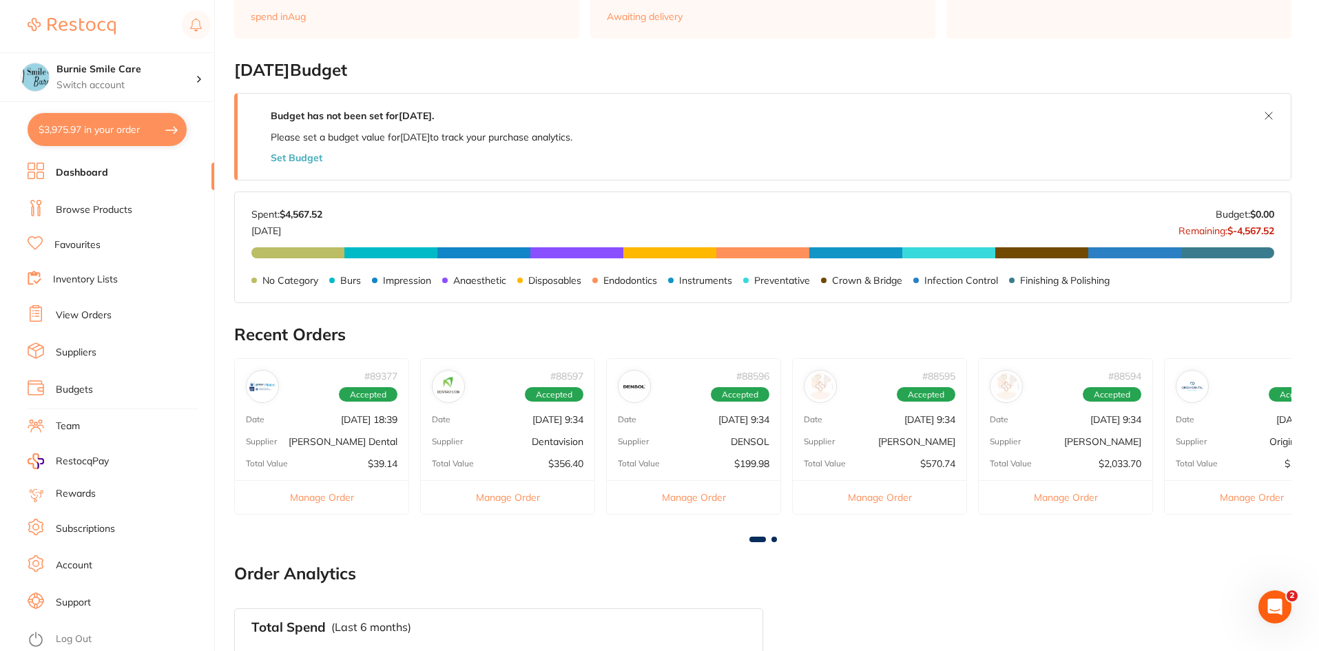
scroll to position [189, 0]
